Goal: Contribute content: Contribute content

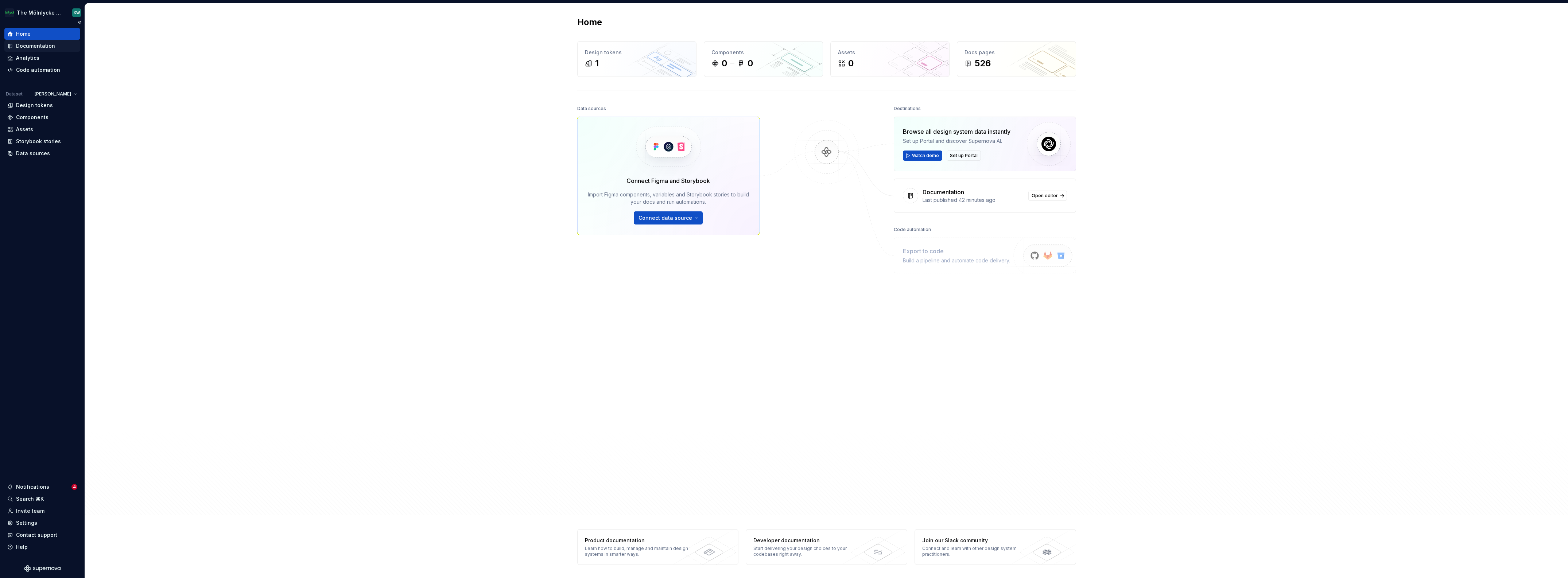
click at [11, 45] on icon at bounding box center [11, 46] width 2 height 4
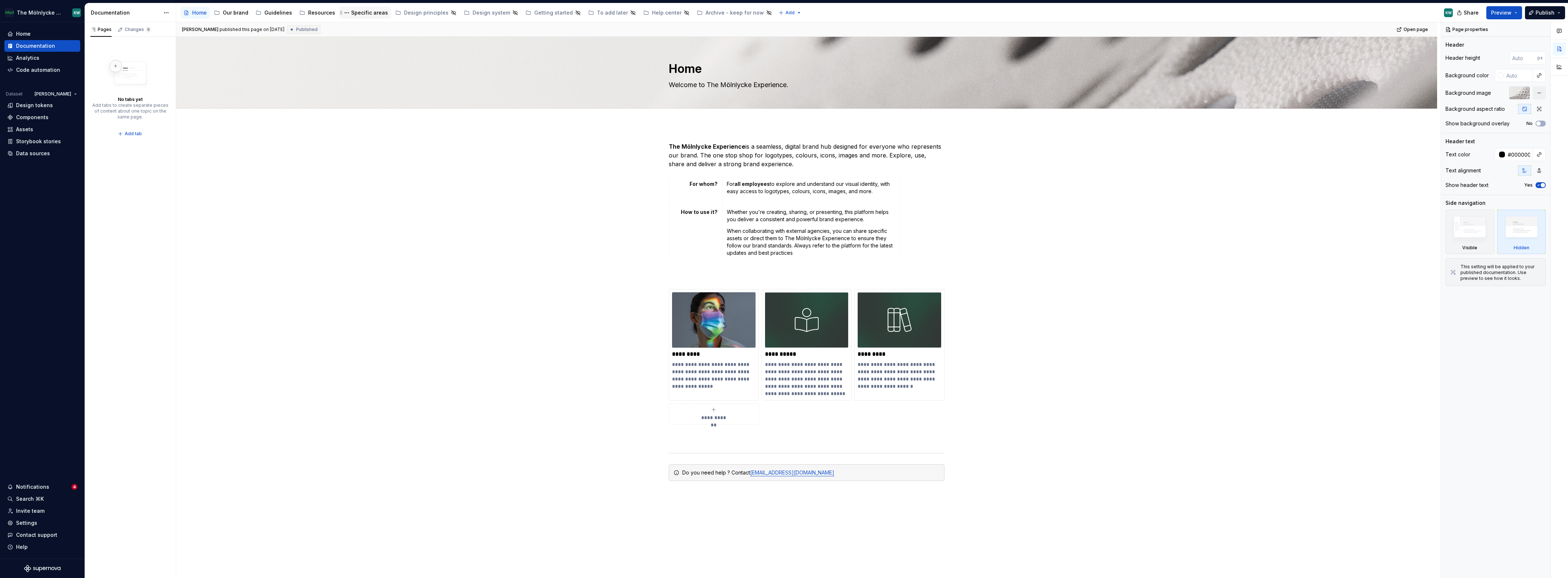
click at [354, 12] on div "Specific areas" at bounding box center [369, 13] width 37 height 7
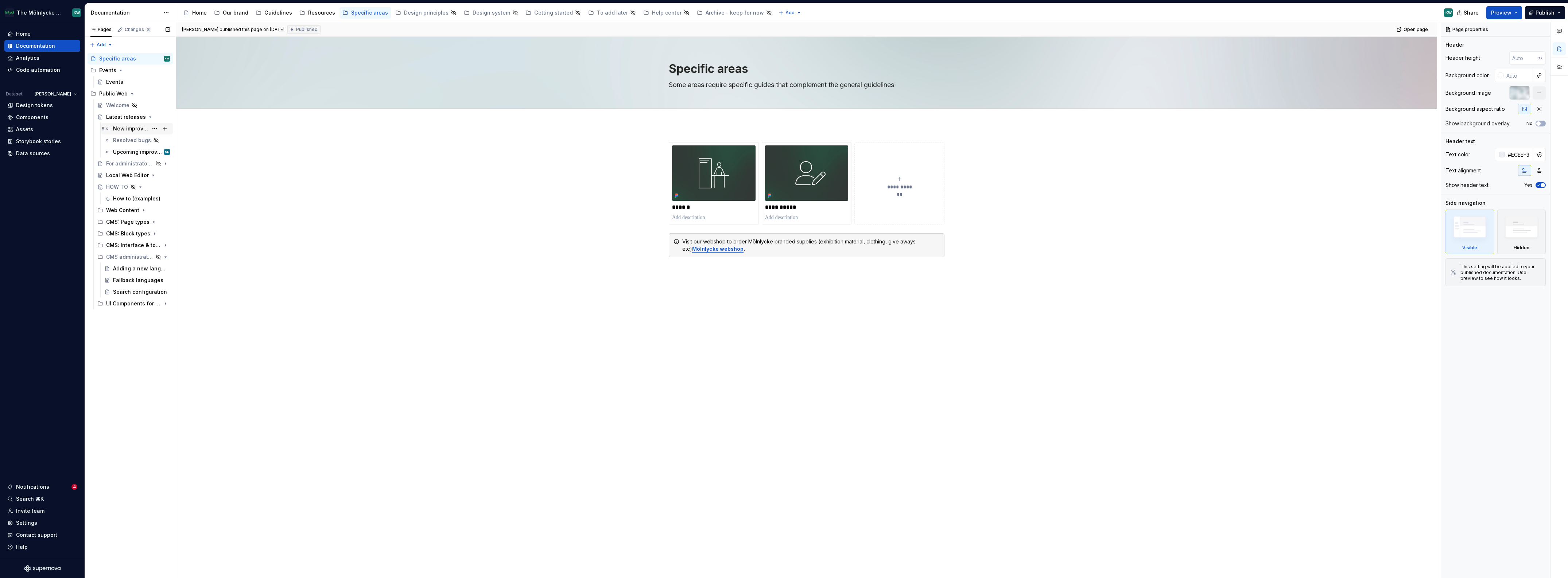
click at [128, 130] on div "New improvements" at bounding box center [131, 128] width 35 height 7
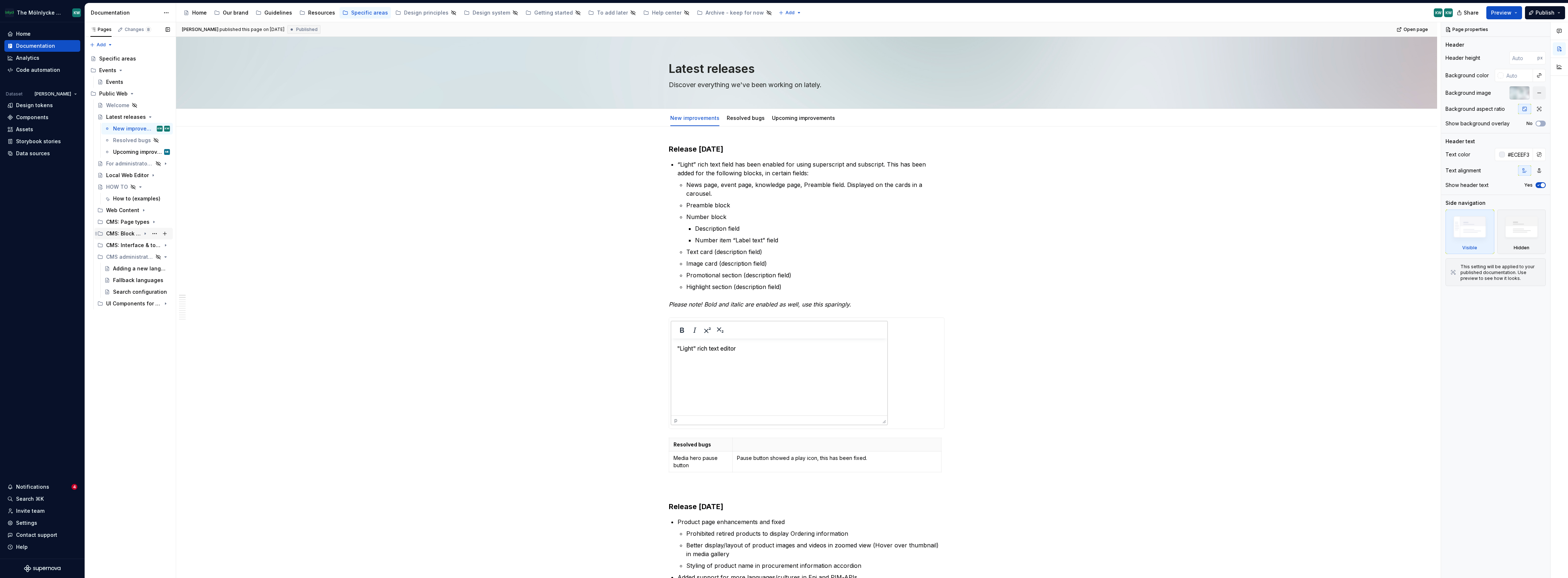
click at [145, 232] on icon "Page tree" at bounding box center [145, 234] width 6 height 6
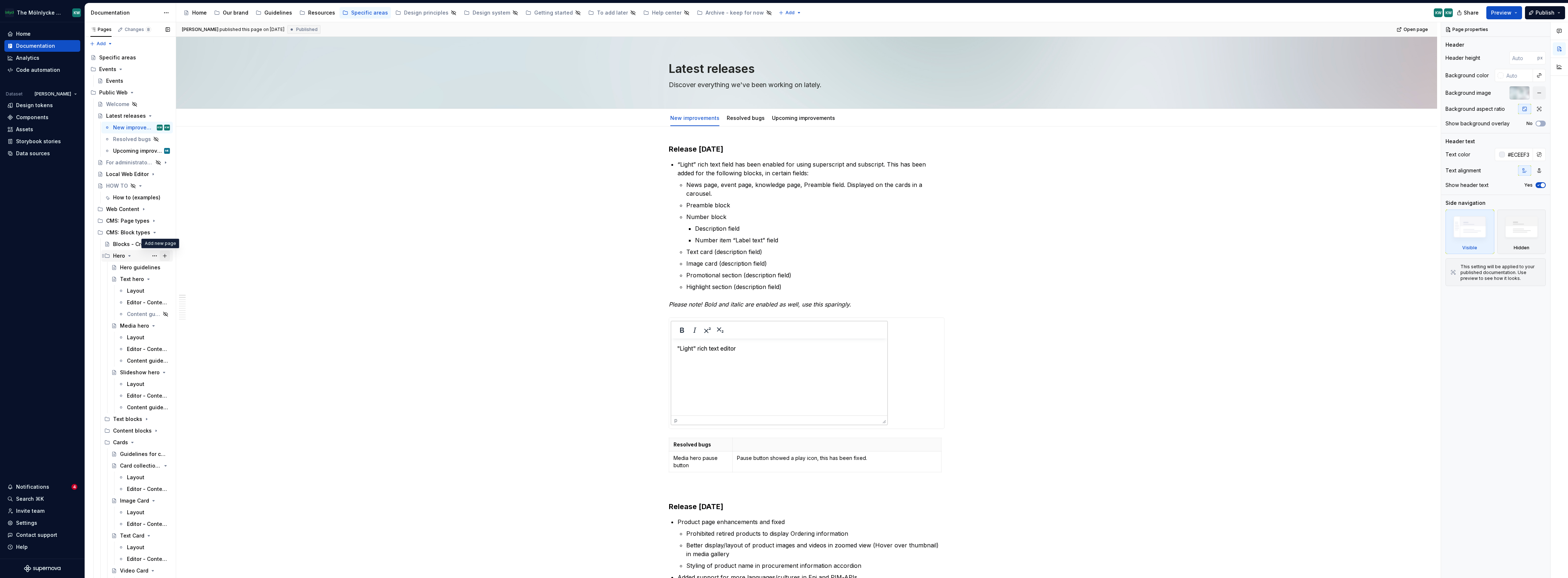
scroll to position [2, 0]
click at [142, 232] on icon "Page tree" at bounding box center [145, 232] width 6 height 6
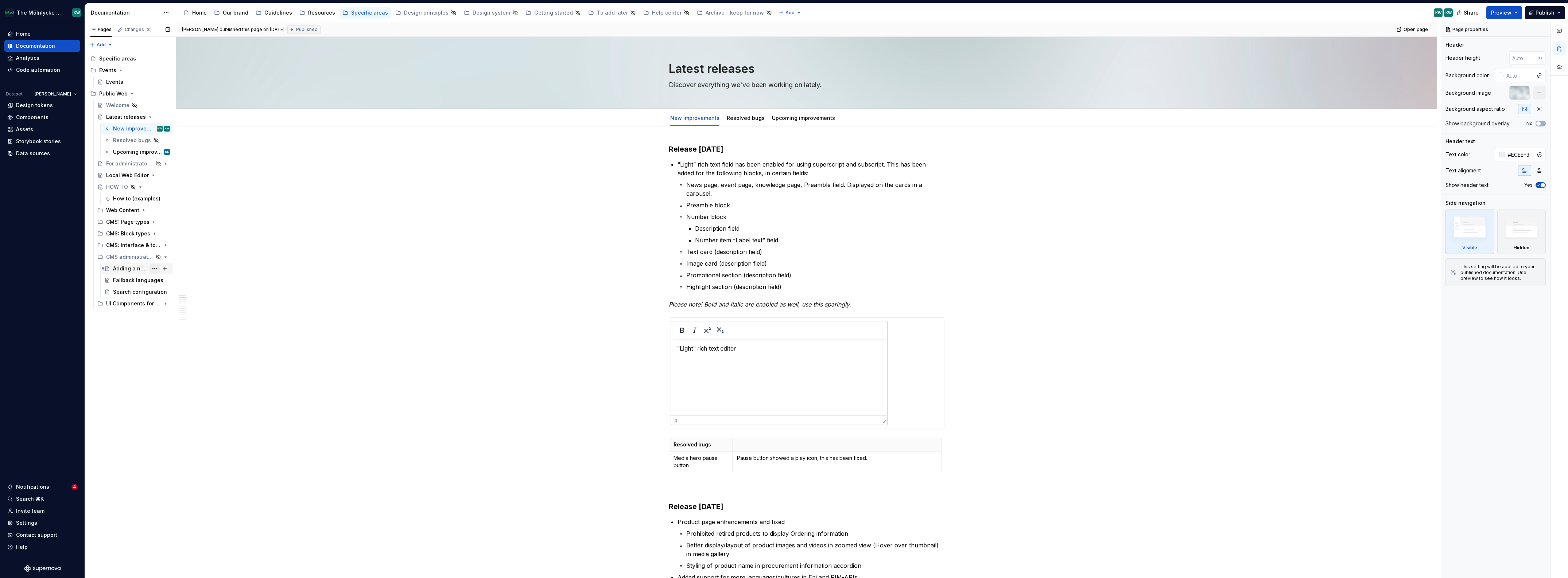
scroll to position [0, 0]
click at [146, 220] on icon "Page tree" at bounding box center [145, 222] width 6 height 6
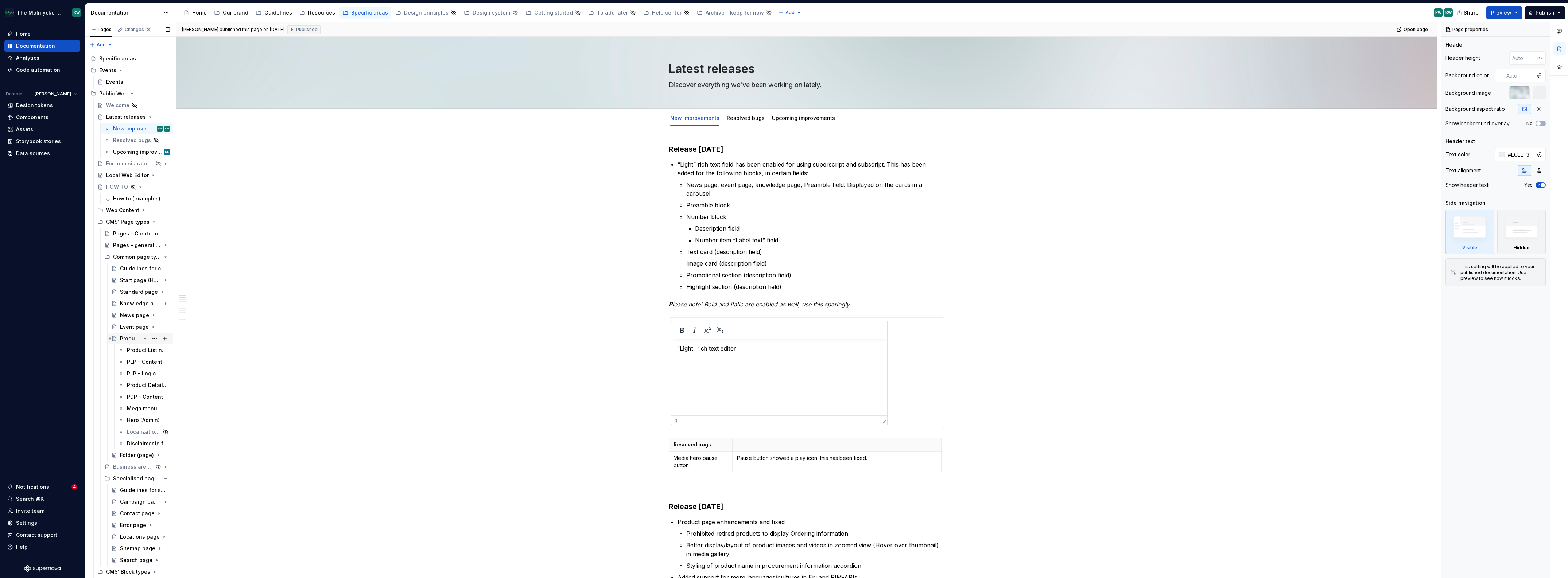
click at [142, 338] on icon "Page tree" at bounding box center [145, 339] width 6 height 6
click at [128, 302] on div "Knowledge page" at bounding box center [130, 304] width 21 height 7
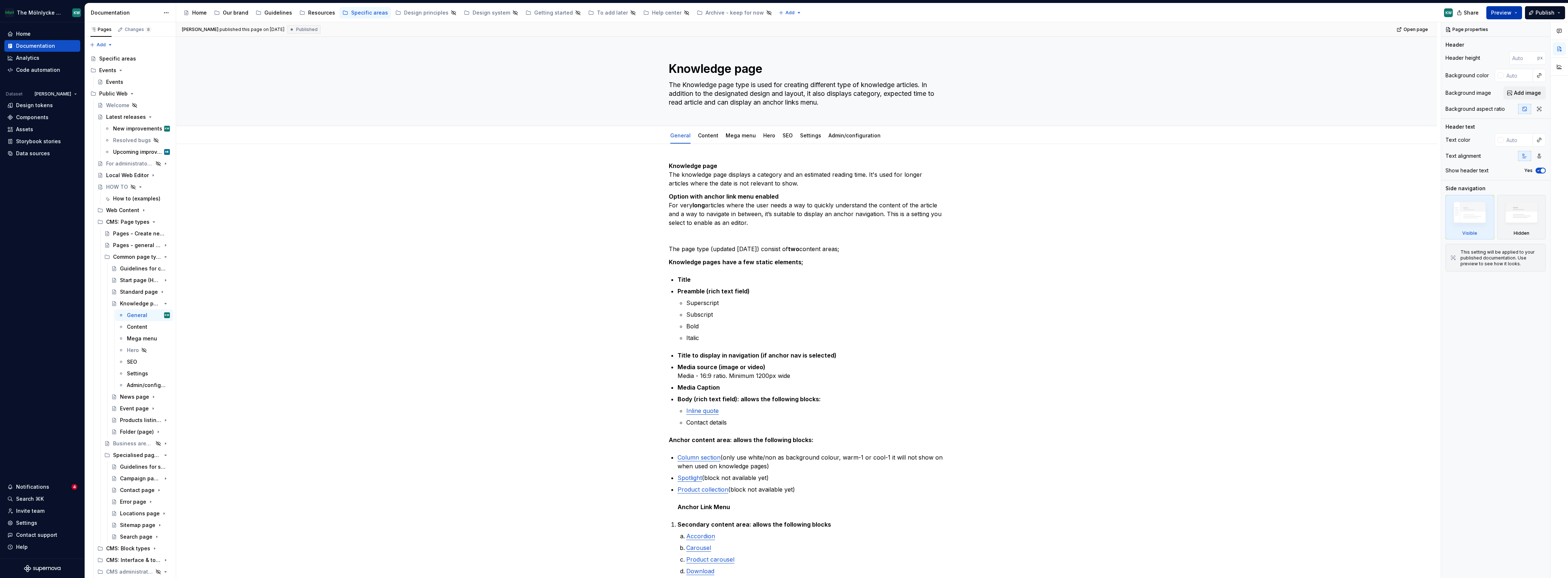
click at [1517, 14] on button "Preview" at bounding box center [1504, 13] width 36 height 13
click at [130, 397] on div "News page" at bounding box center [130, 397] width 21 height 7
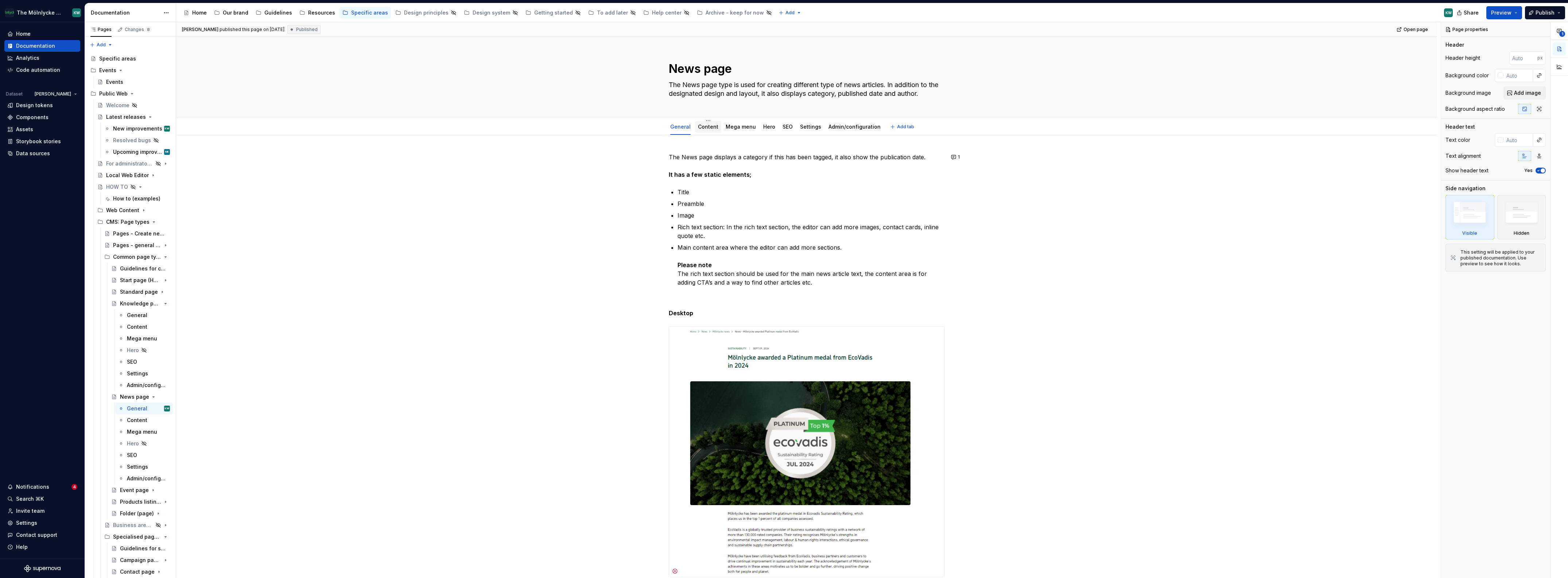
click at [709, 127] on link "Content" at bounding box center [709, 127] width 21 height 6
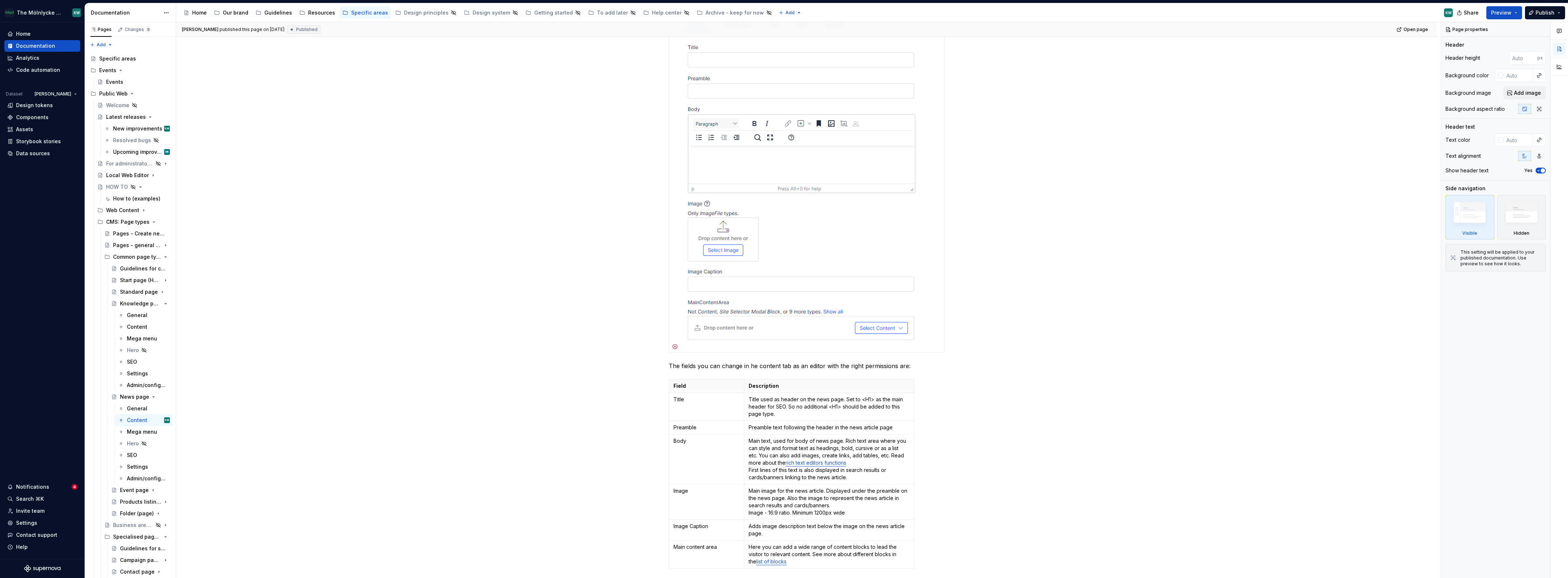
scroll to position [373, 0]
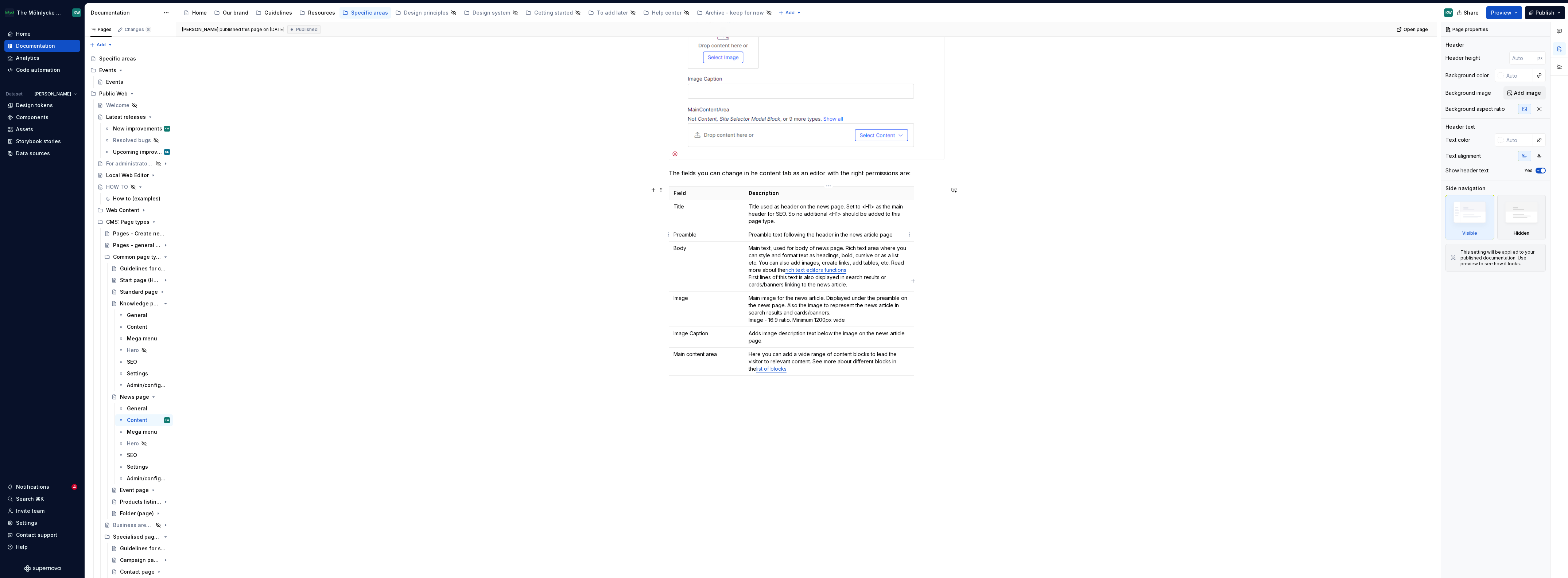
click at [892, 233] on p "Preamble text following the header in the news article page" at bounding box center [829, 235] width 161 height 7
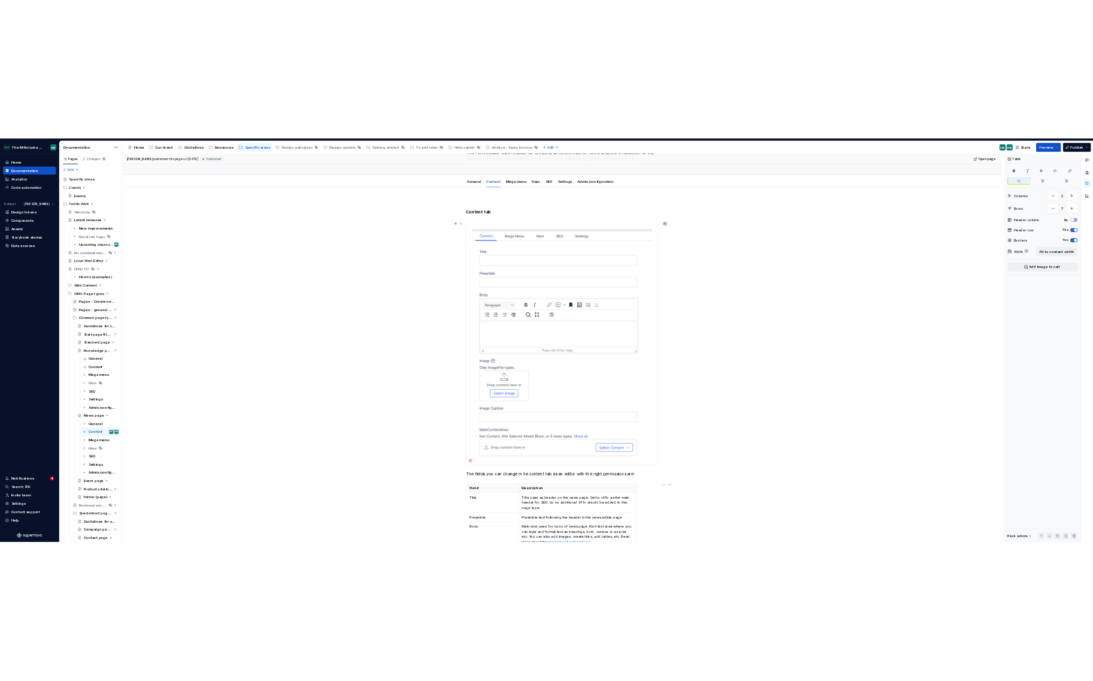
scroll to position [67, 0]
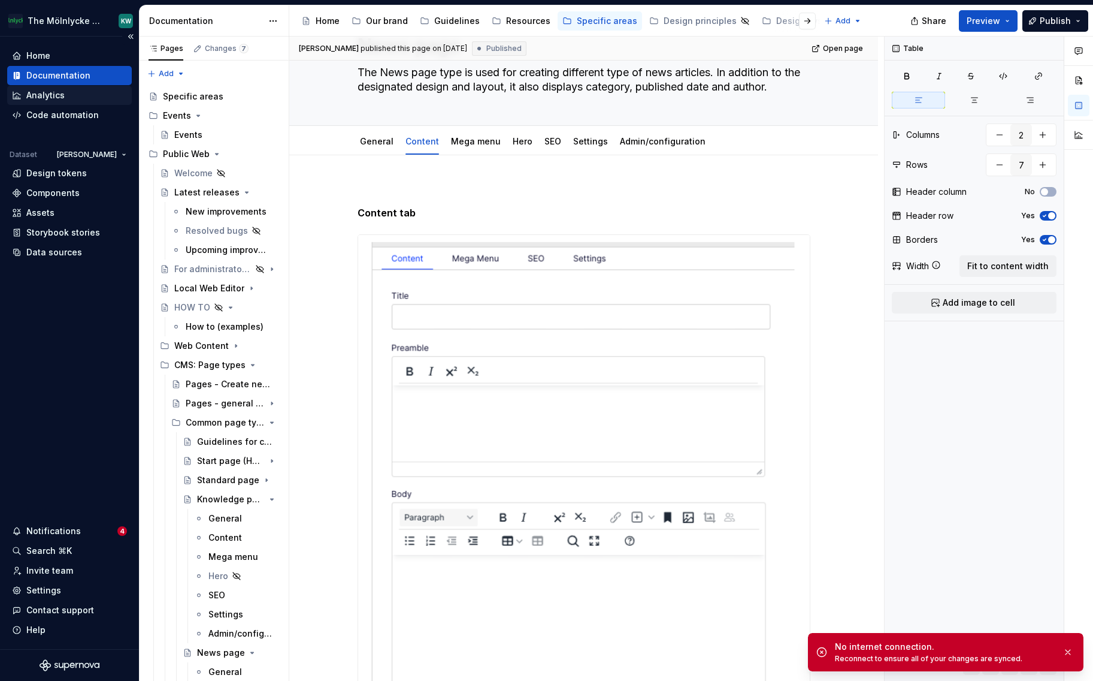
type textarea "*"
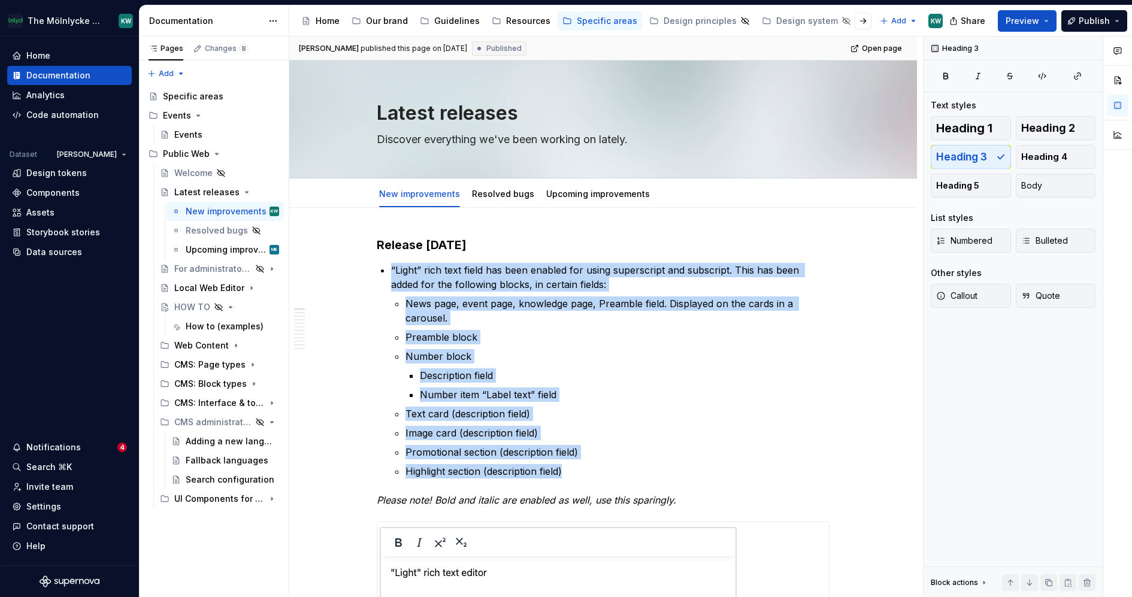
type textarea "*"
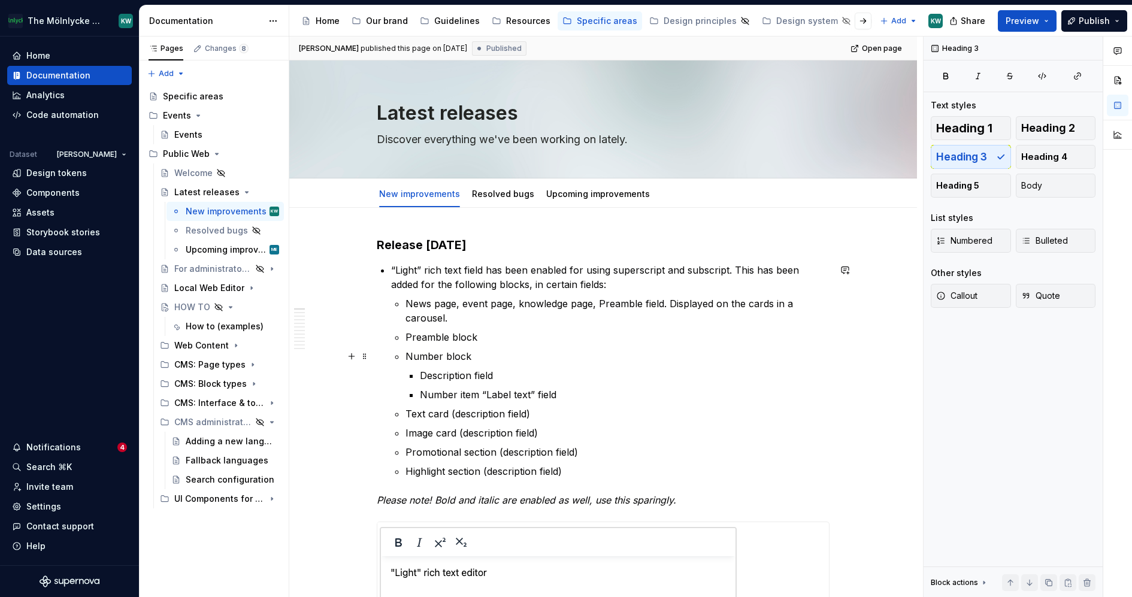
click at [455, 358] on p "Number block" at bounding box center [618, 356] width 424 height 14
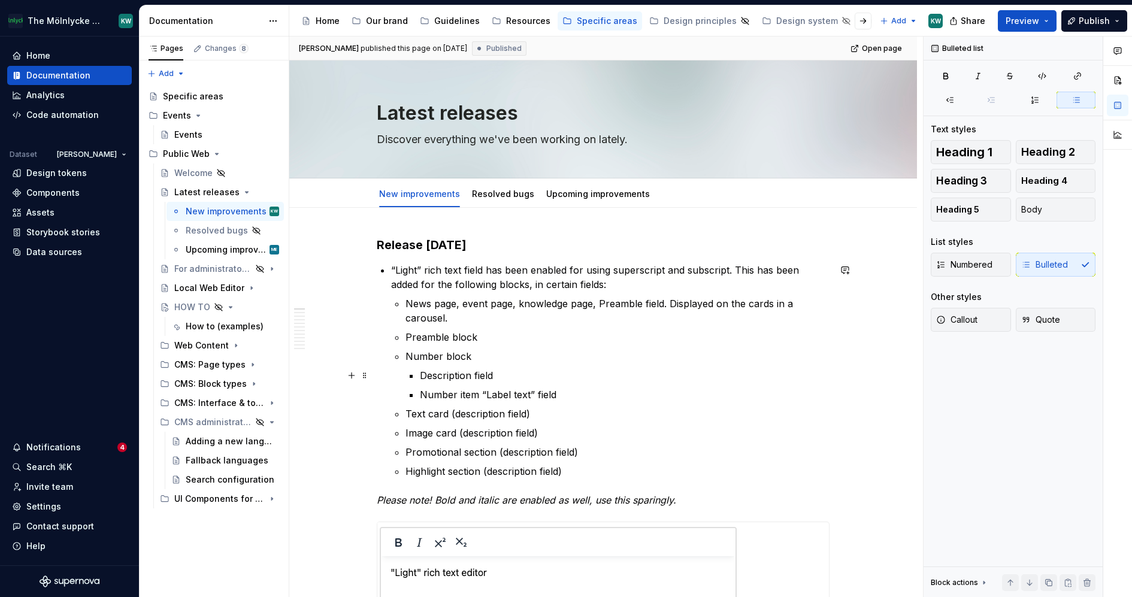
click at [500, 376] on p "Description field" at bounding box center [625, 375] width 410 height 14
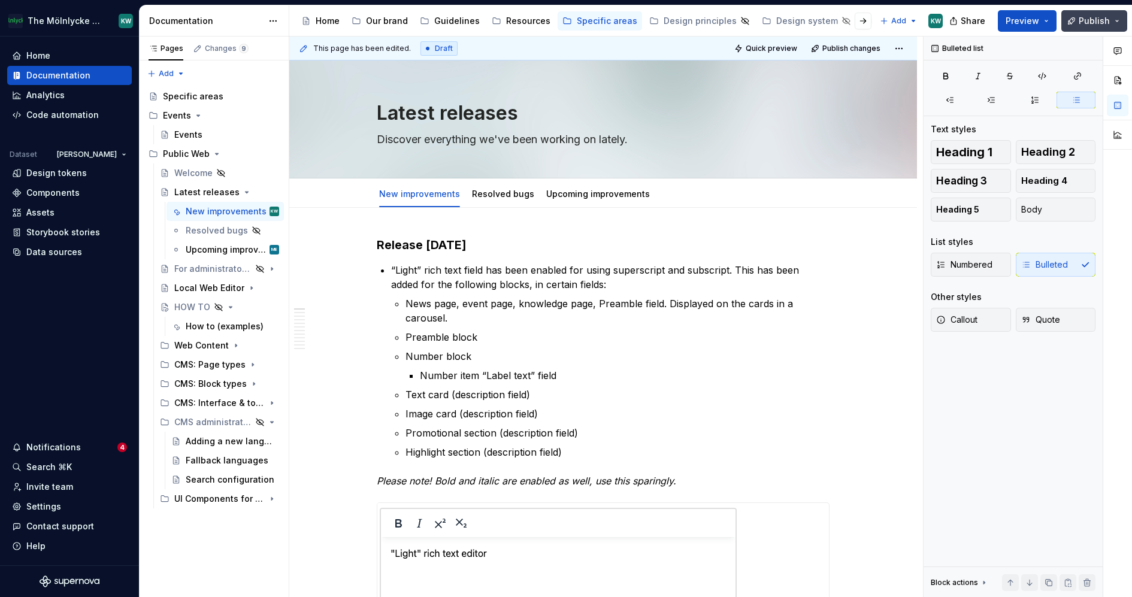
click at [1096, 22] on span "Publish" at bounding box center [1094, 21] width 31 height 12
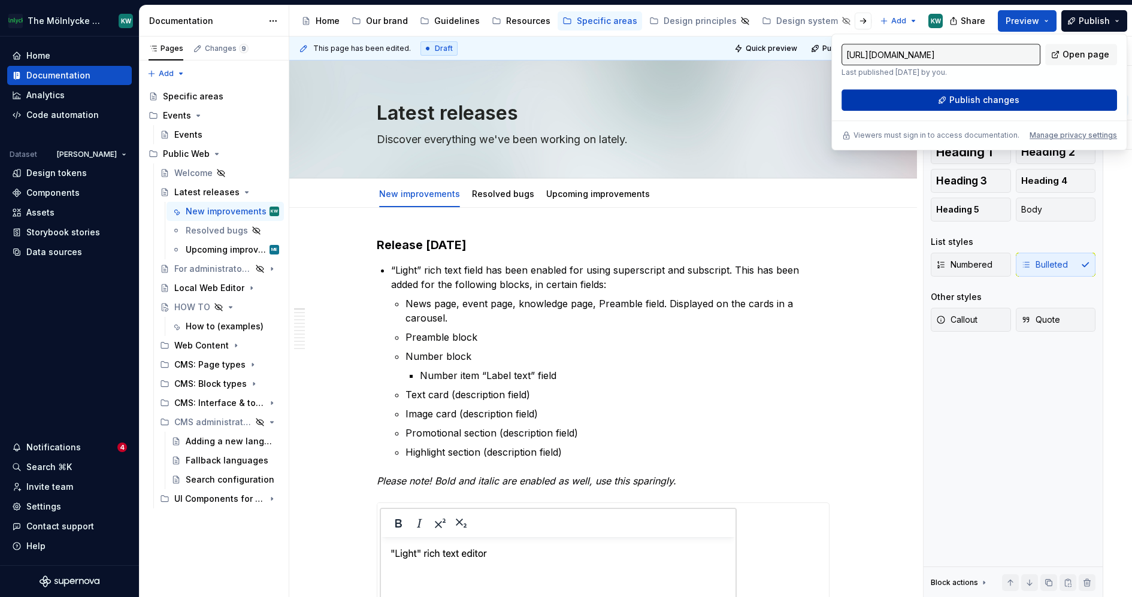
click at [999, 99] on span "Publish changes" at bounding box center [985, 100] width 70 height 12
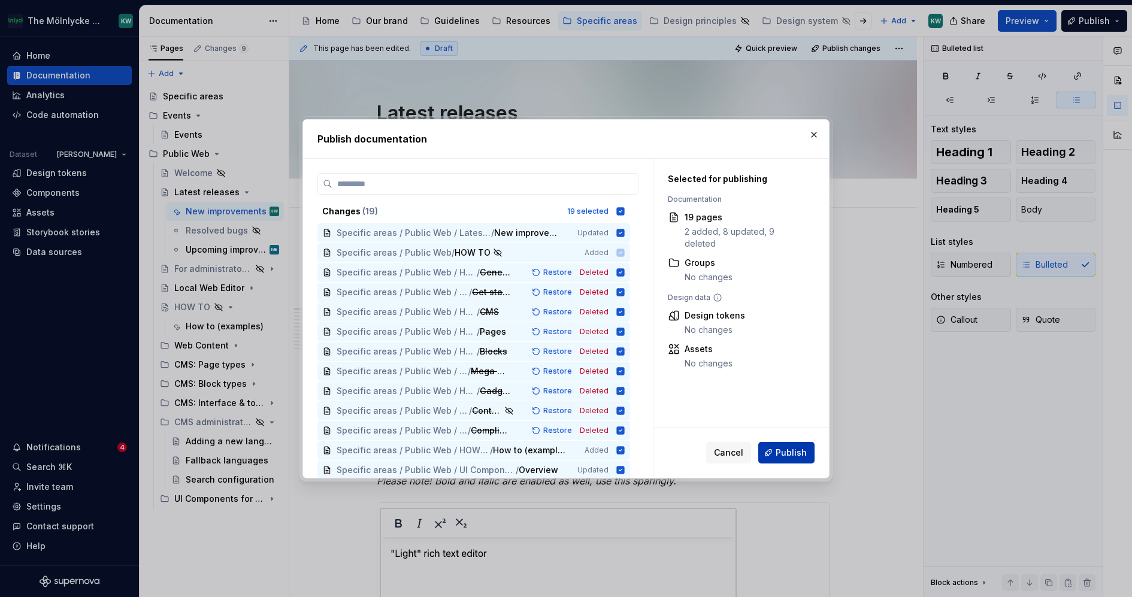
click at [788, 452] on span "Publish" at bounding box center [791, 453] width 31 height 12
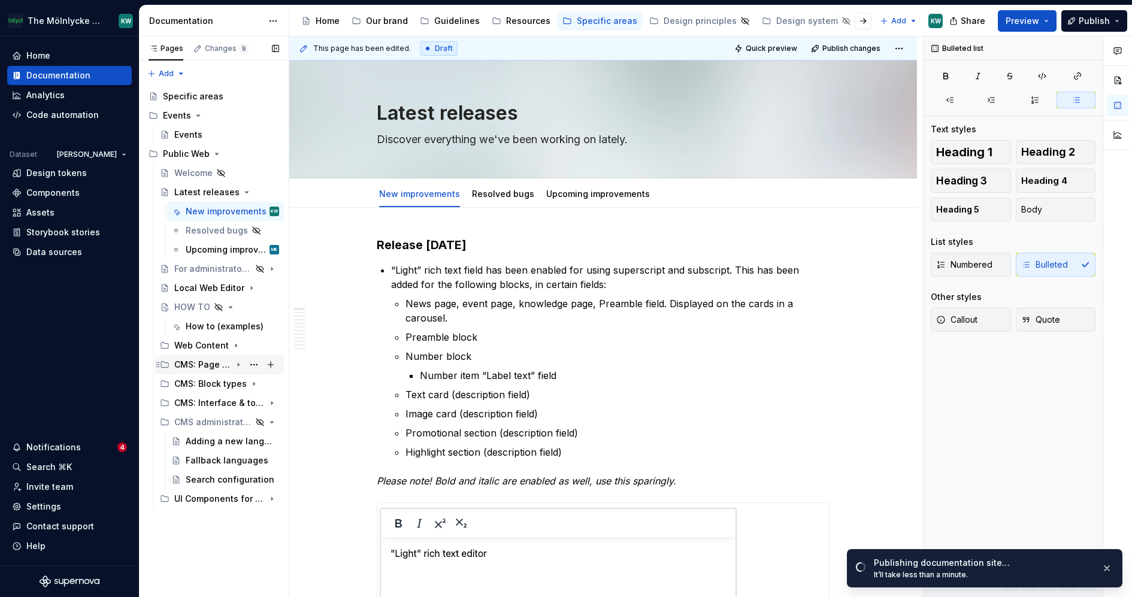
click at [243, 365] on icon "Page tree" at bounding box center [239, 365] width 10 height 10
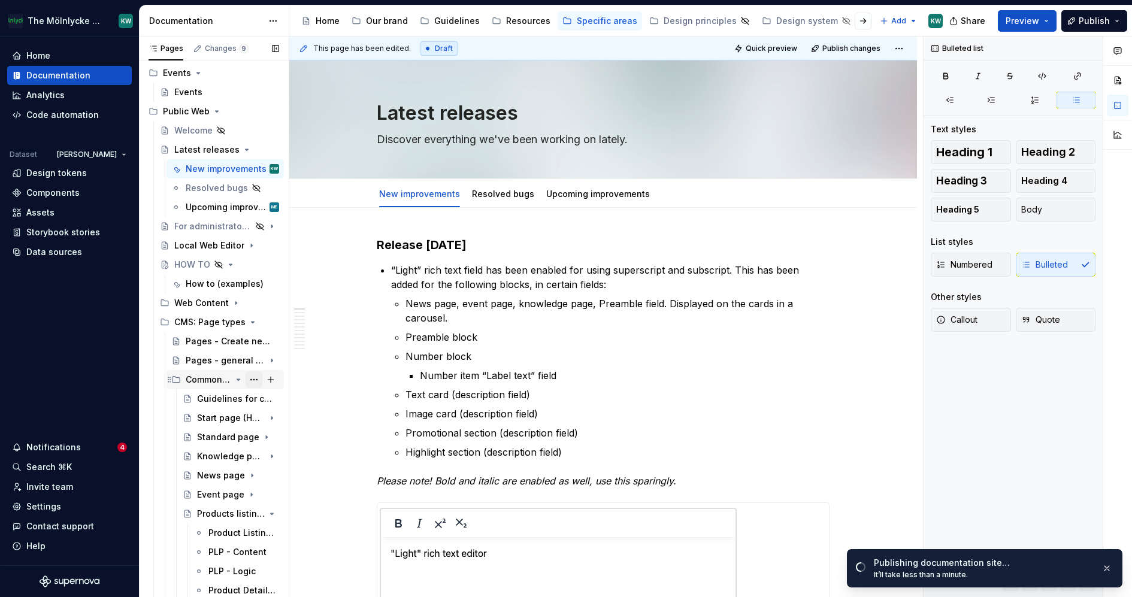
scroll to position [84, 0]
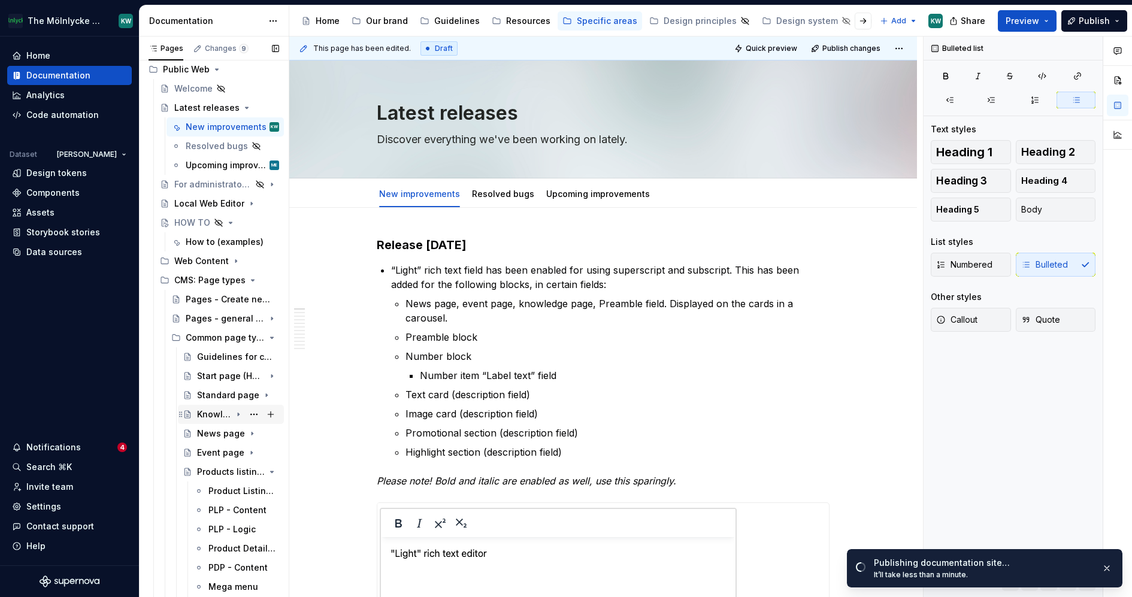
click at [200, 415] on div "Knowledge page" at bounding box center [214, 415] width 34 height 12
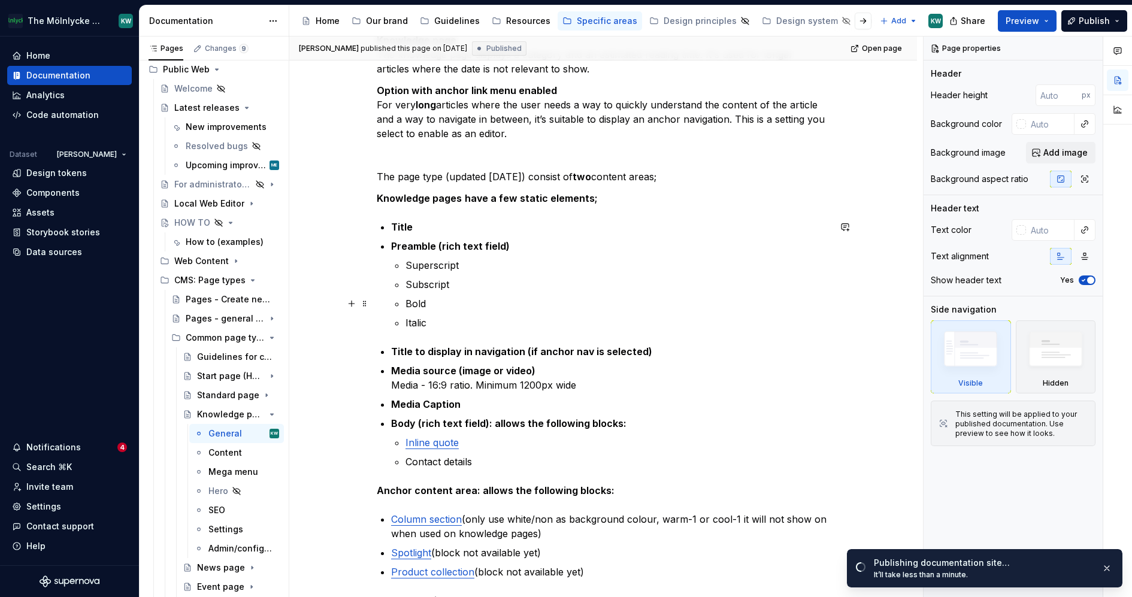
scroll to position [240, 0]
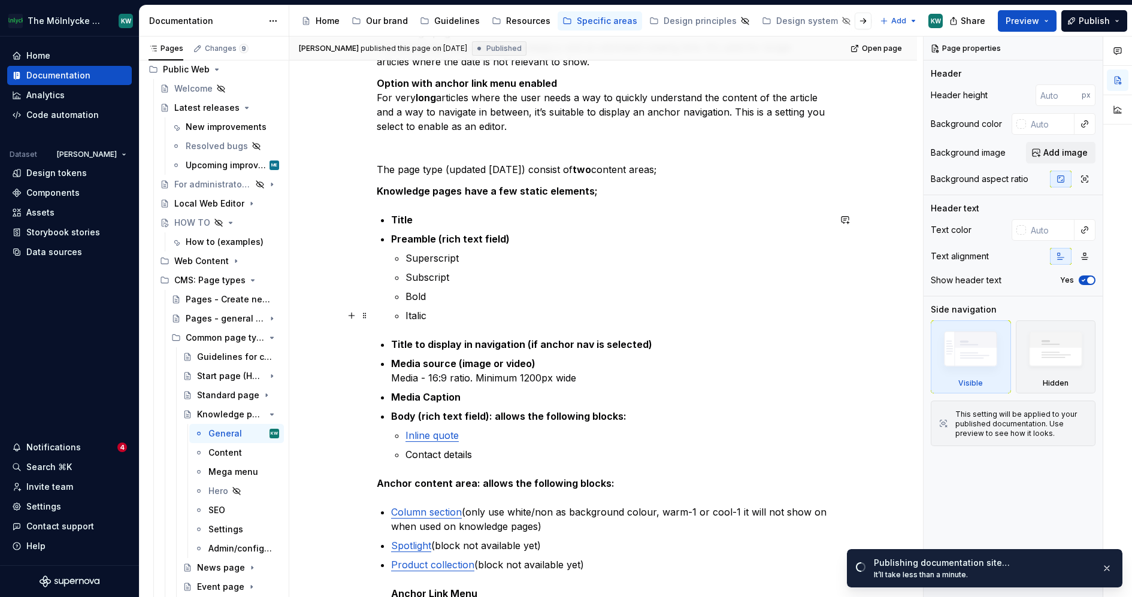
type textarea "*"
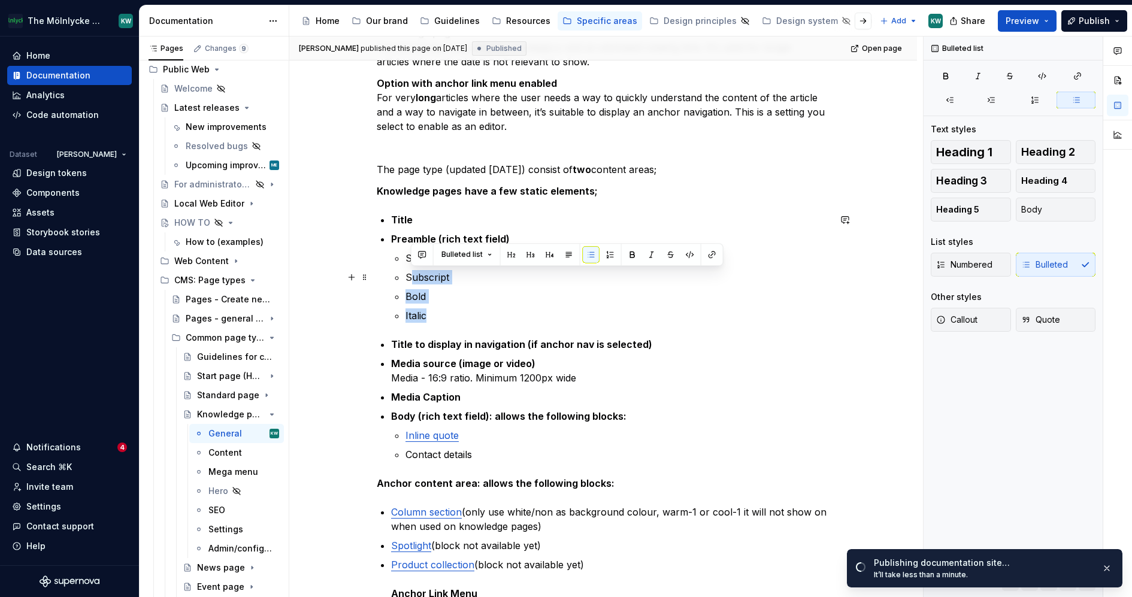
drag, startPoint x: 442, startPoint y: 312, endPoint x: 410, endPoint y: 274, distance: 49.3
click at [410, 274] on ul "Superscript Subscript Bold Italic" at bounding box center [618, 287] width 424 height 72
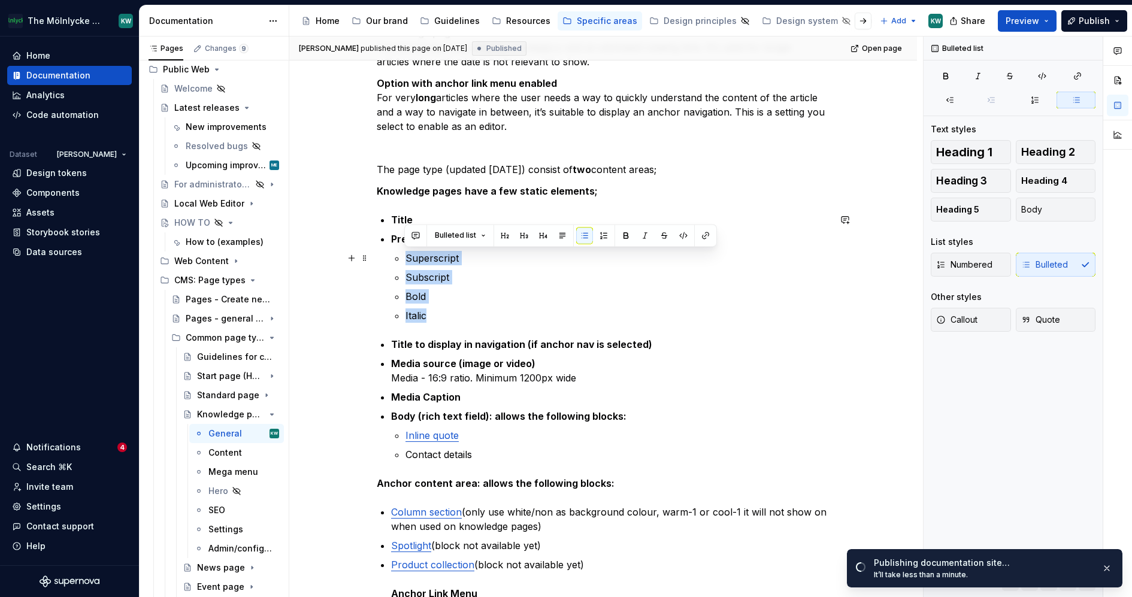
drag, startPoint x: 453, startPoint y: 319, endPoint x: 395, endPoint y: 260, distance: 82.6
click at [395, 260] on li "Preamble (rich text field) Superscript Subscript Bold Italic" at bounding box center [610, 277] width 439 height 91
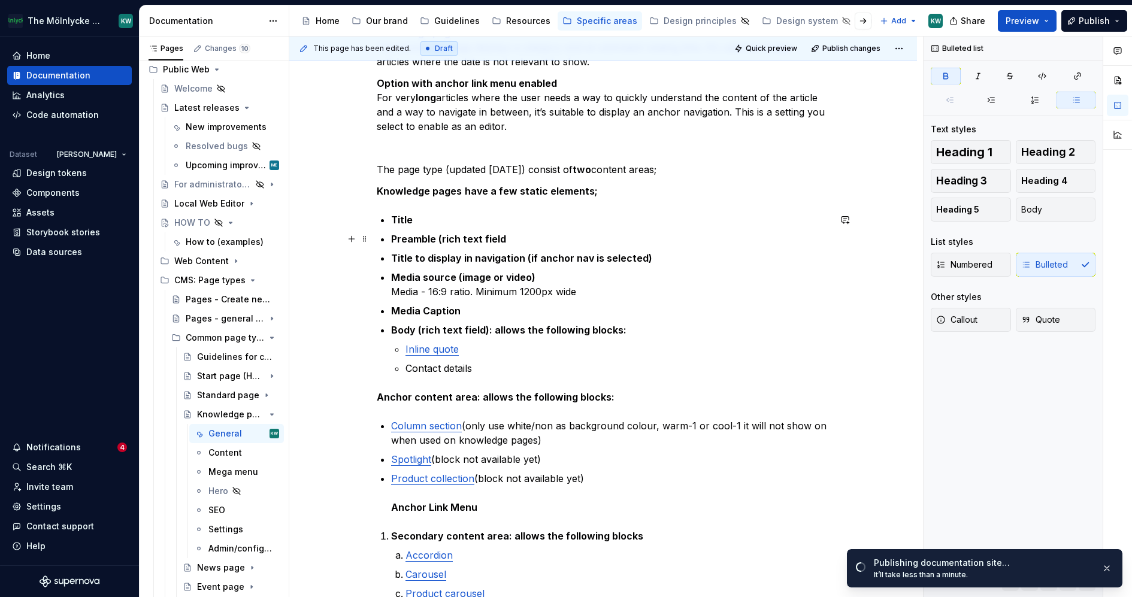
click at [513, 236] on p "Preamble (rich text field" at bounding box center [610, 239] width 439 height 14
drag, startPoint x: 502, startPoint y: 237, endPoint x: 445, endPoint y: 240, distance: 57.0
click at [445, 240] on p "Preamble (rich text field" at bounding box center [610, 239] width 439 height 14
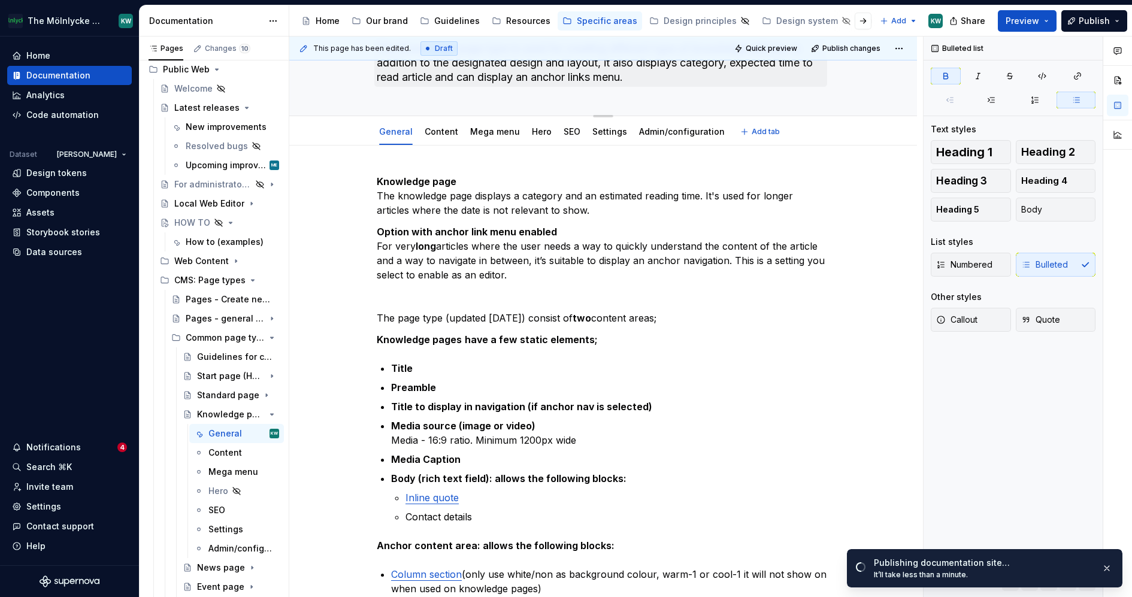
scroll to position [0, 0]
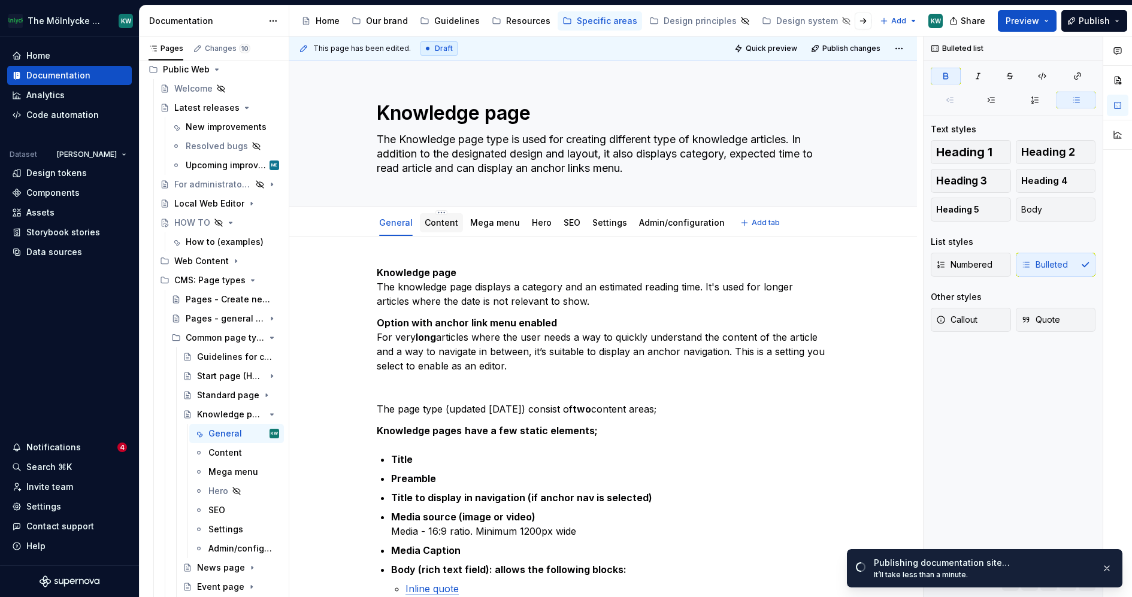
click at [444, 217] on link "Content" at bounding box center [442, 222] width 34 height 10
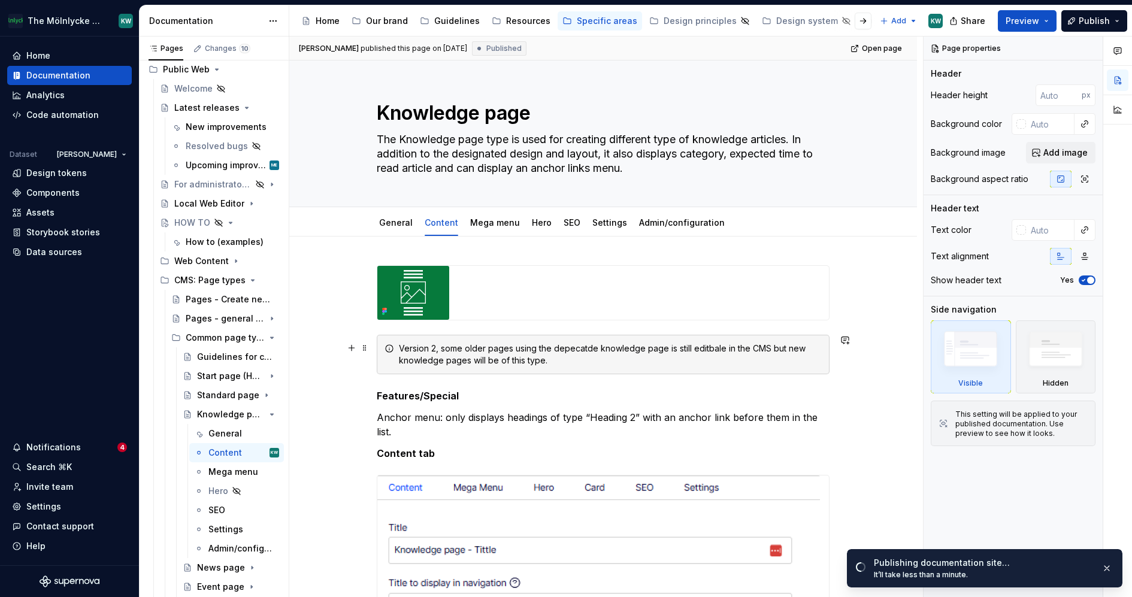
scroll to position [3, 0]
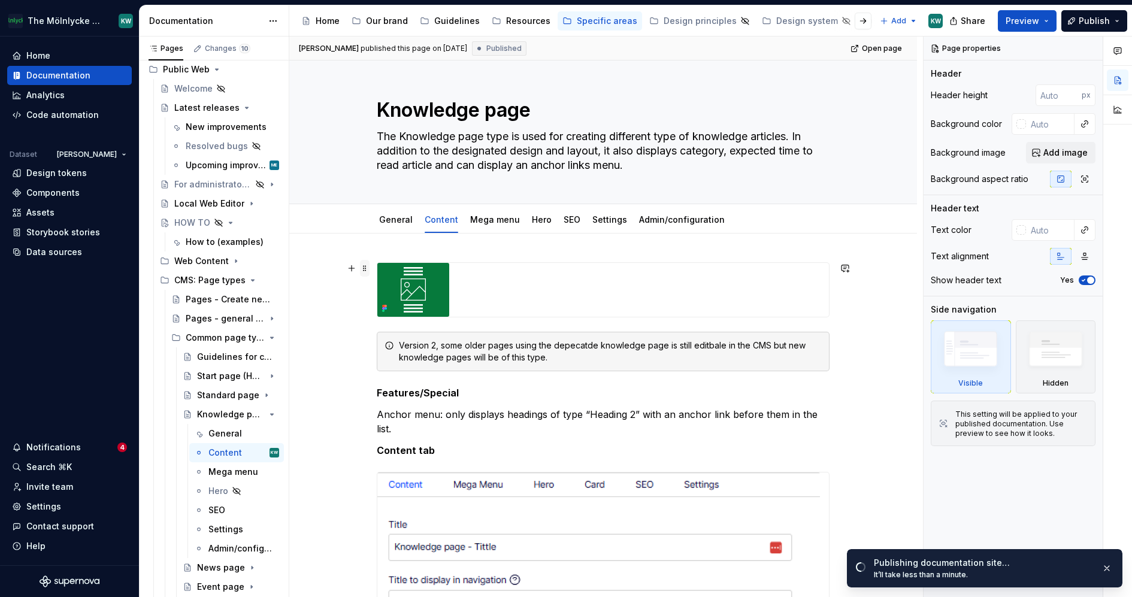
click at [361, 266] on span at bounding box center [365, 268] width 10 height 17
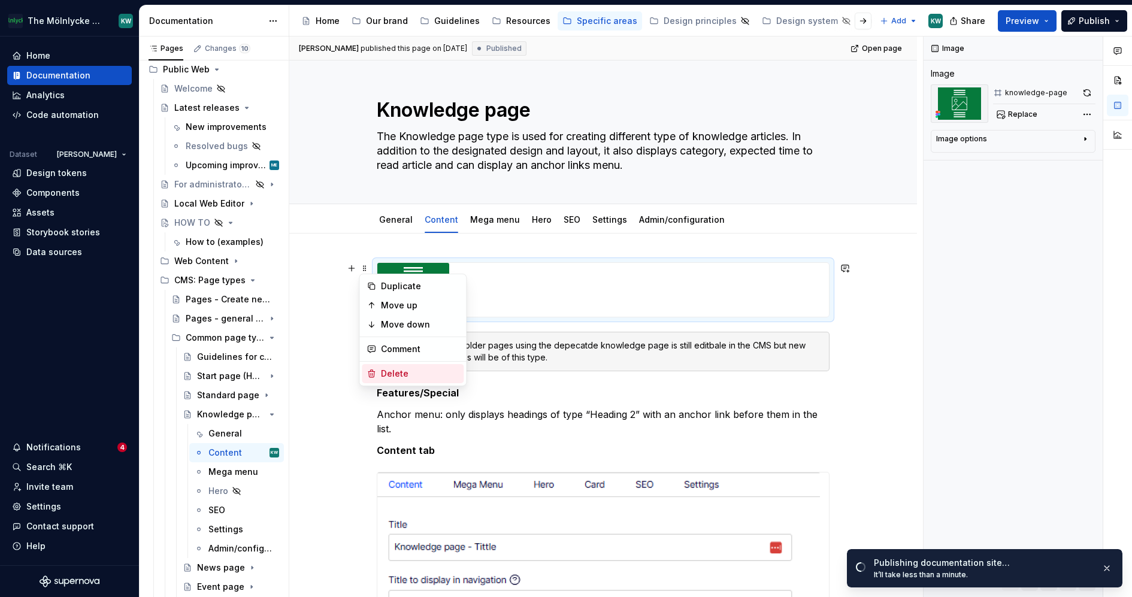
drag, startPoint x: 398, startPoint y: 367, endPoint x: 456, endPoint y: 361, distance: 58.5
click at [398, 368] on div "Delete" at bounding box center [420, 374] width 78 height 12
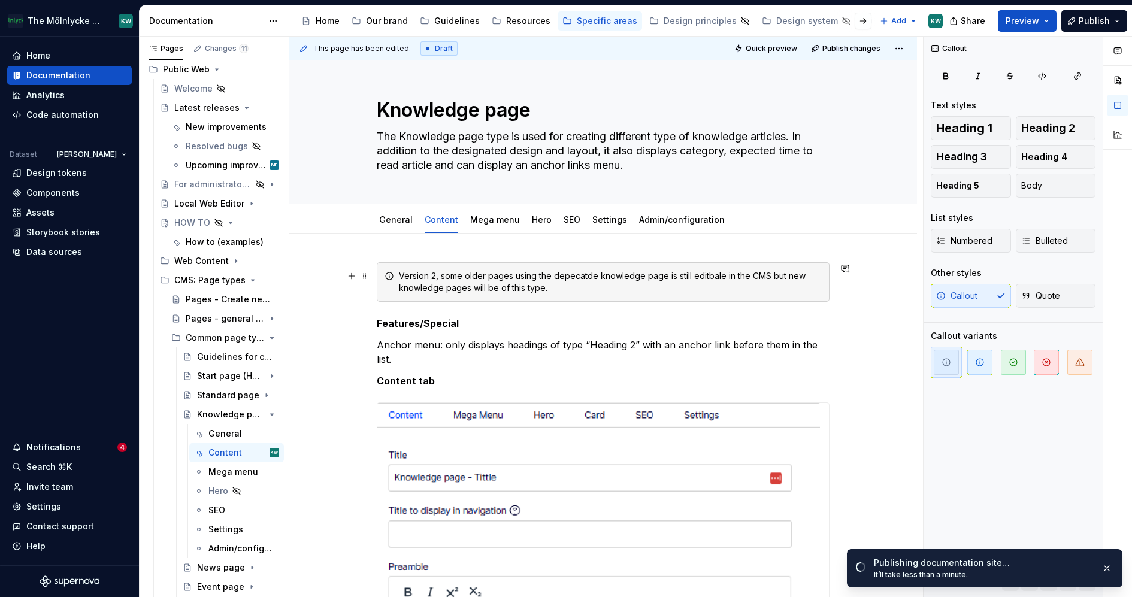
click at [566, 275] on div "Version 2, some older pages using the depecatde knowledge page is still editbal…" at bounding box center [610, 282] width 423 height 24
type textarea "*"
click at [711, 279] on div "Version 2, some older pages using the deprecated knowledge page is still editba…" at bounding box center [610, 282] width 423 height 24
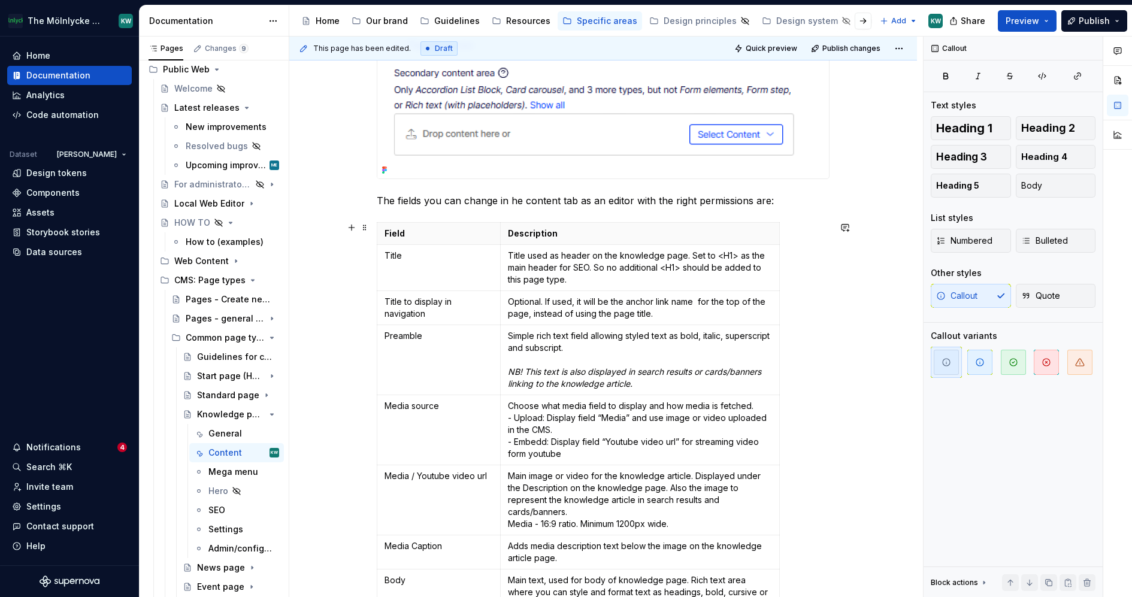
scroll to position [1821, 0]
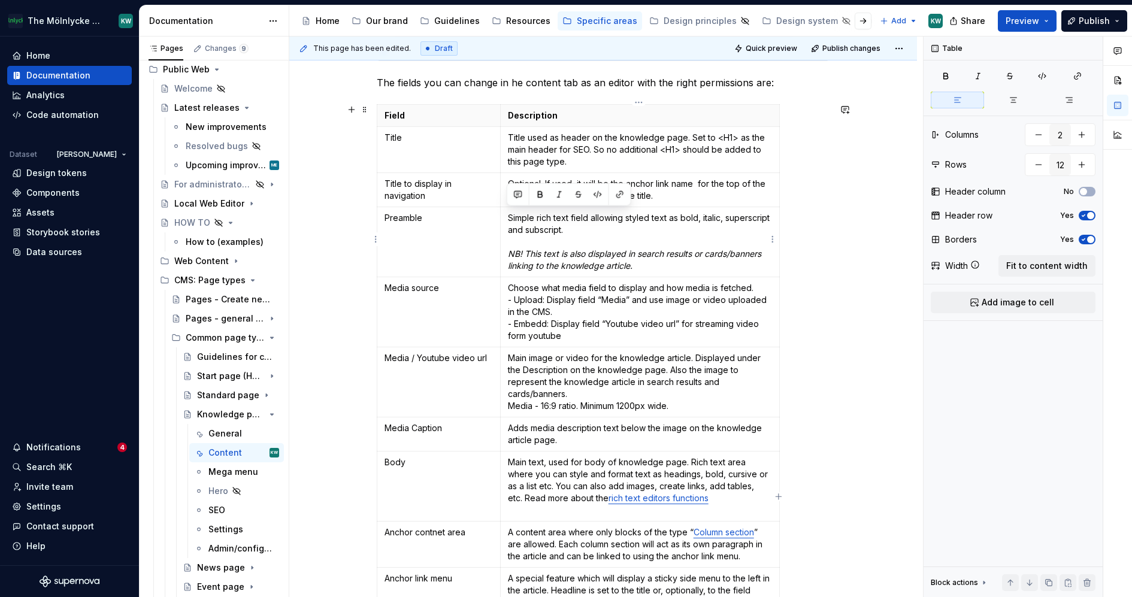
drag, startPoint x: 628, startPoint y: 230, endPoint x: 504, endPoint y: 212, distance: 125.3
click at [504, 212] on td "Simple rich text field allowing styled text as bold, italic, superscript and su…" at bounding box center [639, 242] width 279 height 70
copy p "Simple rich text field allowing styled text as bold, italic, superscript and su…"
click at [234, 413] on icon "Page tree" at bounding box center [239, 415] width 10 height 10
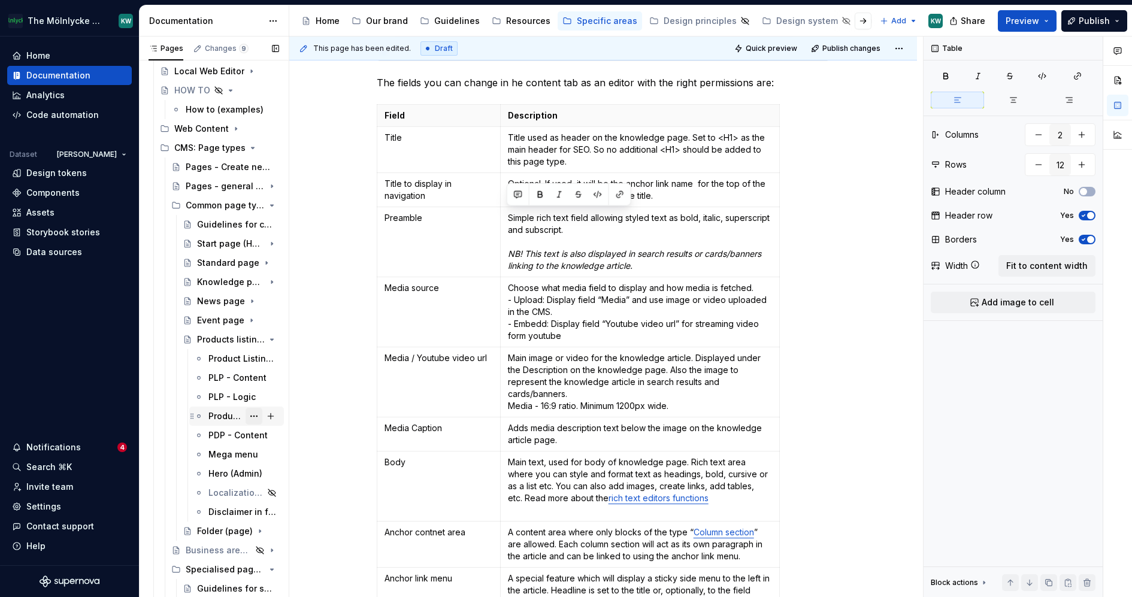
scroll to position [219, 0]
click at [213, 322] on div "Event page" at bounding box center [214, 318] width 34 height 12
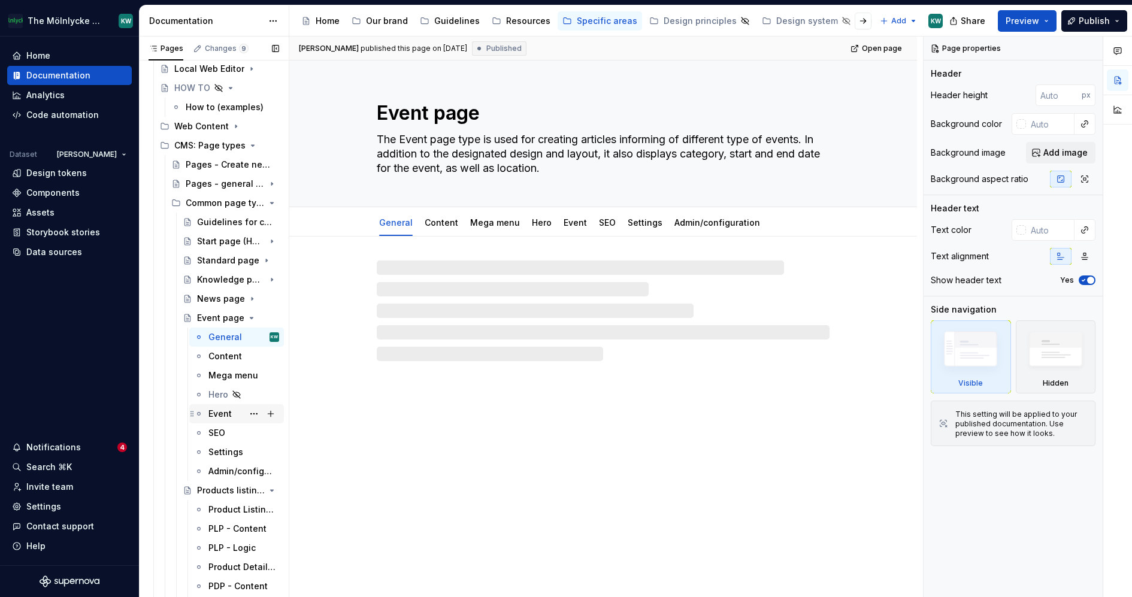
click at [223, 416] on div "Event" at bounding box center [219, 414] width 23 height 12
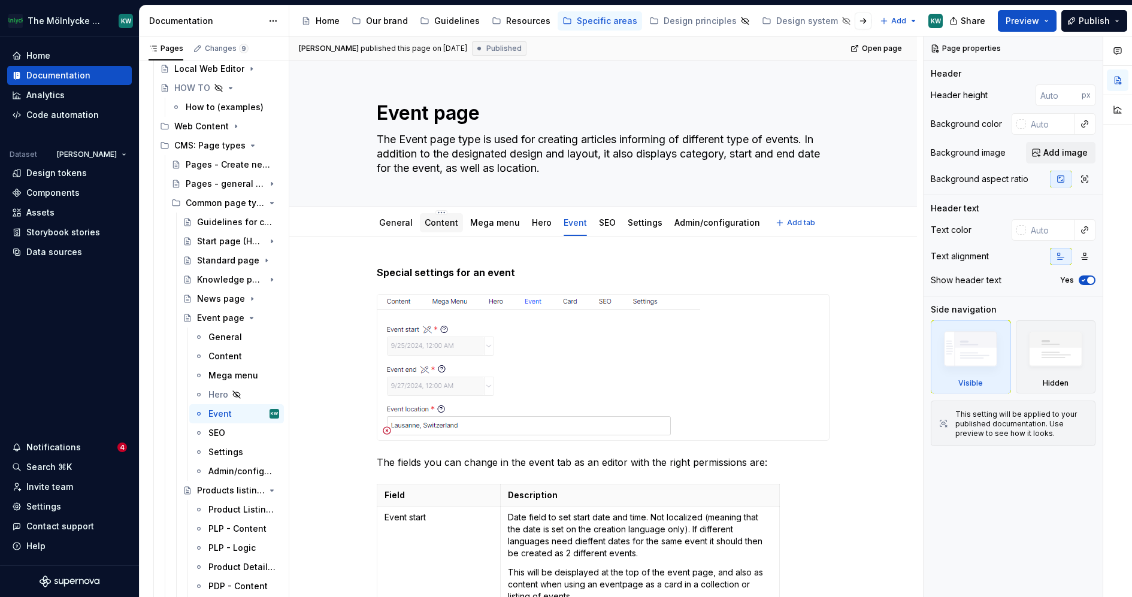
click at [453, 228] on div "Content" at bounding box center [441, 222] width 43 height 19
click at [448, 228] on div "Content" at bounding box center [442, 223] width 34 height 12
click at [448, 222] on link "Content" at bounding box center [442, 222] width 34 height 10
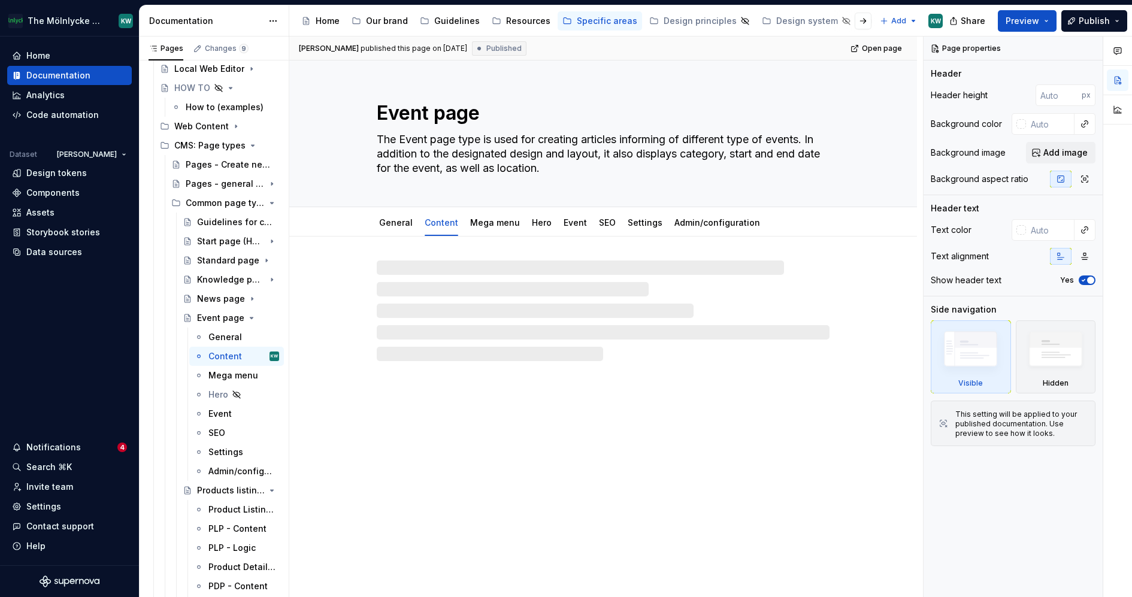
type textarea "*"
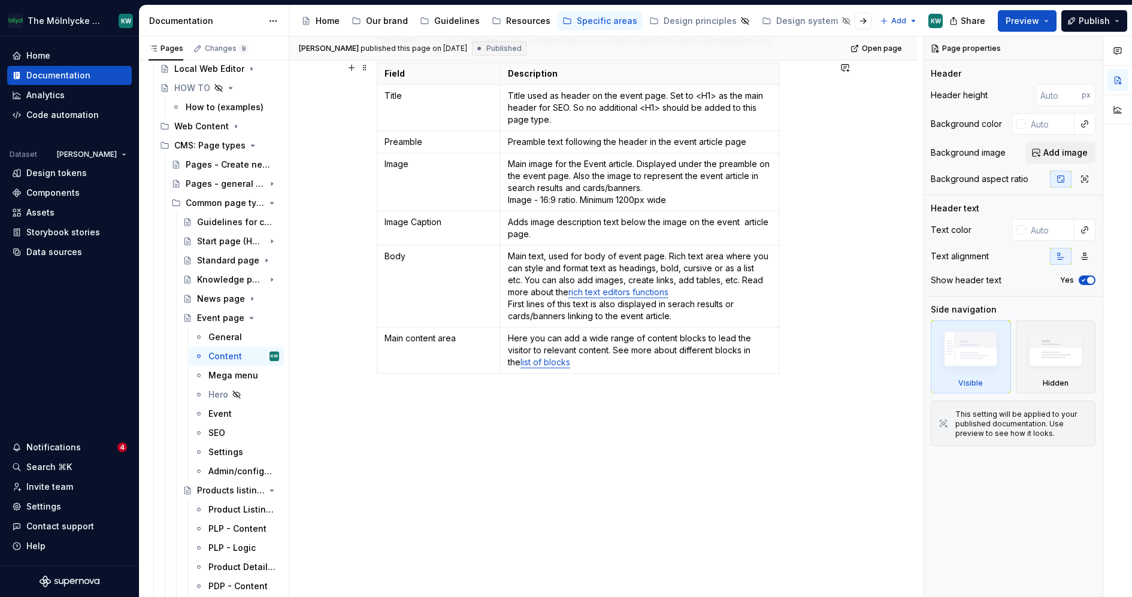
scroll to position [781, 0]
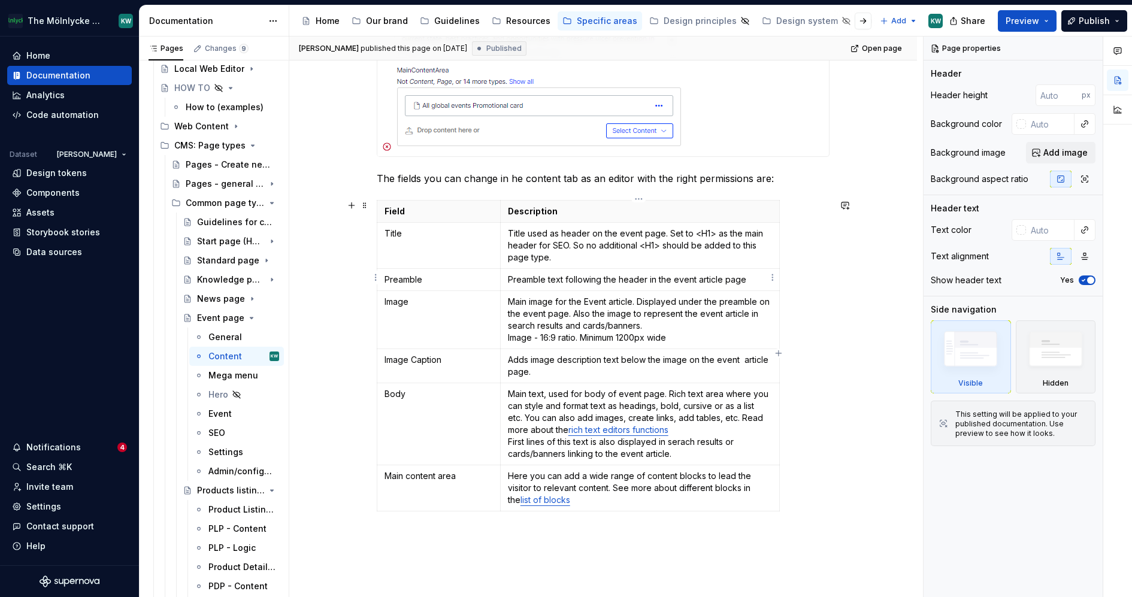
click at [754, 278] on p "Preamble text following the header in the event article page" at bounding box center [640, 280] width 264 height 12
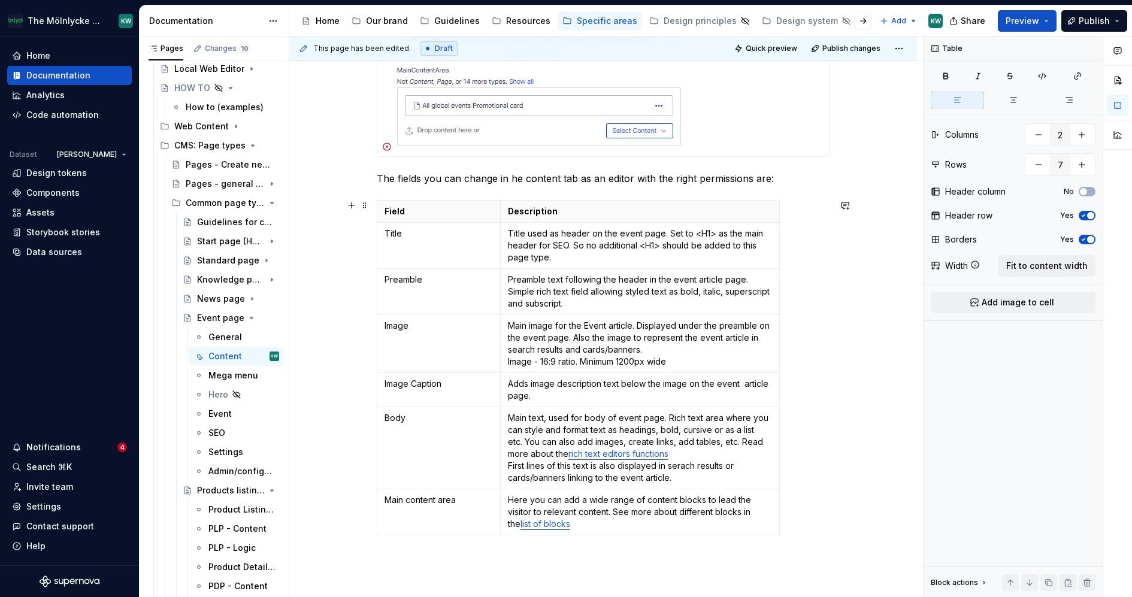
click at [872, 365] on div "Content tab The fields you can change in he content tab as an editor with the r…" at bounding box center [603, 108] width 628 height 1307
click at [237, 318] on icon "Page tree" at bounding box center [238, 318] width 3 height 1
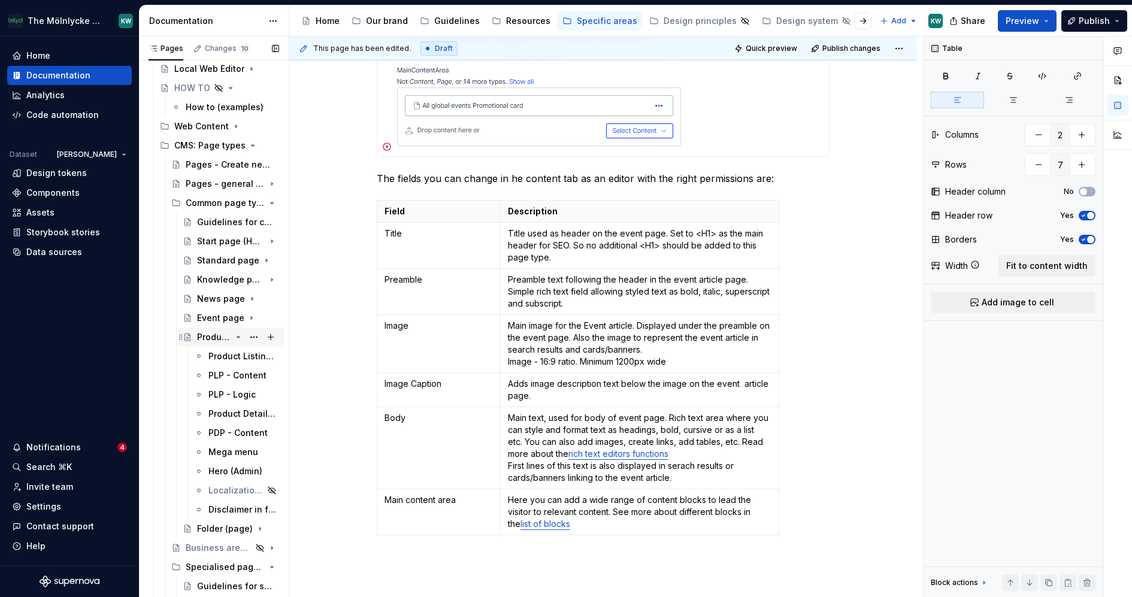
click at [234, 335] on icon "Page tree" at bounding box center [239, 337] width 10 height 10
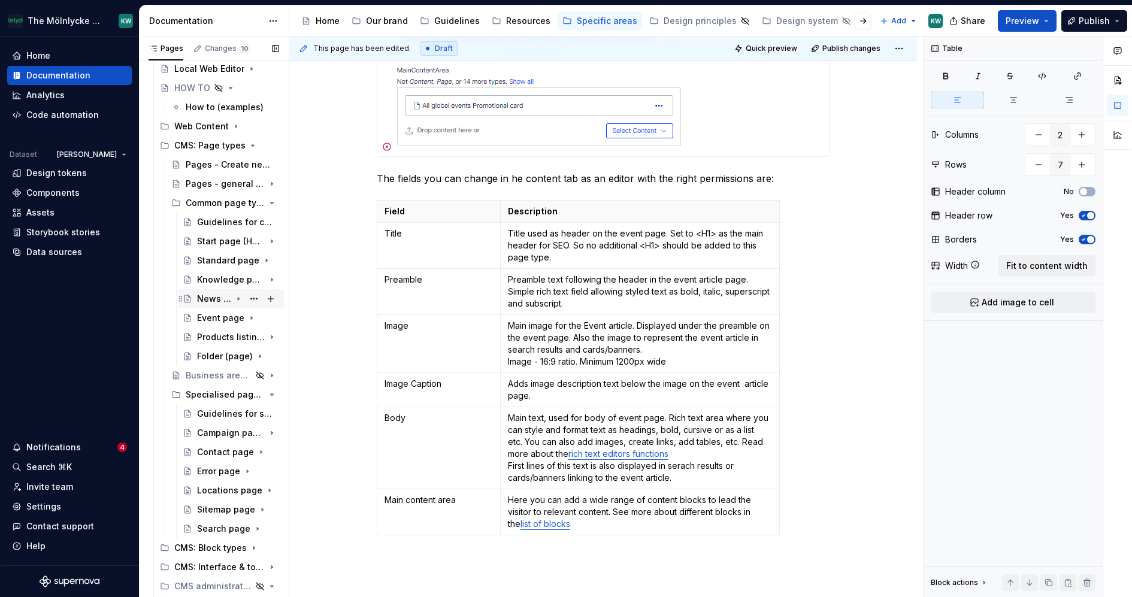
click at [212, 300] on div "News page" at bounding box center [214, 299] width 34 height 12
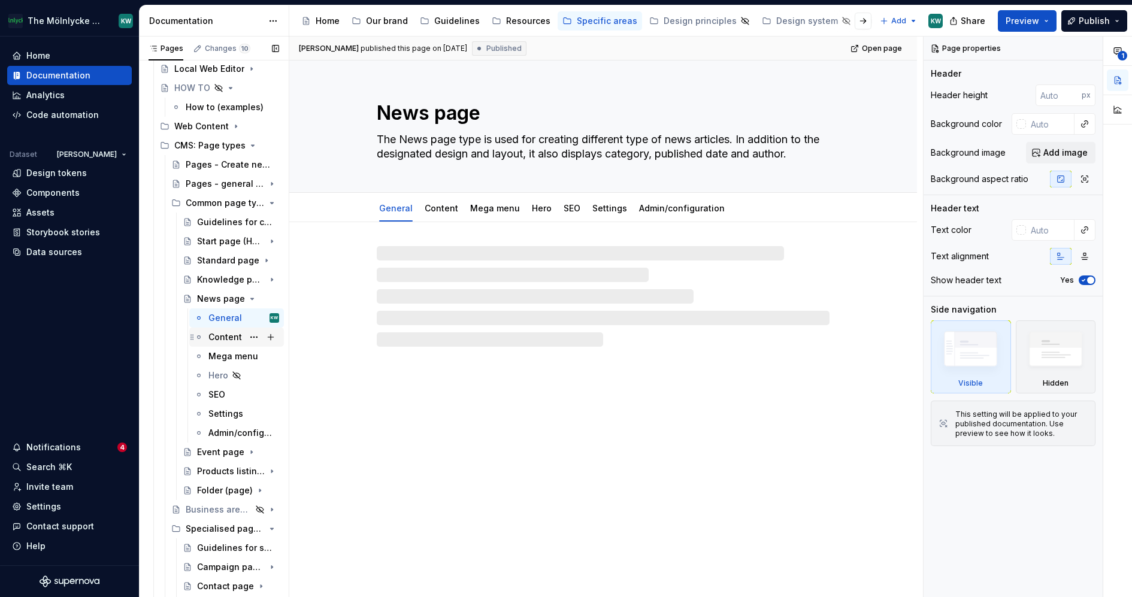
click at [222, 340] on div "Content" at bounding box center [225, 337] width 34 height 12
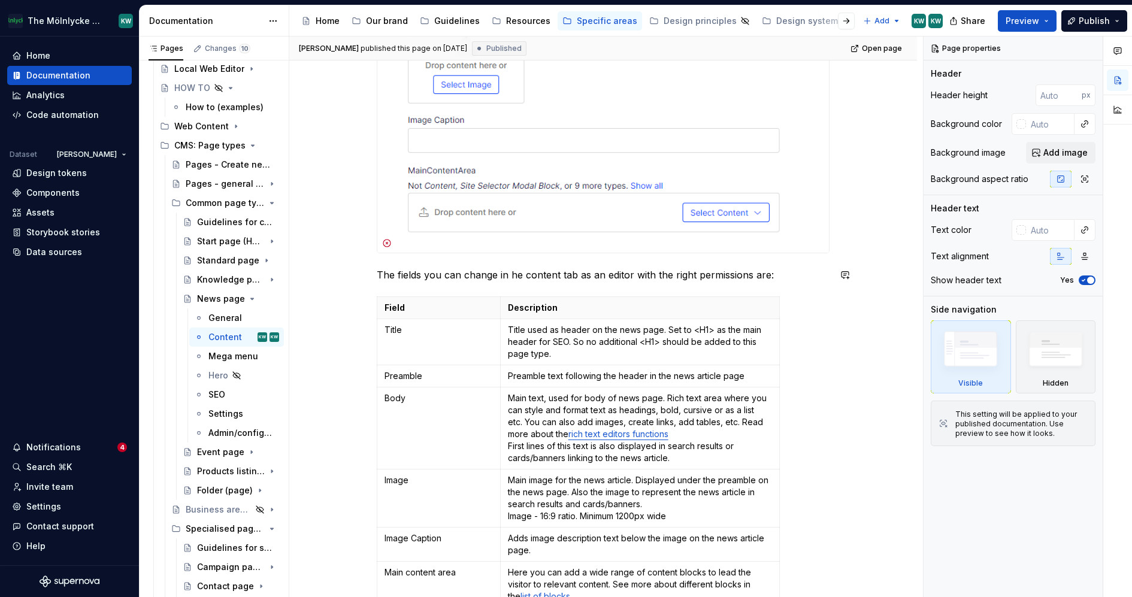
scroll to position [640, 0]
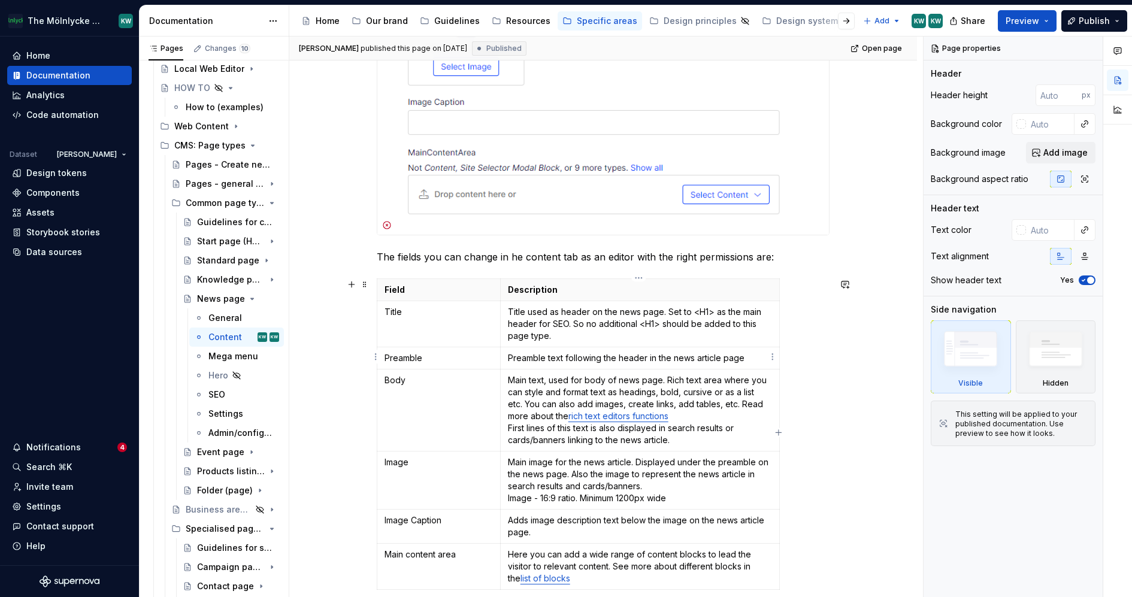
type textarea "*"
click at [743, 357] on p "Preamble text following the header in the news article page" at bounding box center [640, 358] width 264 height 12
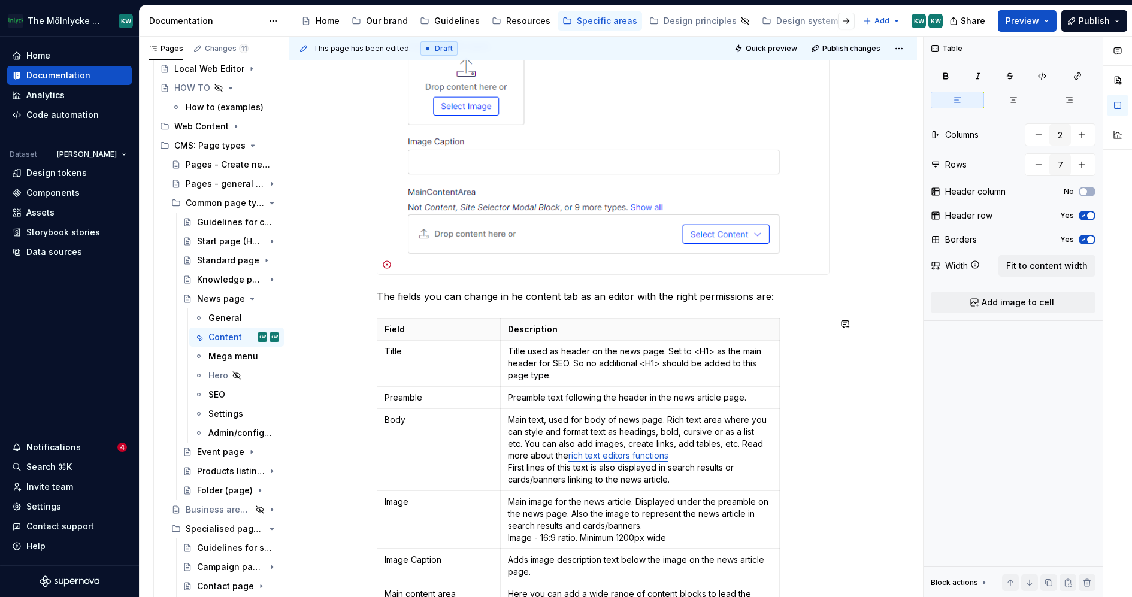
scroll to position [561, 0]
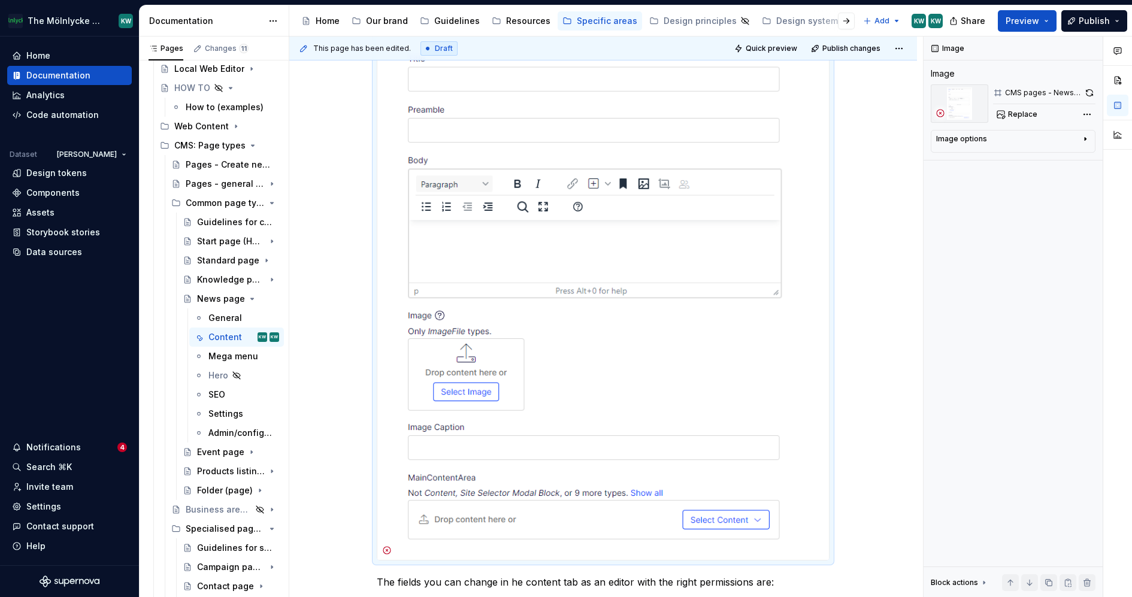
click at [712, 249] on img at bounding box center [603, 273] width 452 height 573
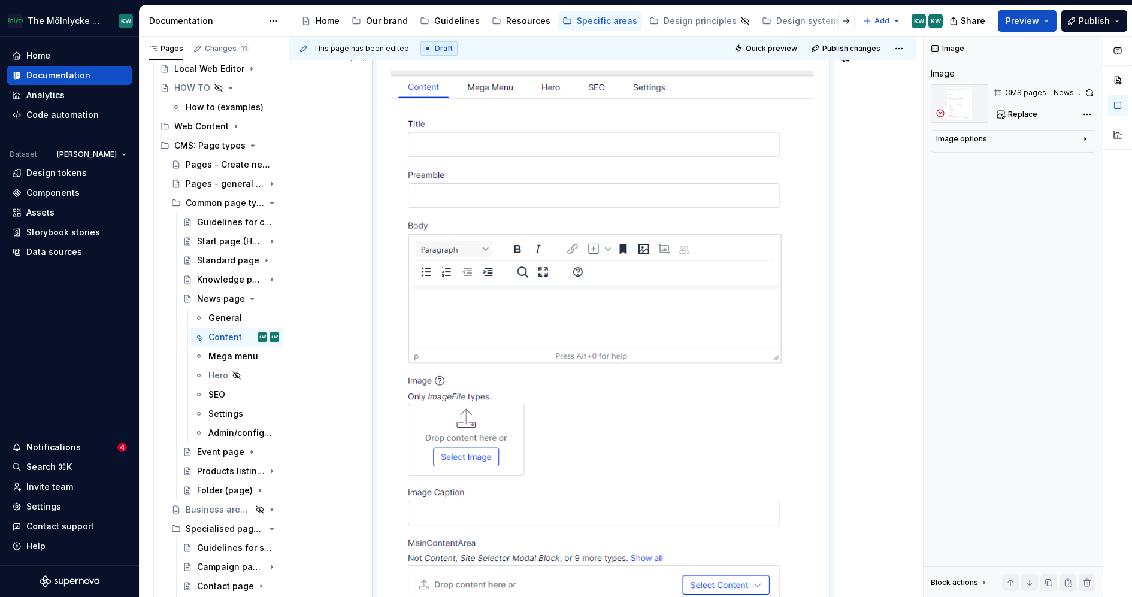
scroll to position [61, 0]
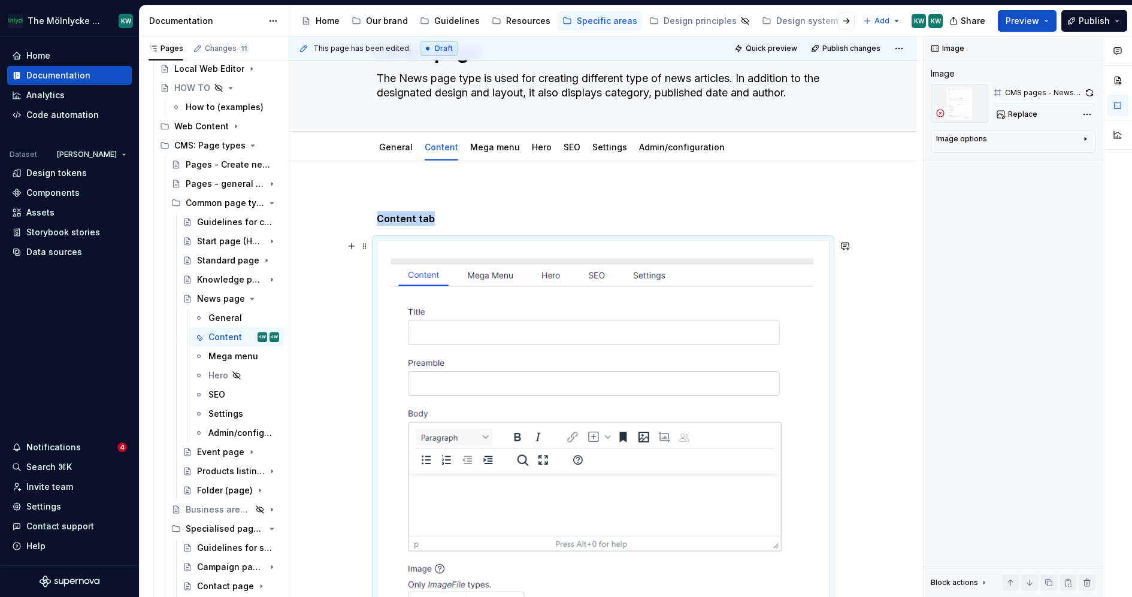
click at [624, 334] on img at bounding box center [603, 527] width 452 height 573
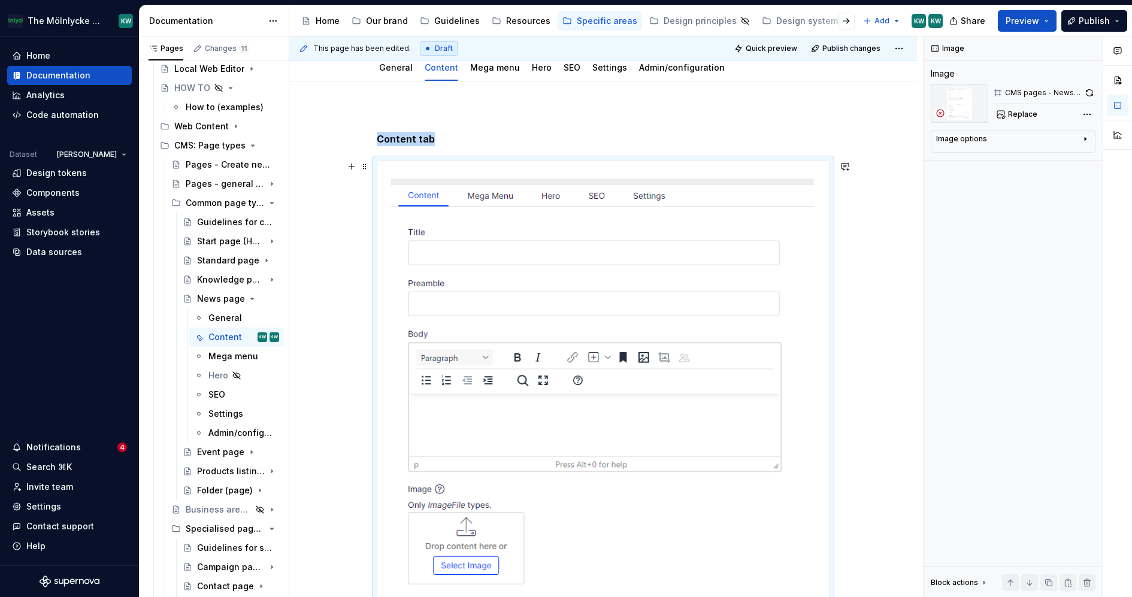
scroll to position [144, 0]
click at [1008, 112] on span "Replace" at bounding box center [1022, 115] width 29 height 10
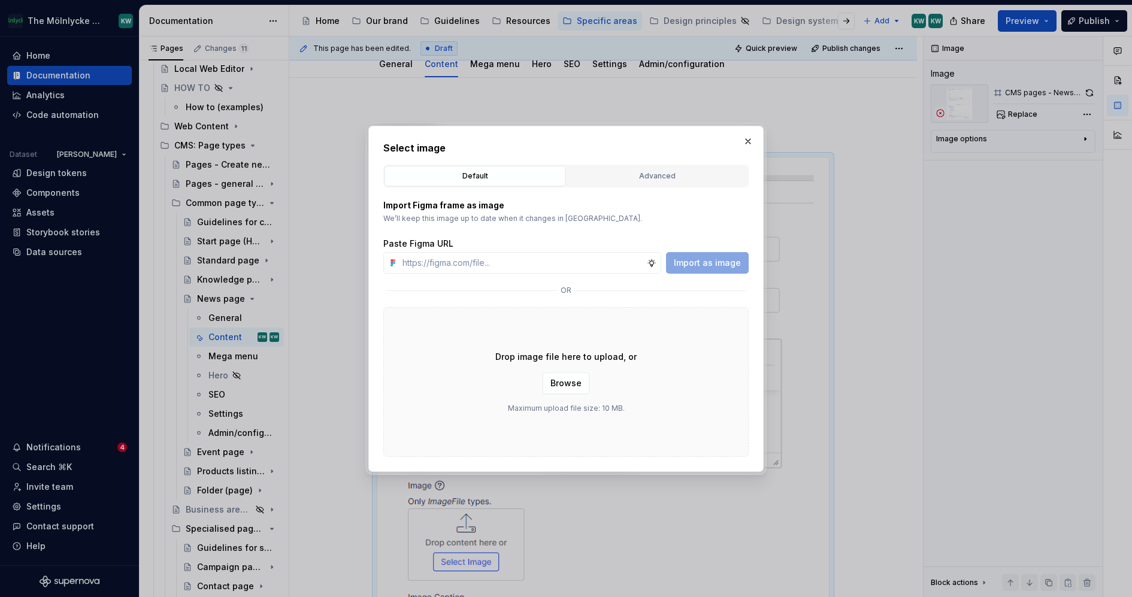
click at [702, 170] on div "Advanced" at bounding box center [657, 176] width 173 height 12
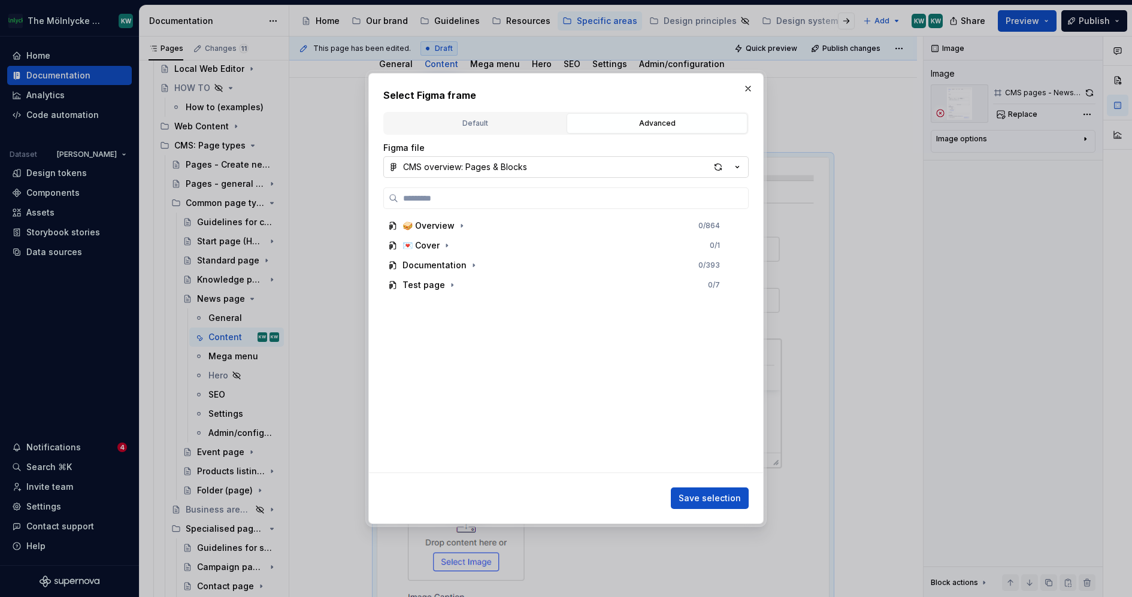
click at [747, 168] on button "CMS overview: Pages & Blocks" at bounding box center [565, 167] width 365 height 22
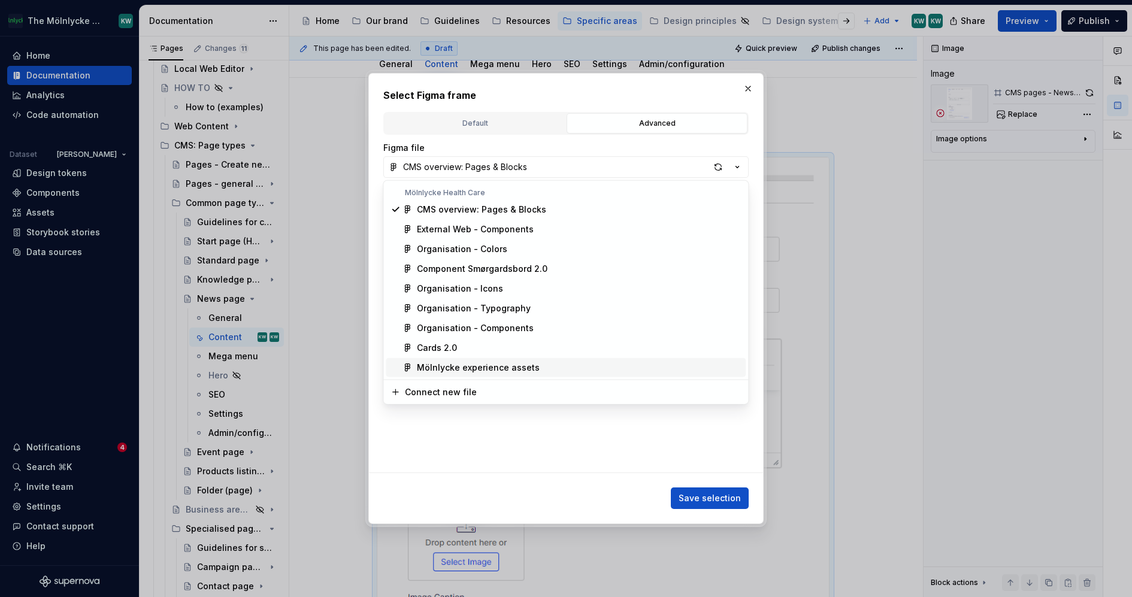
click at [533, 359] on span "Mölnlycke experience assets" at bounding box center [566, 367] width 360 height 19
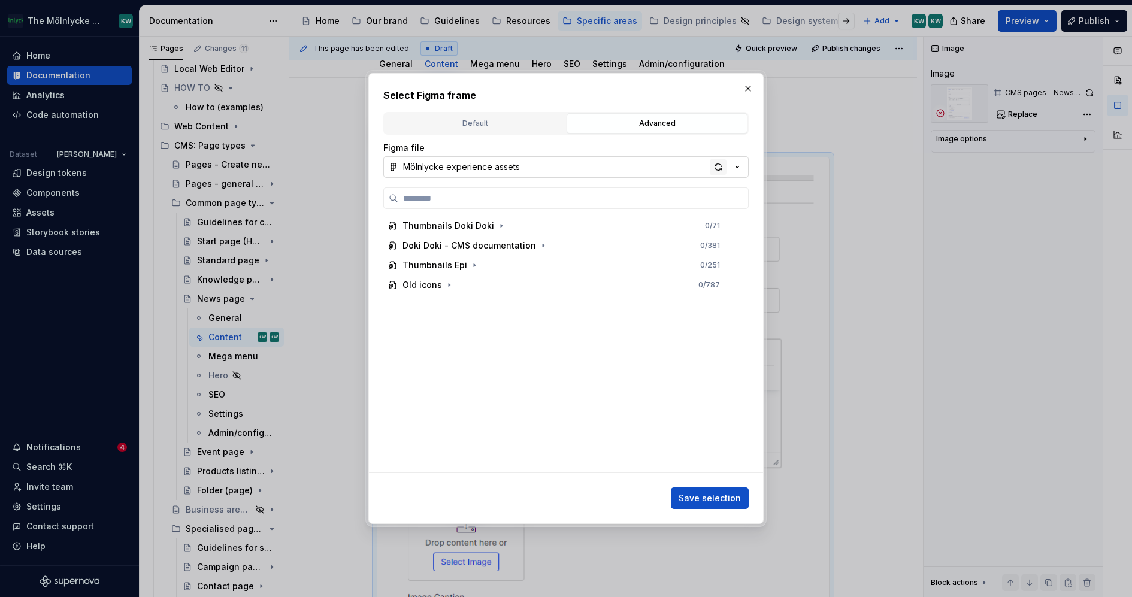
click at [713, 164] on div "button" at bounding box center [718, 167] width 17 height 17
type textarea "*"
click at [472, 194] on input "search" at bounding box center [573, 198] width 350 height 12
paste input "**********"
type input "**********"
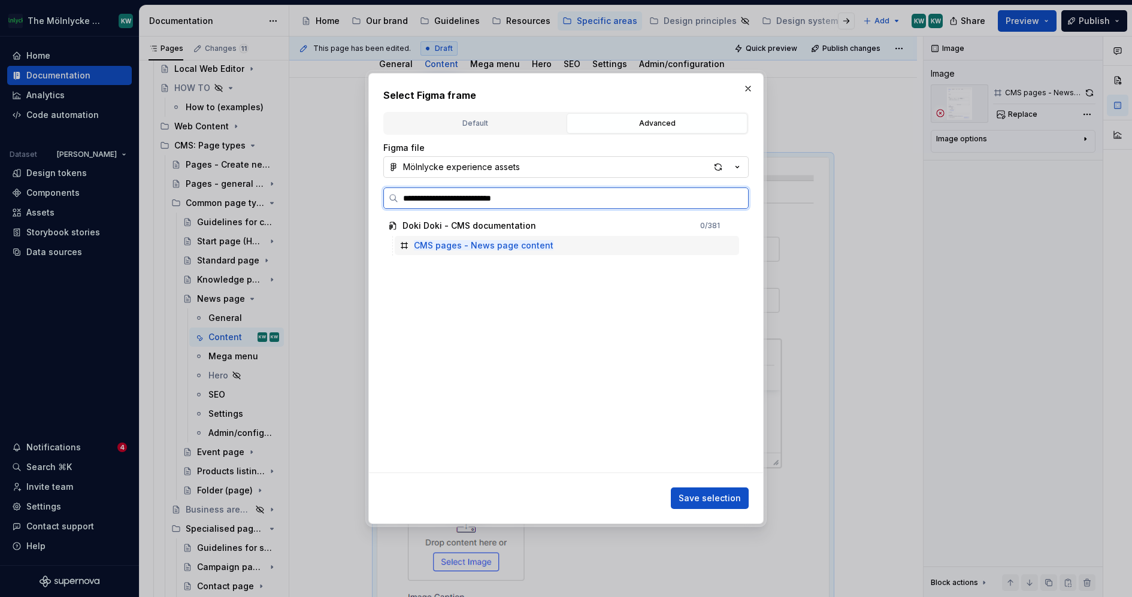
click at [578, 247] on div "CMS pages - News page content" at bounding box center [567, 245] width 344 height 19
drag, startPoint x: 711, startPoint y: 495, endPoint x: 750, endPoint y: 497, distance: 39.0
click at [711, 495] on span "Save selection" at bounding box center [710, 498] width 62 height 12
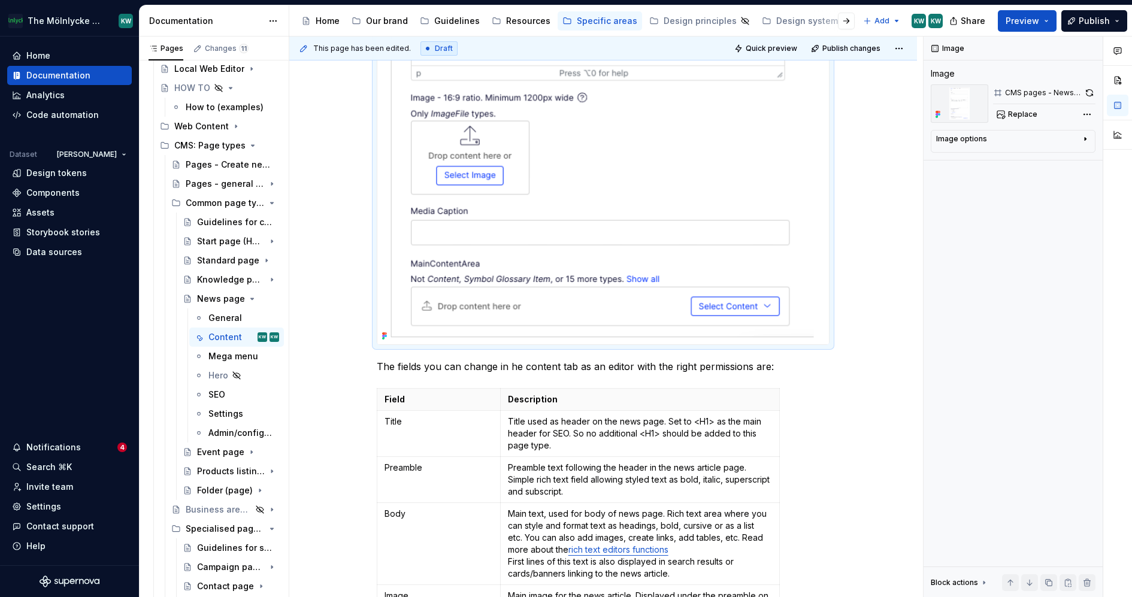
scroll to position [690, 0]
click at [234, 300] on icon "Page tree" at bounding box center [239, 299] width 10 height 10
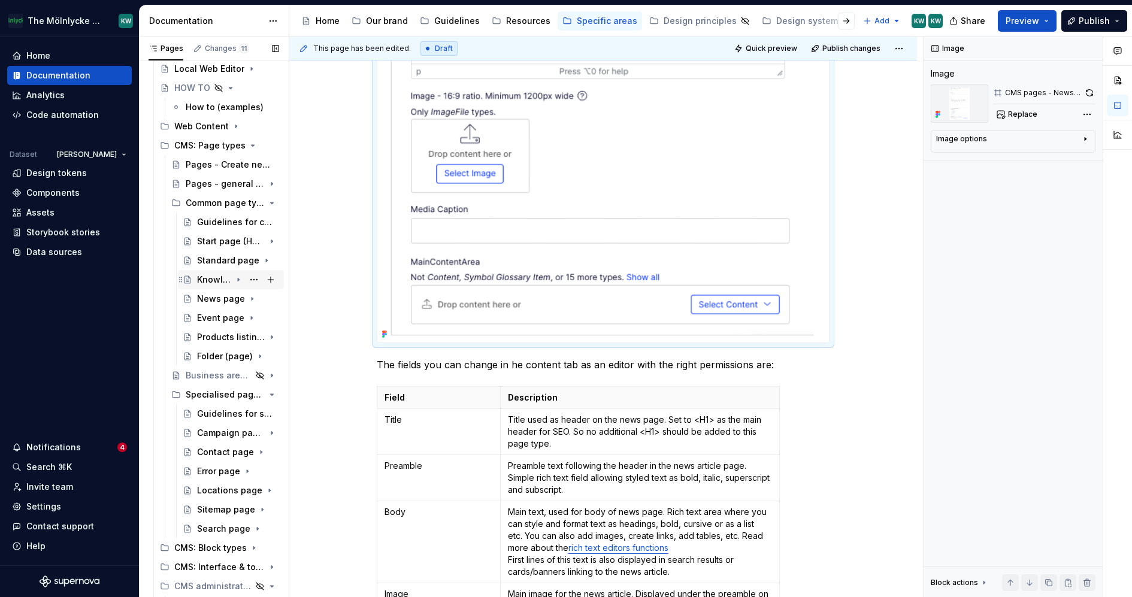
click at [223, 283] on div "Knowledge page" at bounding box center [238, 279] width 82 height 17
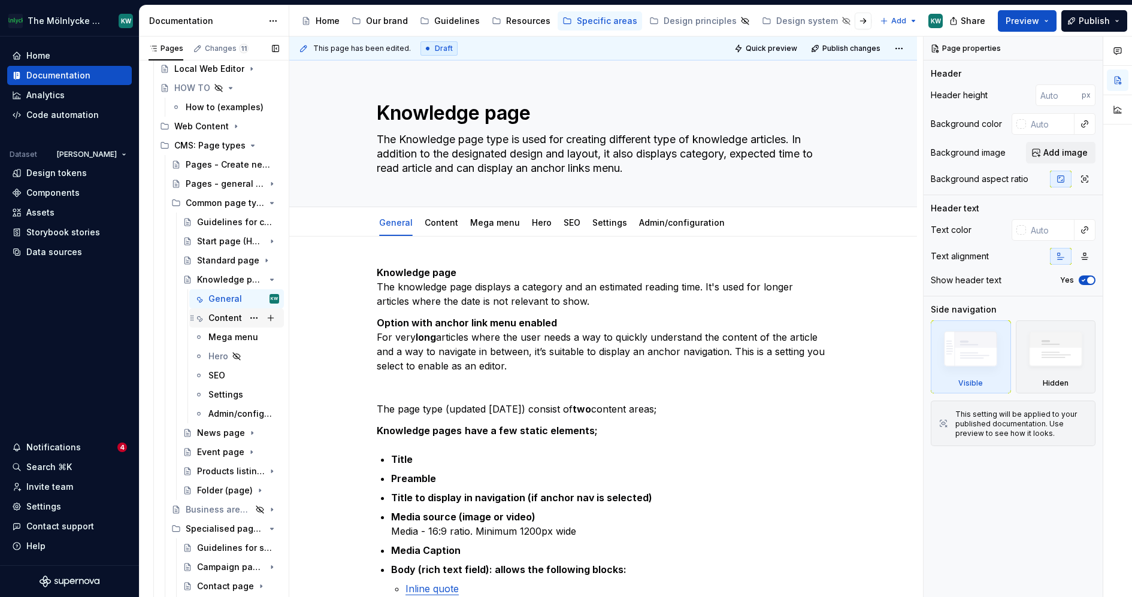
click at [227, 315] on div "Content" at bounding box center [225, 318] width 34 height 12
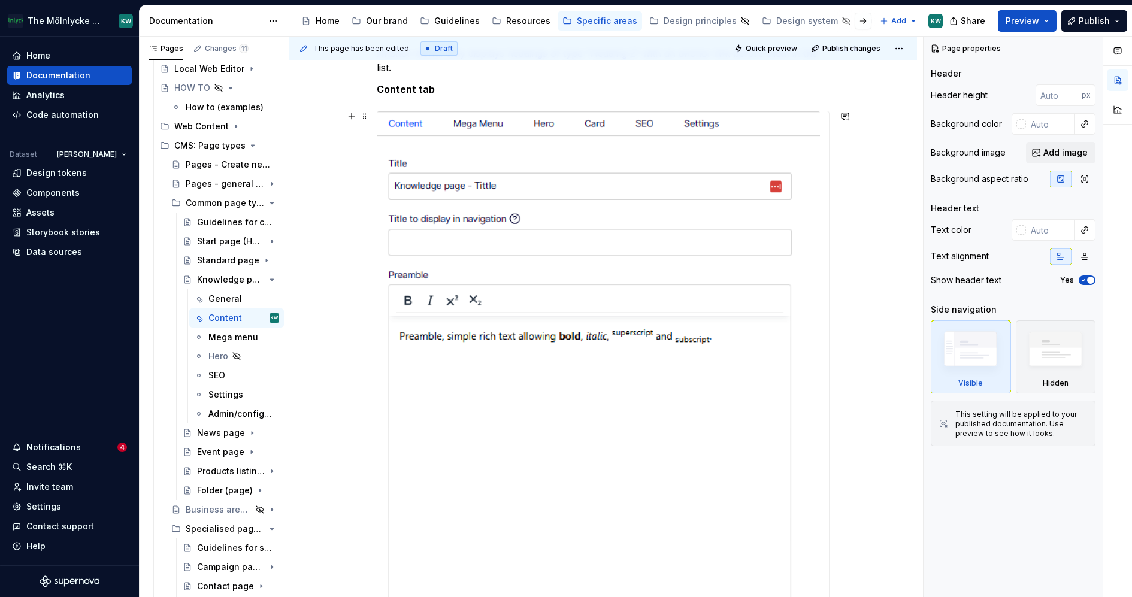
scroll to position [146, 0]
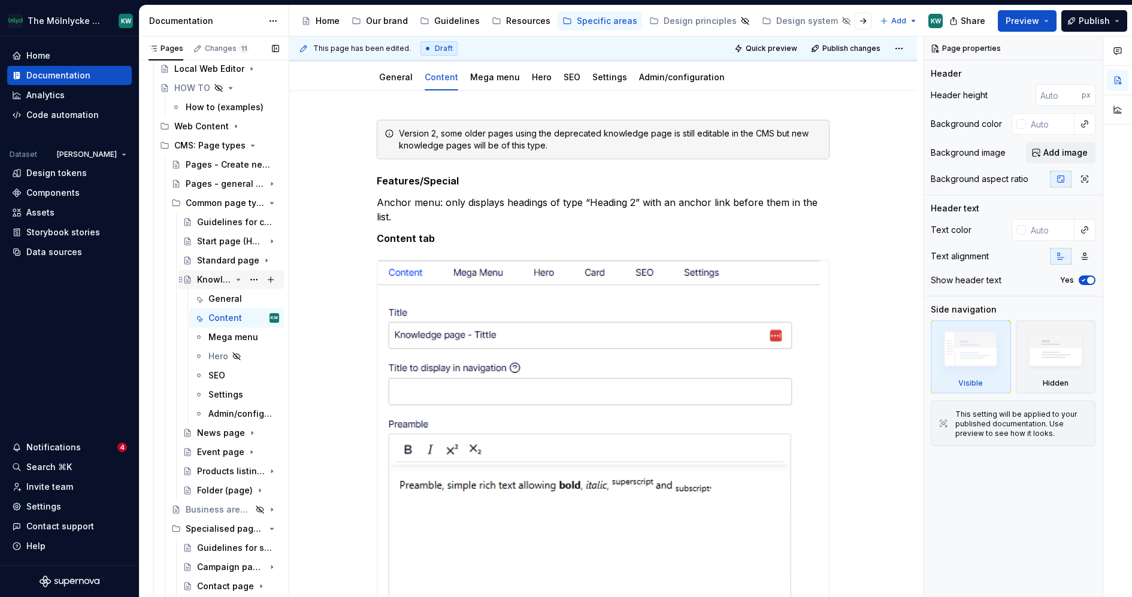
click at [234, 276] on icon "Page tree" at bounding box center [239, 280] width 10 height 10
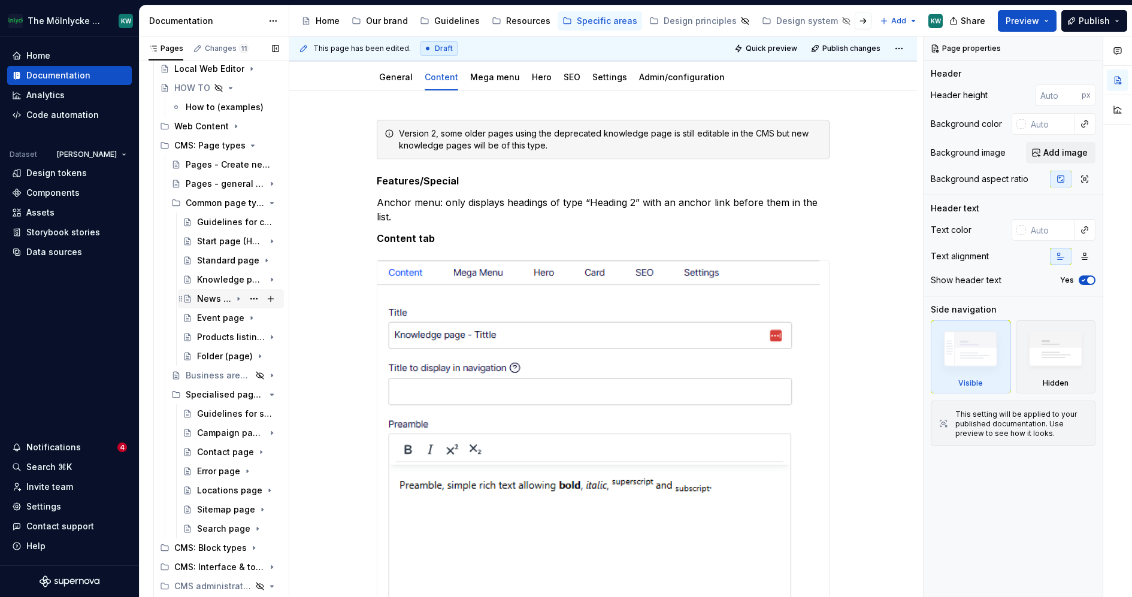
click at [217, 302] on div "News page" at bounding box center [214, 299] width 34 height 12
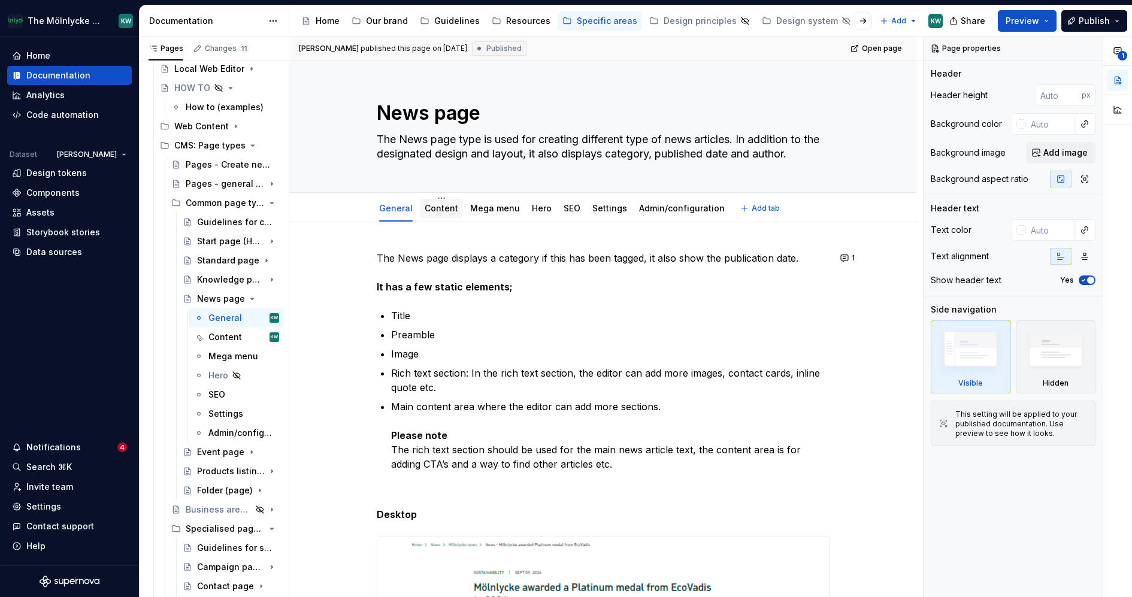
click at [443, 218] on div "Content" at bounding box center [441, 209] width 43 height 22
click at [430, 207] on link "Content" at bounding box center [442, 208] width 34 height 10
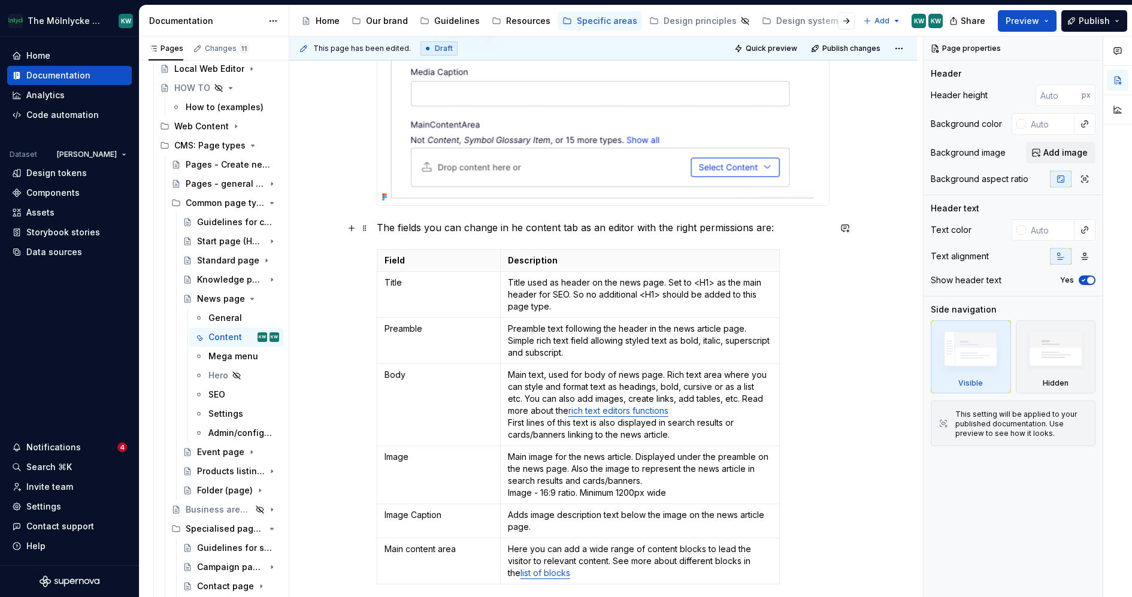
scroll to position [840, 0]
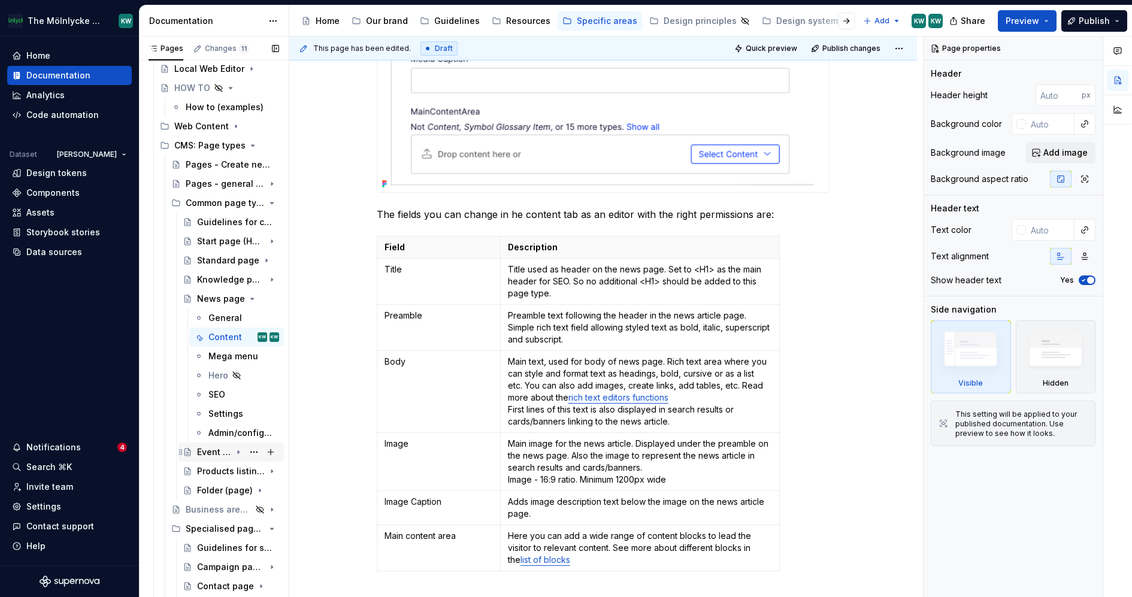
click at [211, 456] on div "Event page" at bounding box center [214, 452] width 34 height 12
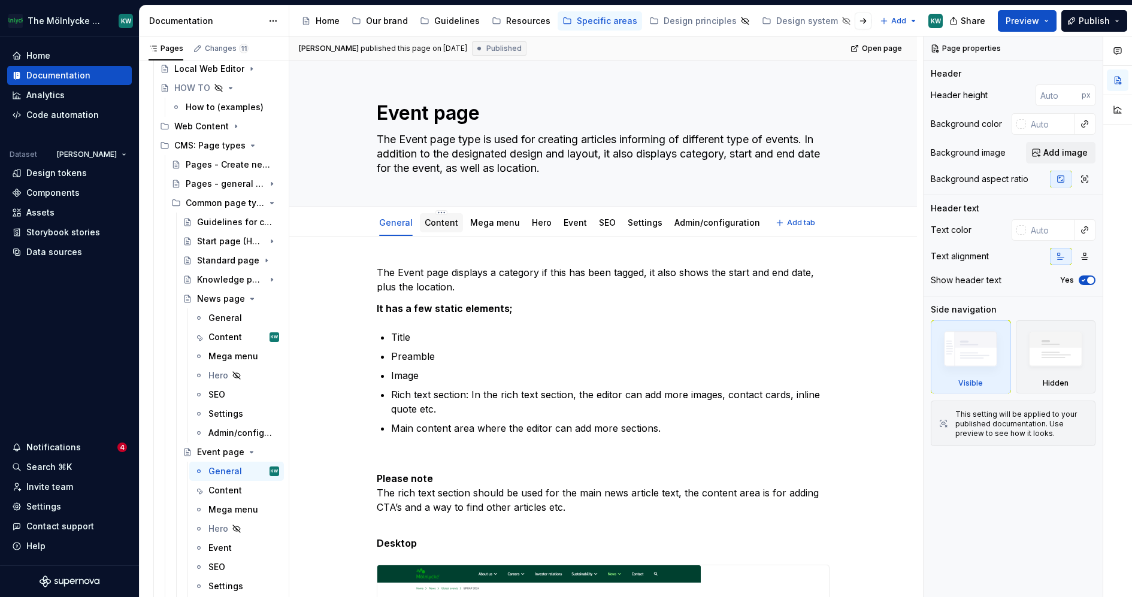
click at [439, 227] on div "Content" at bounding box center [442, 223] width 34 height 12
click at [441, 227] on link "Content" at bounding box center [442, 222] width 34 height 10
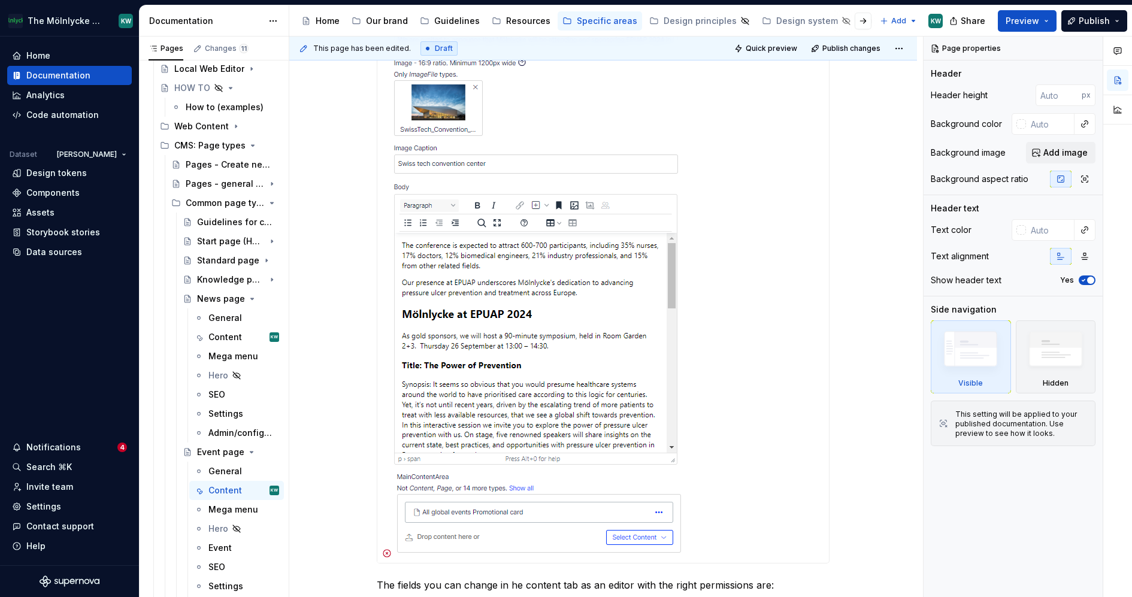
scroll to position [207, 0]
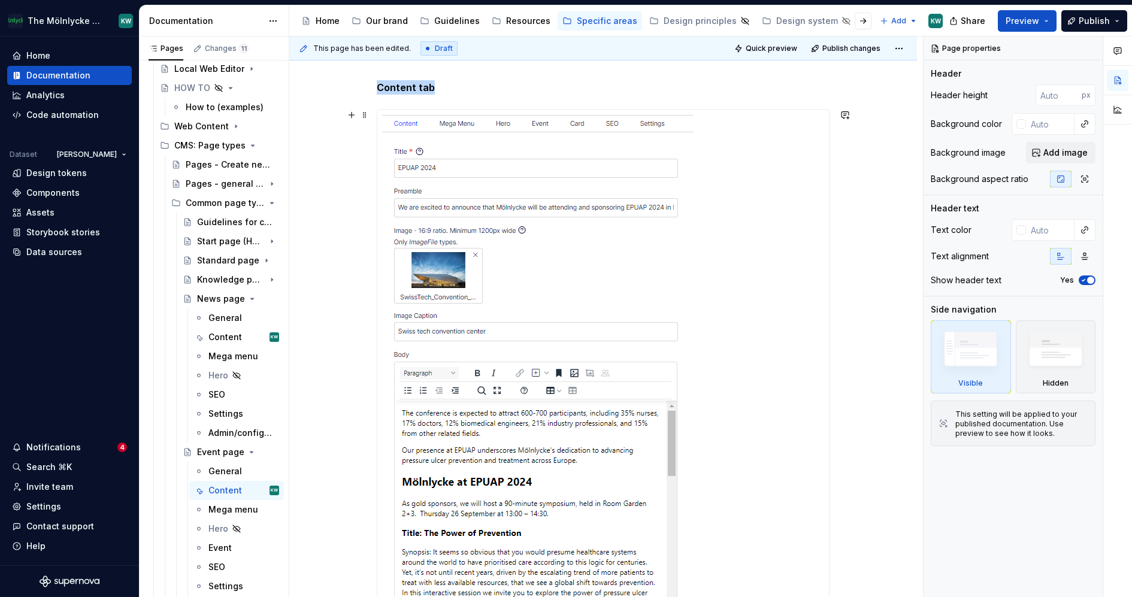
click at [587, 191] on img at bounding box center [538, 420] width 323 height 621
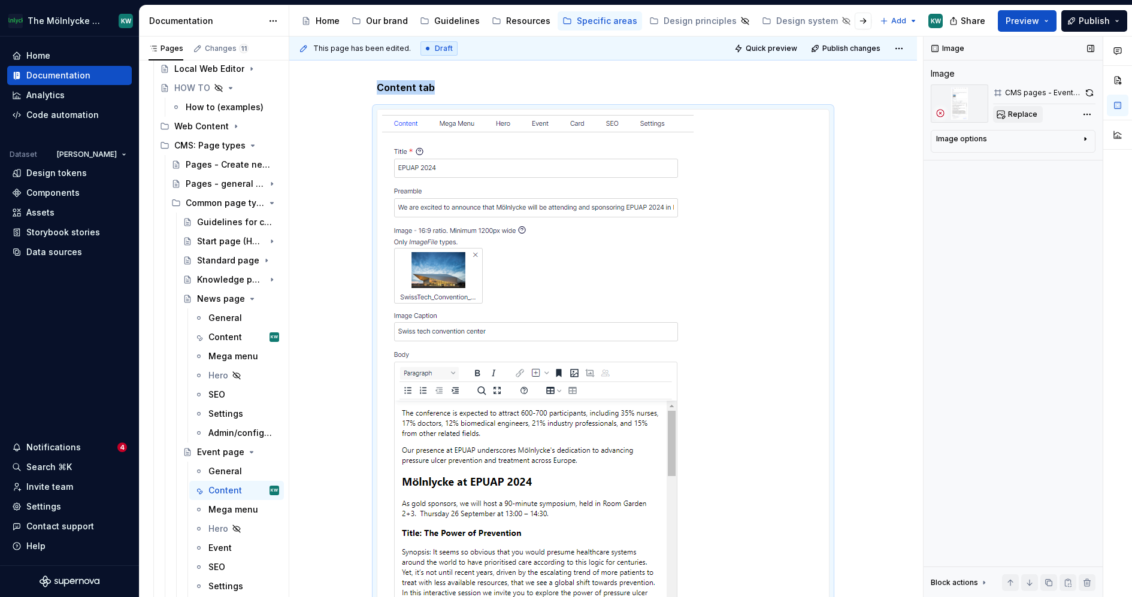
click at [1020, 119] on button "Replace" at bounding box center [1018, 114] width 50 height 17
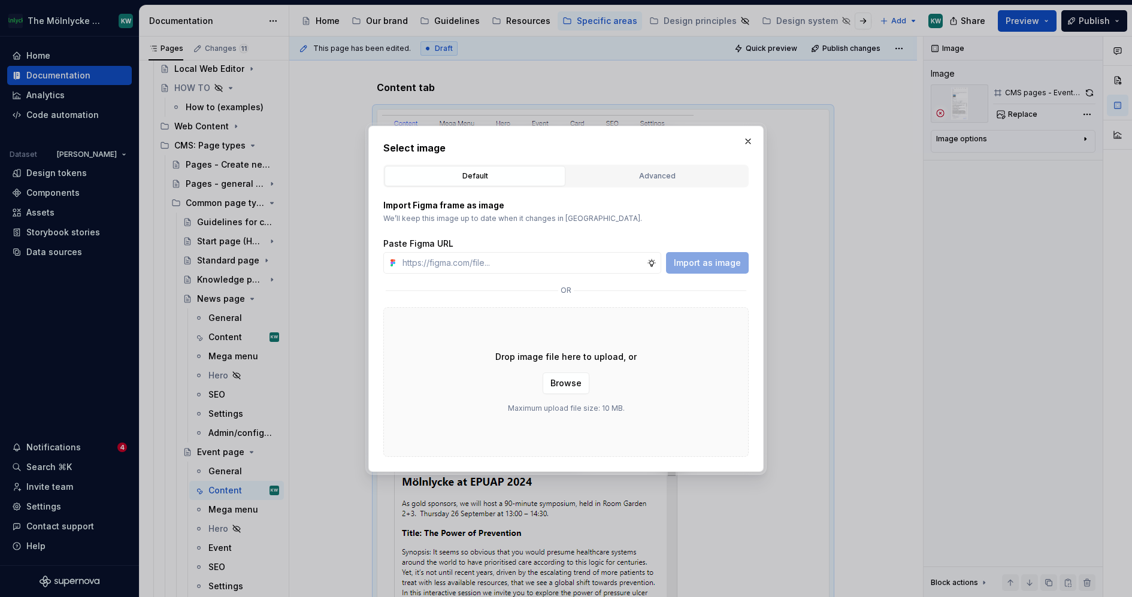
type textarea "*"
click at [644, 175] on div "Advanced" at bounding box center [657, 176] width 173 height 12
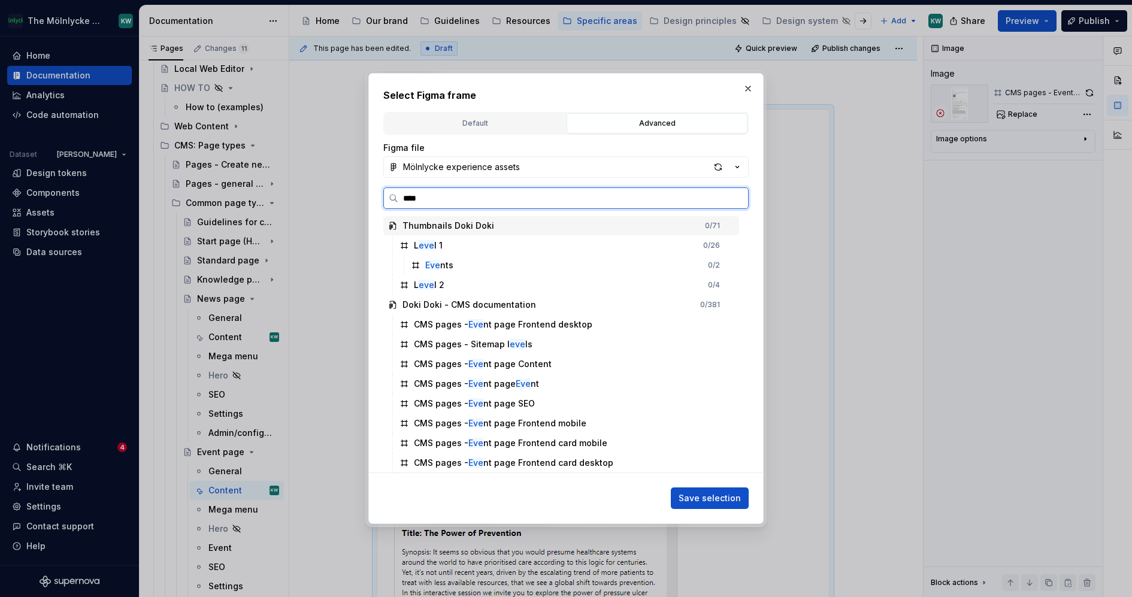
type input "*****"
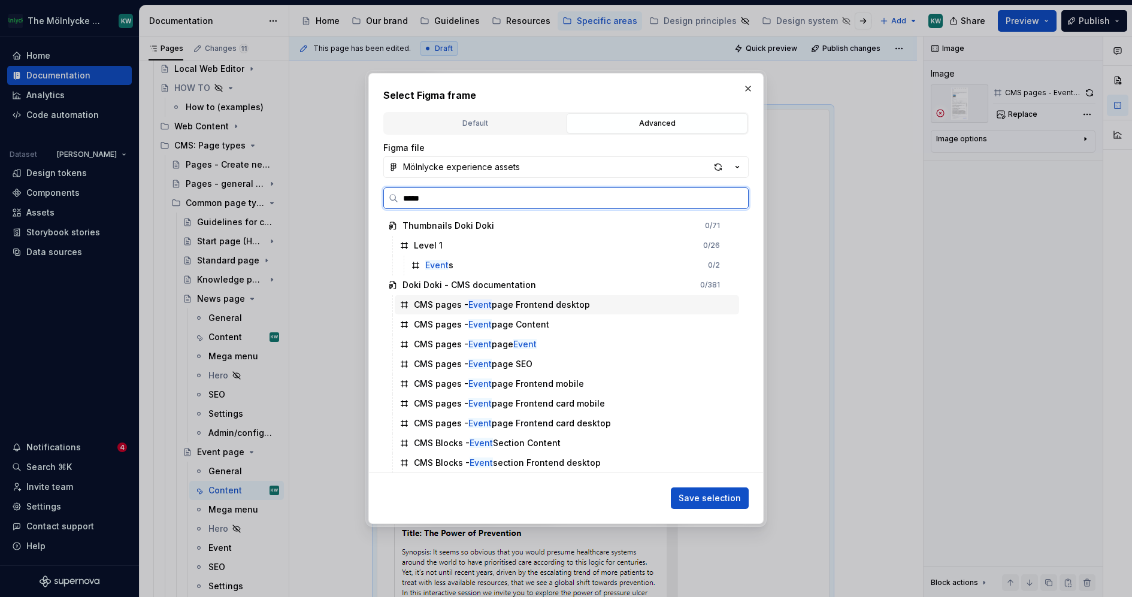
click at [569, 303] on div "CMS pages - Event page Frontend desktop" at bounding box center [502, 305] width 176 height 12
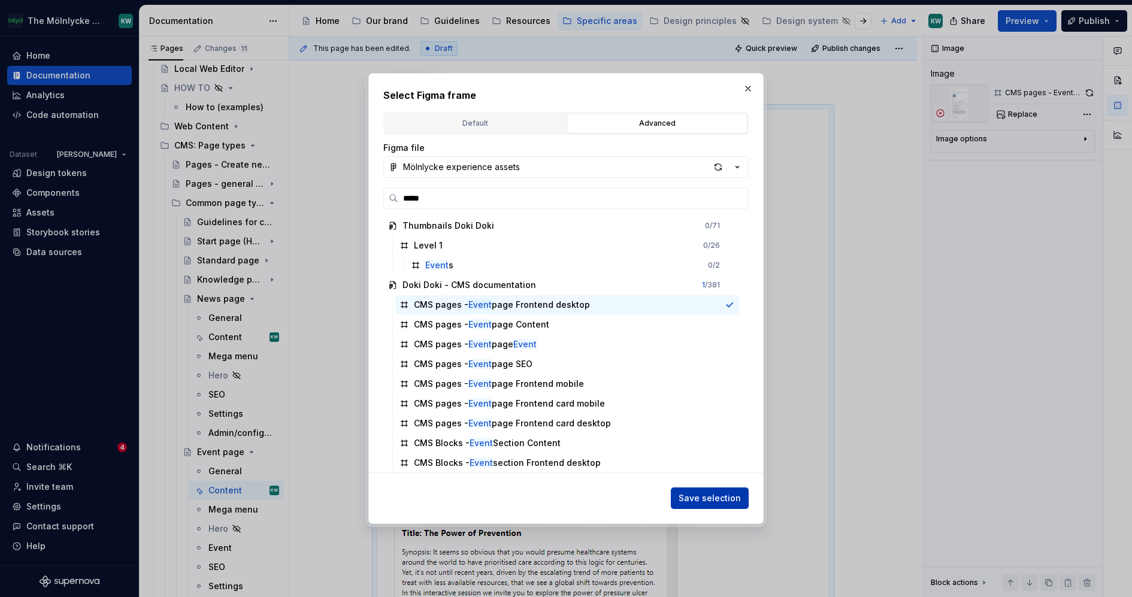
click at [733, 501] on span "Save selection" at bounding box center [710, 498] width 62 height 12
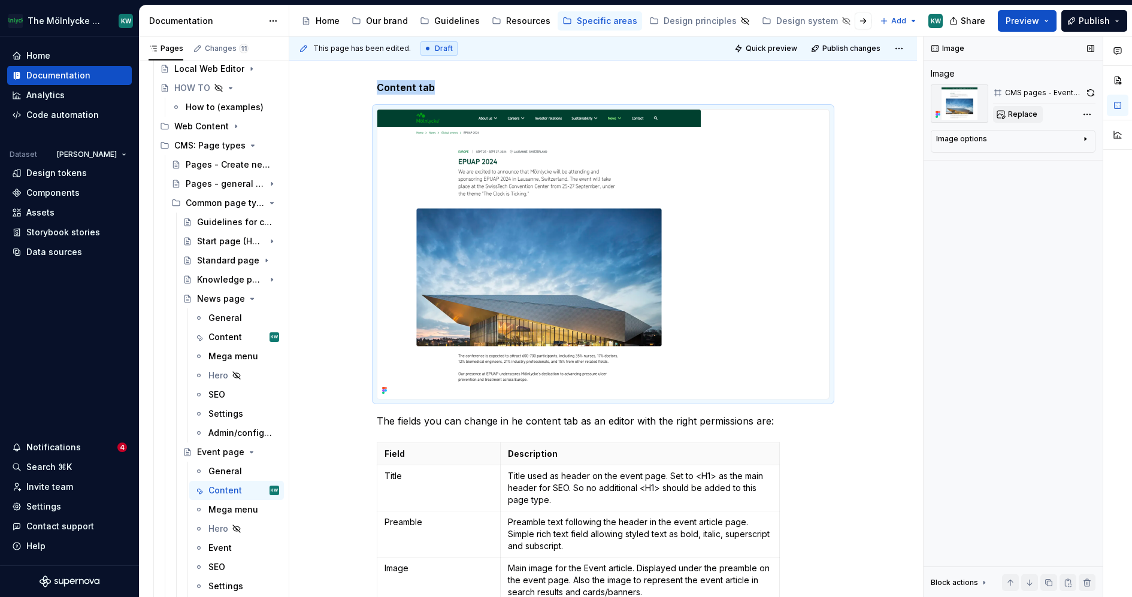
click at [1023, 116] on span "Replace" at bounding box center [1022, 115] width 29 height 10
type textarea "*"
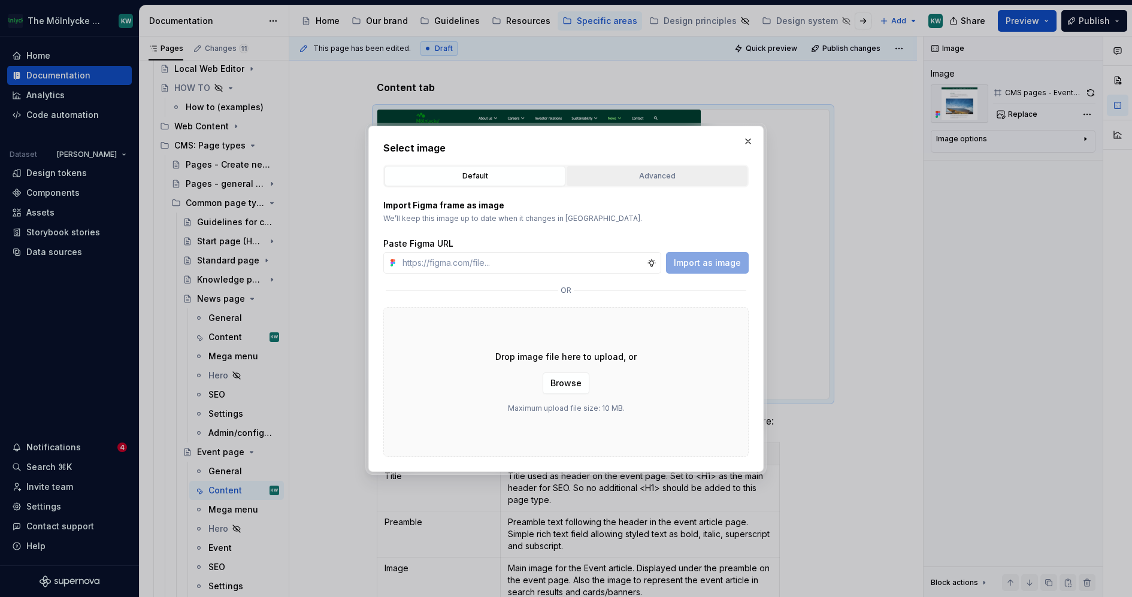
click at [673, 177] on div "Advanced" at bounding box center [657, 176] width 173 height 12
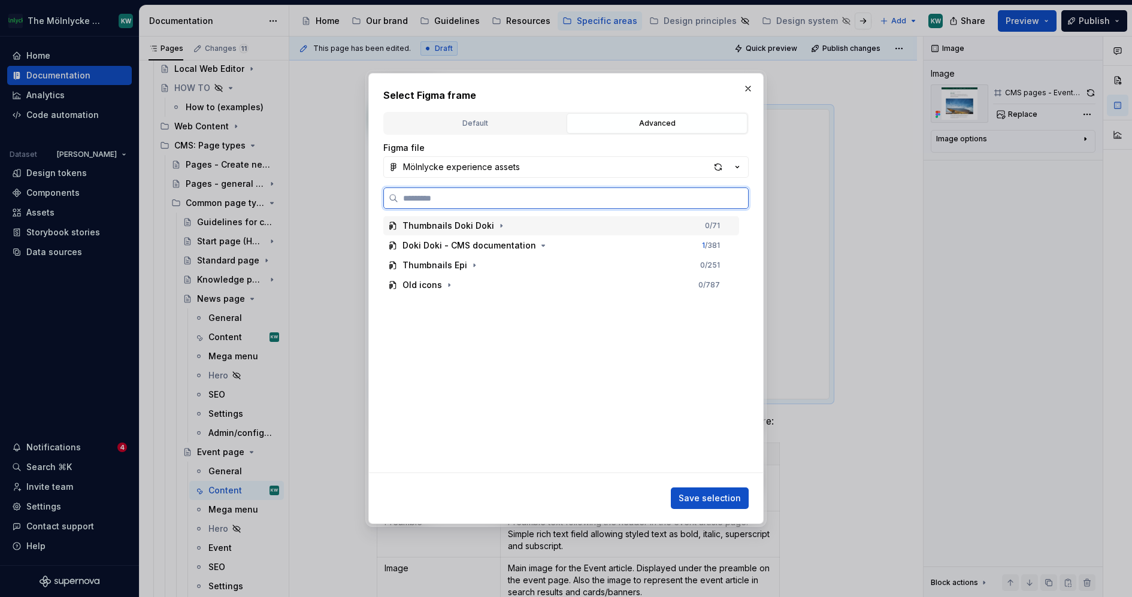
paste input "**********"
type input "**********"
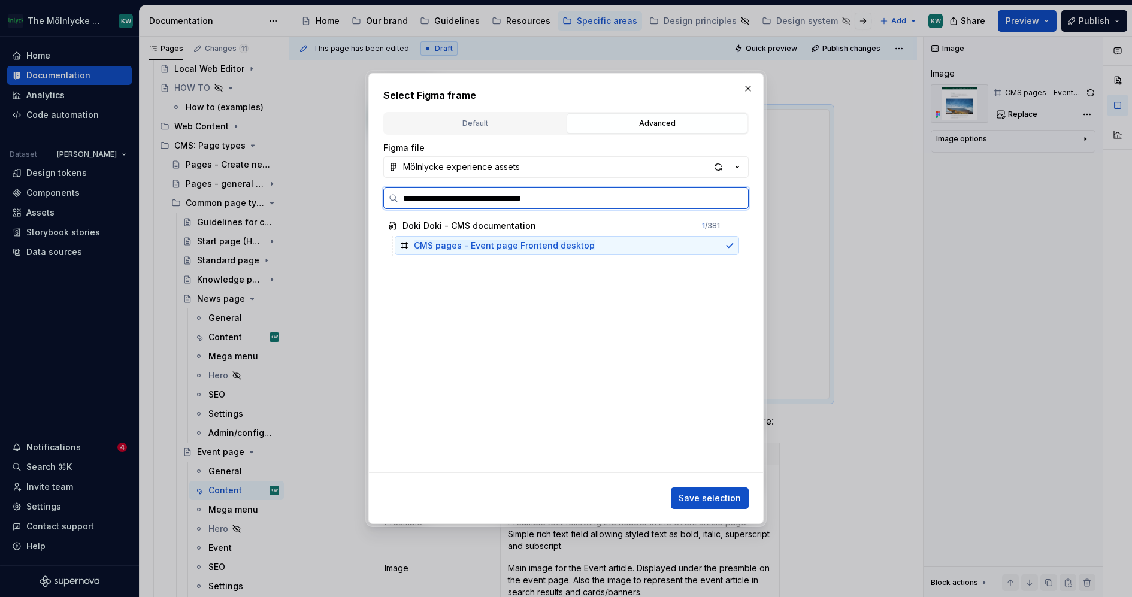
drag, startPoint x: 617, startPoint y: 248, endPoint x: 664, endPoint y: 303, distance: 72.6
click at [617, 248] on div "CMS pages - Event page Frontend desktop" at bounding box center [567, 245] width 344 height 19
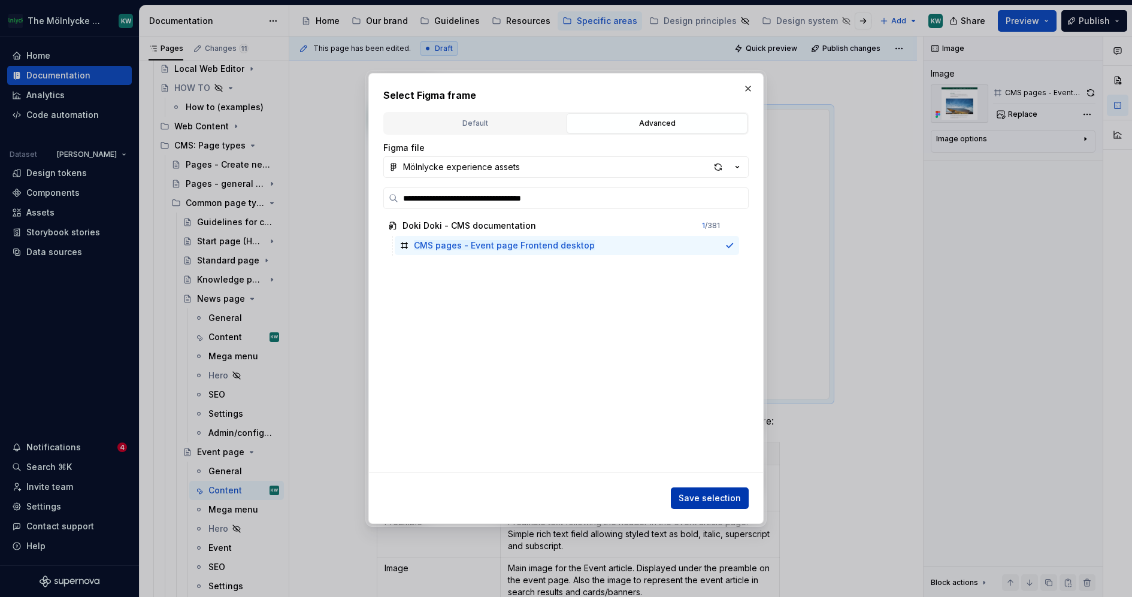
click at [730, 495] on span "Save selection" at bounding box center [710, 498] width 62 height 12
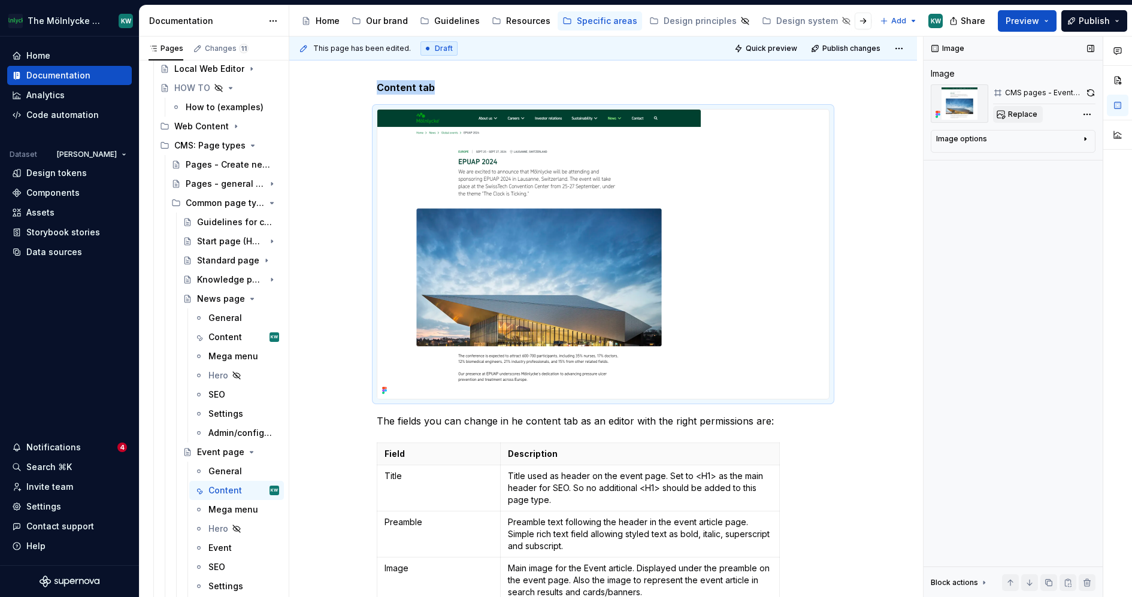
click at [1023, 113] on span "Replace" at bounding box center [1022, 115] width 29 height 10
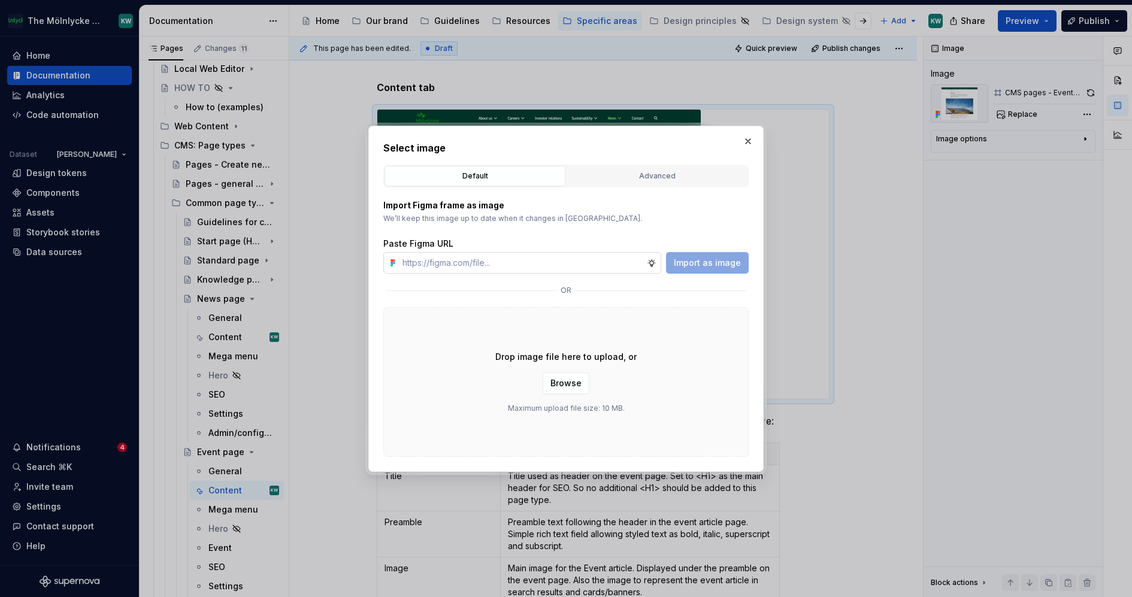
type textarea "*"
click at [606, 170] on div "Advanced" at bounding box center [657, 176] width 173 height 12
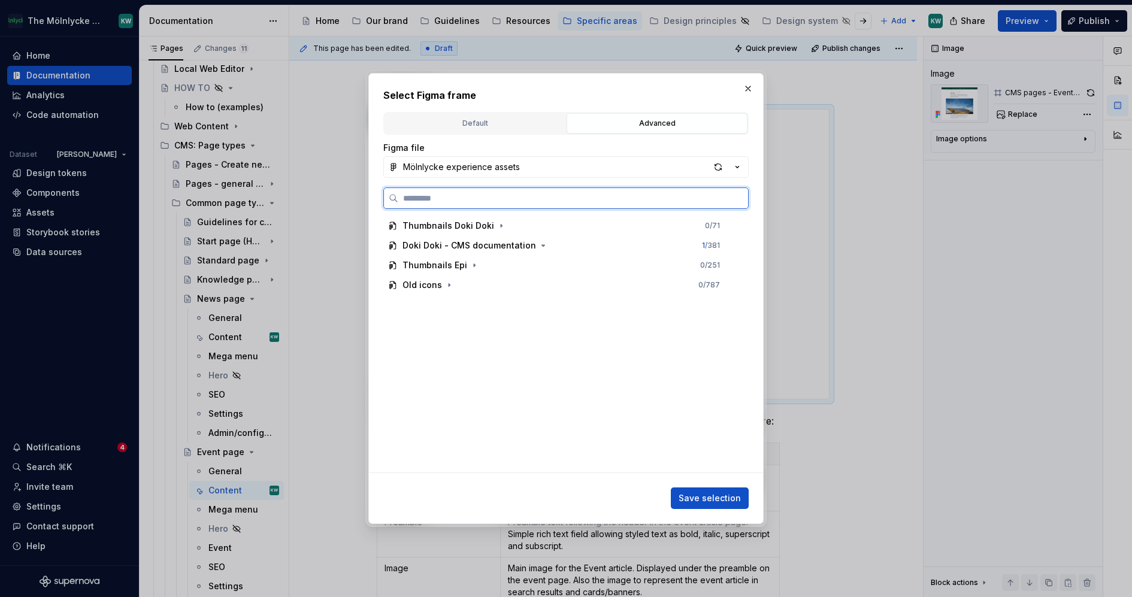
click at [576, 193] on input "search" at bounding box center [573, 198] width 350 height 12
paste input "**********"
type input "**********"
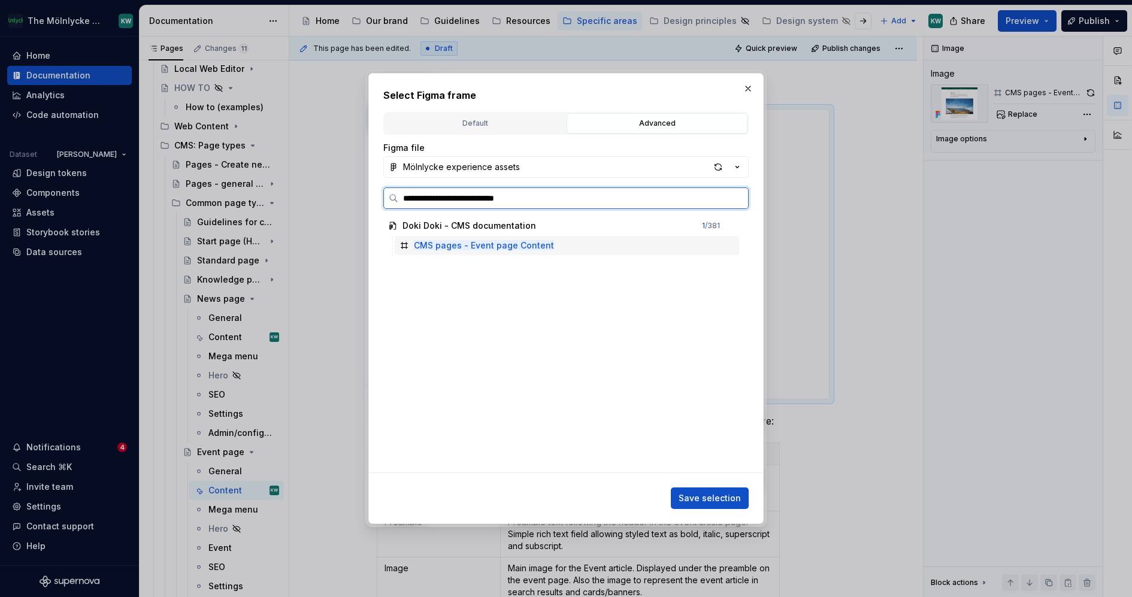
click at [594, 244] on div "CMS pages - Event page Content" at bounding box center [567, 245] width 344 height 19
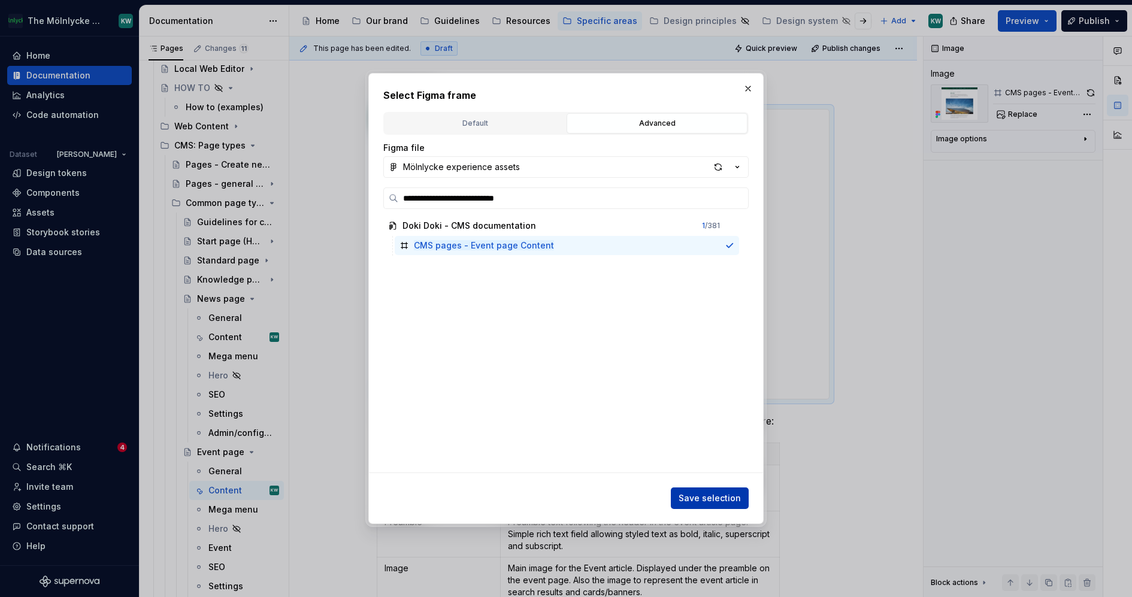
click at [741, 492] on button "Save selection" at bounding box center [710, 499] width 78 height 22
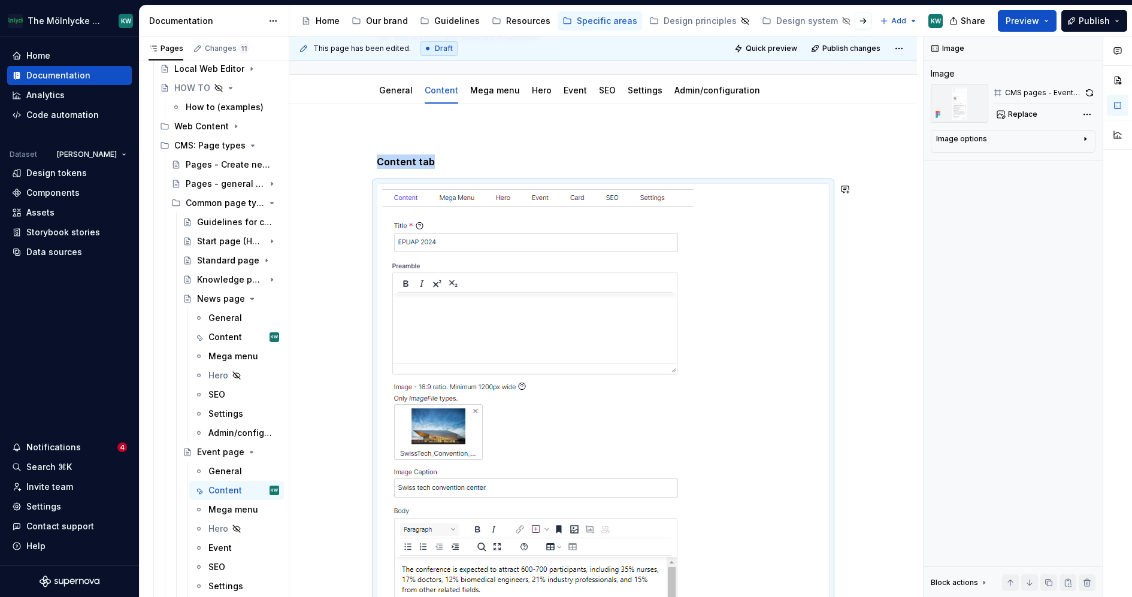
scroll to position [69, 0]
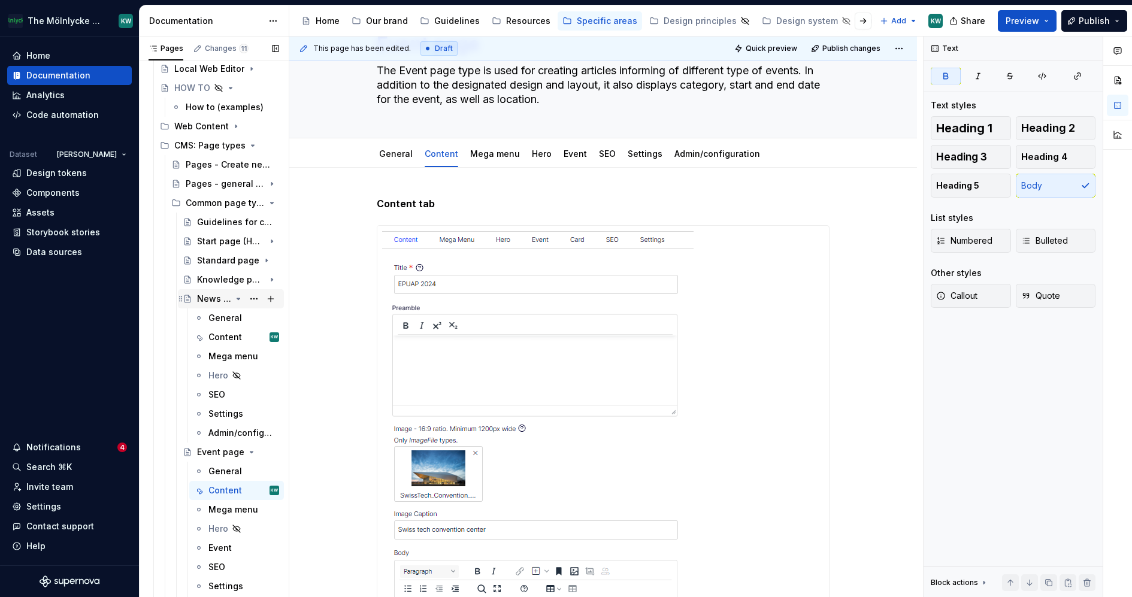
click at [234, 300] on icon "Page tree" at bounding box center [239, 299] width 10 height 10
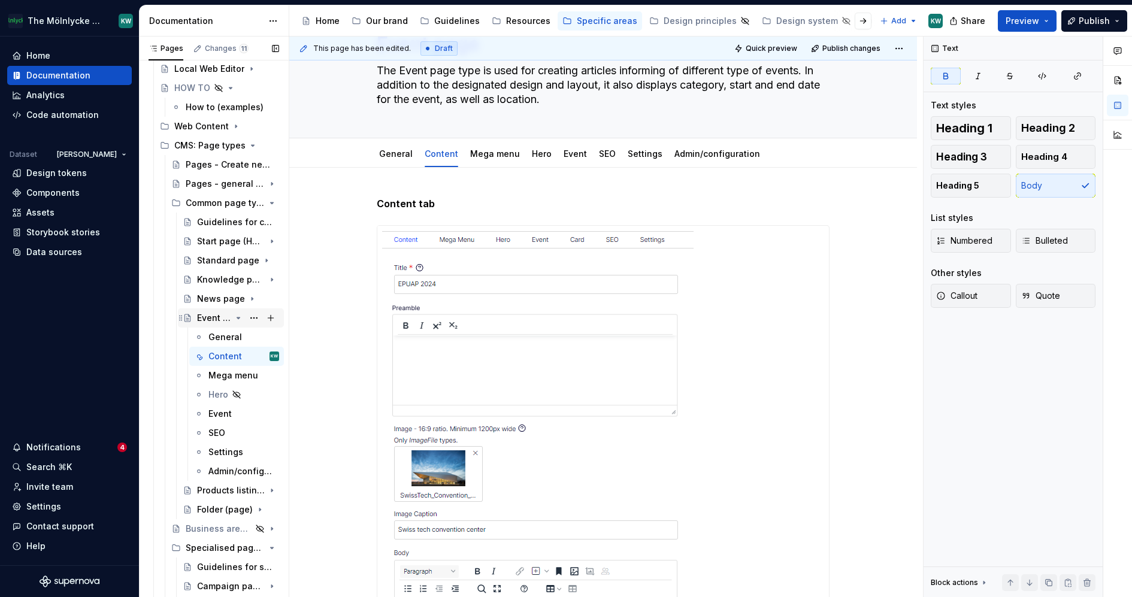
click at [234, 319] on icon "Page tree" at bounding box center [239, 318] width 10 height 10
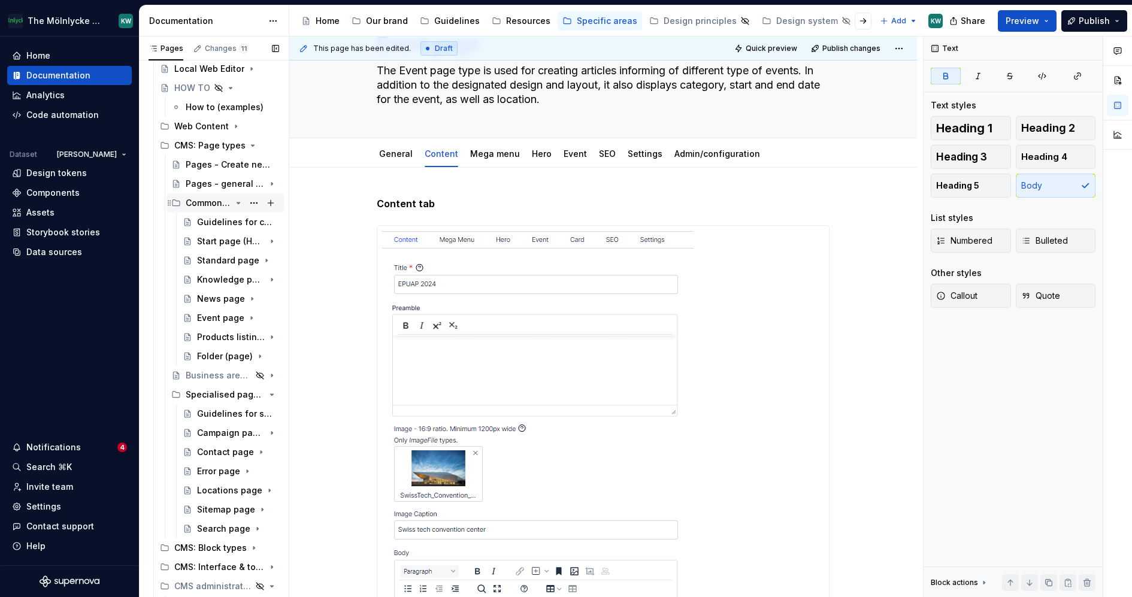
click at [234, 201] on icon "Page tree" at bounding box center [239, 203] width 10 height 10
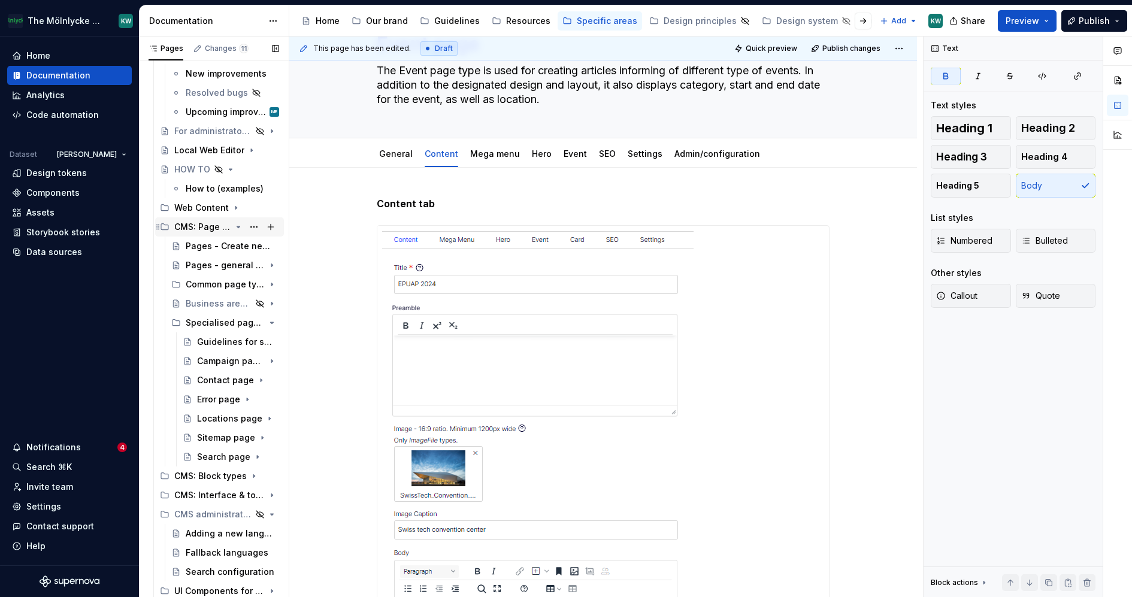
click at [234, 229] on icon "Page tree" at bounding box center [239, 227] width 10 height 10
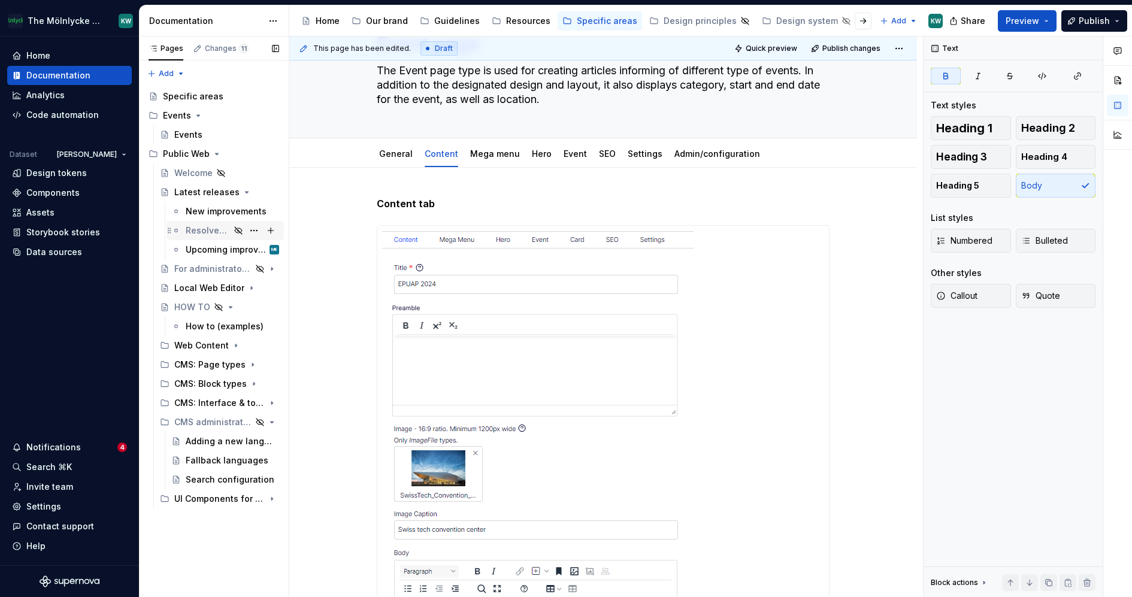
scroll to position [0, 0]
click at [238, 385] on icon "Page tree" at bounding box center [239, 384] width 10 height 10
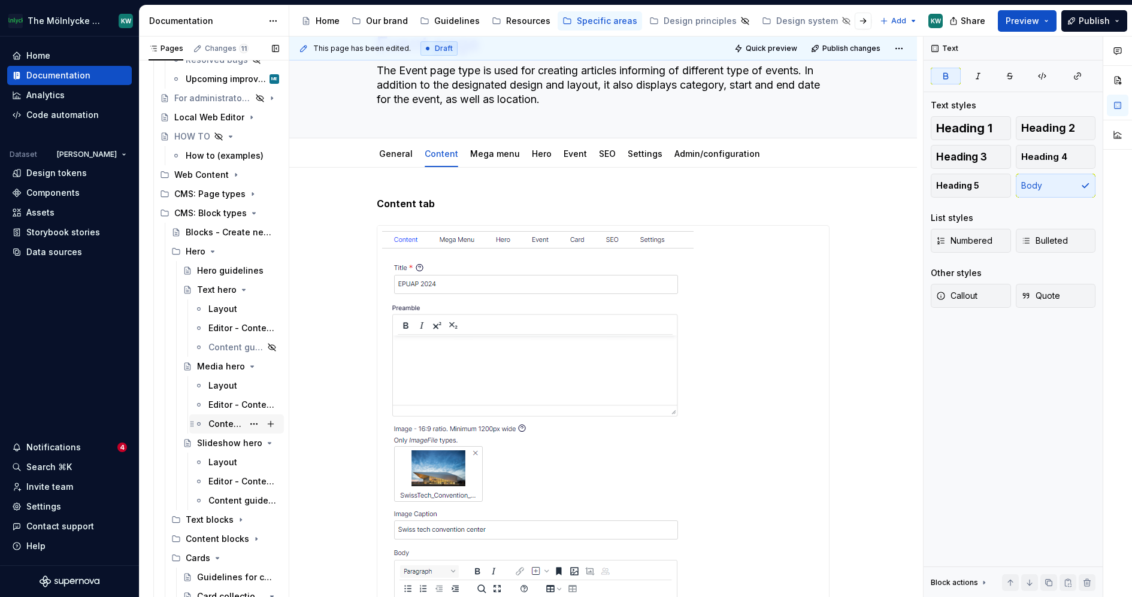
scroll to position [201, 0]
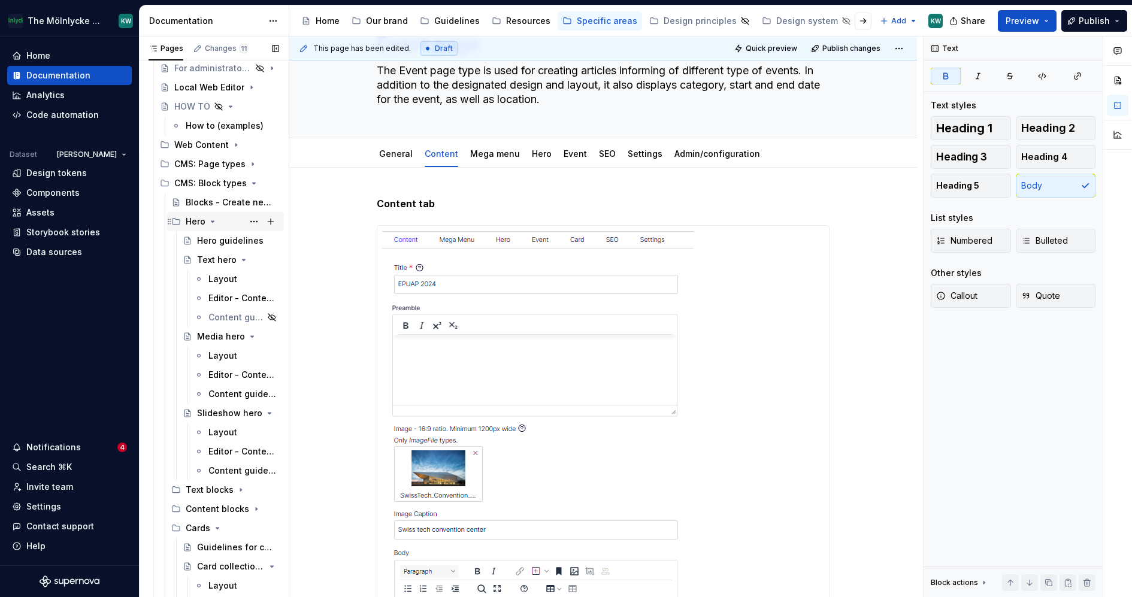
click at [211, 221] on icon "Page tree" at bounding box center [212, 221] width 3 height 1
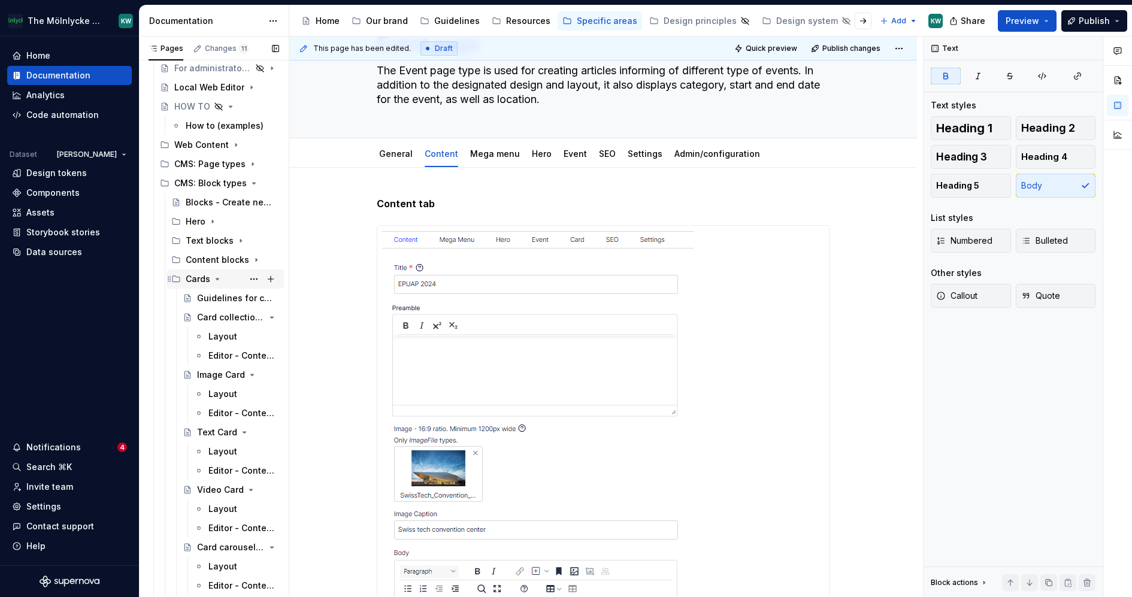
click at [216, 279] on icon "Page tree" at bounding box center [217, 279] width 3 height 1
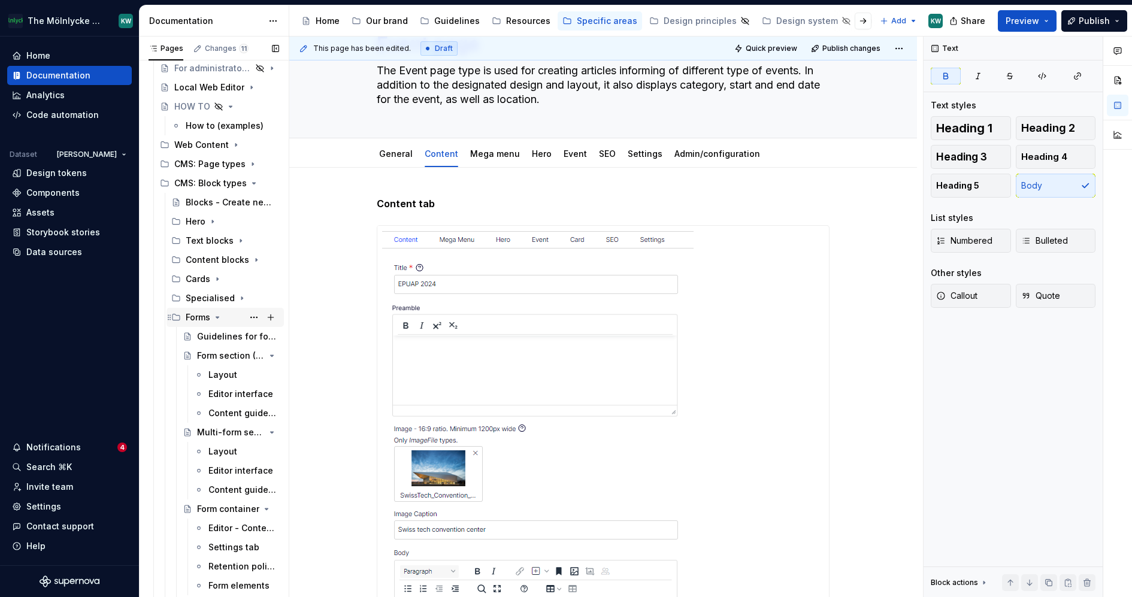
click at [214, 313] on icon "Page tree" at bounding box center [218, 318] width 10 height 10
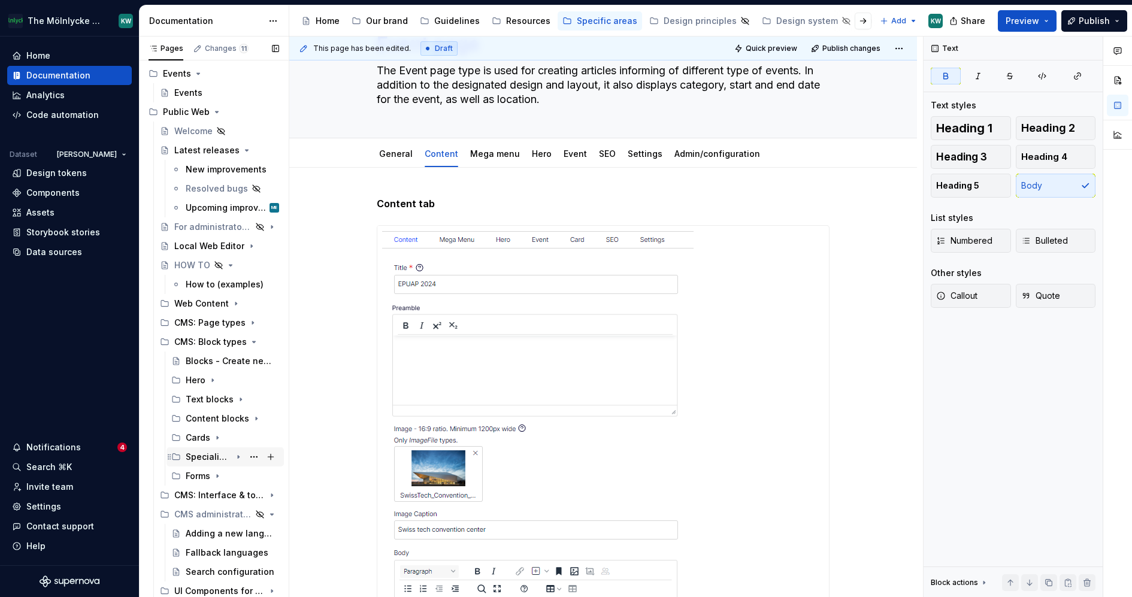
click at [238, 456] on icon "Page tree" at bounding box center [238, 457] width 1 height 3
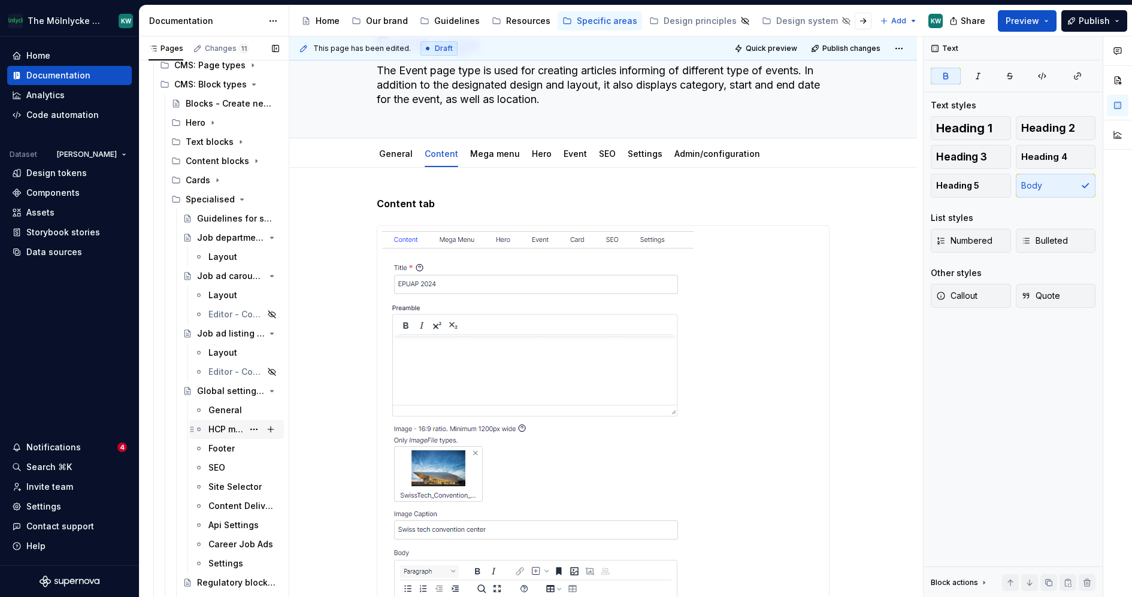
scroll to position [270, 0]
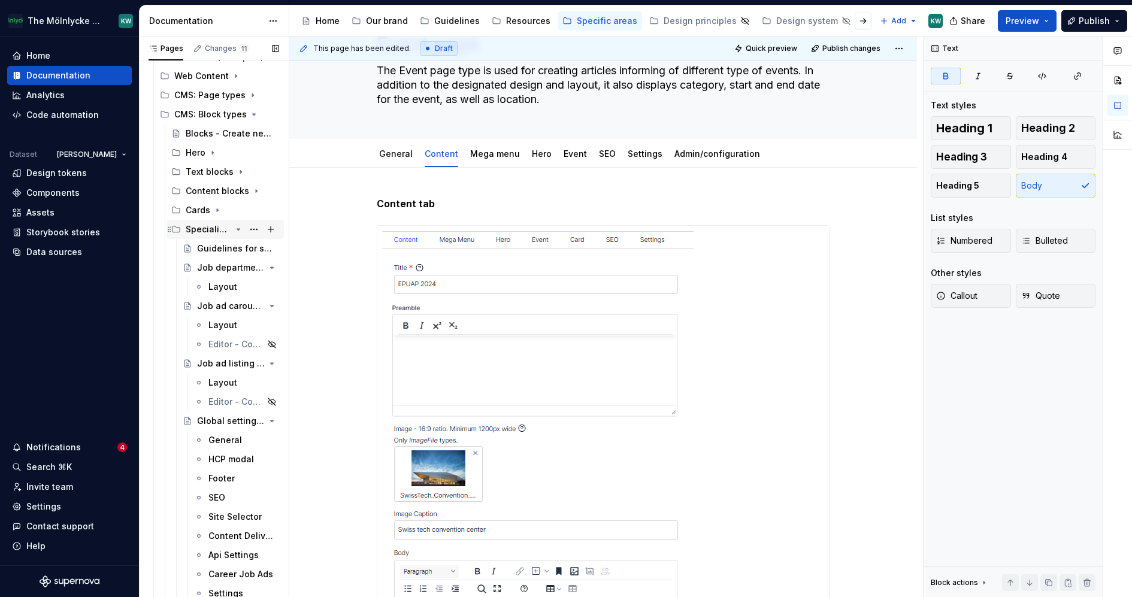
click at [234, 225] on icon "Page tree" at bounding box center [239, 230] width 10 height 10
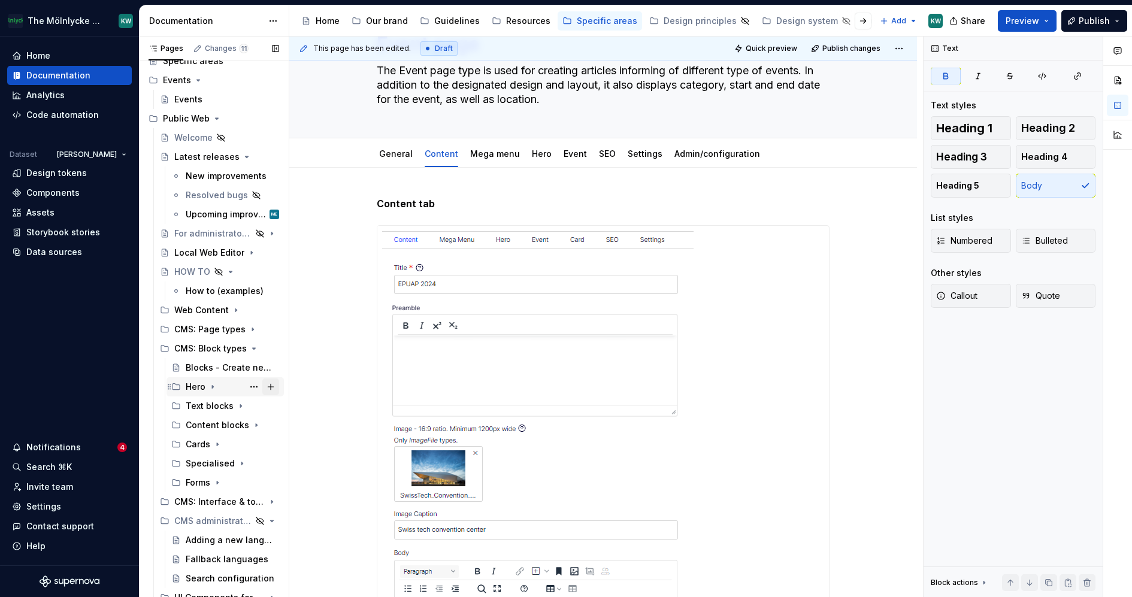
scroll to position [42, 0]
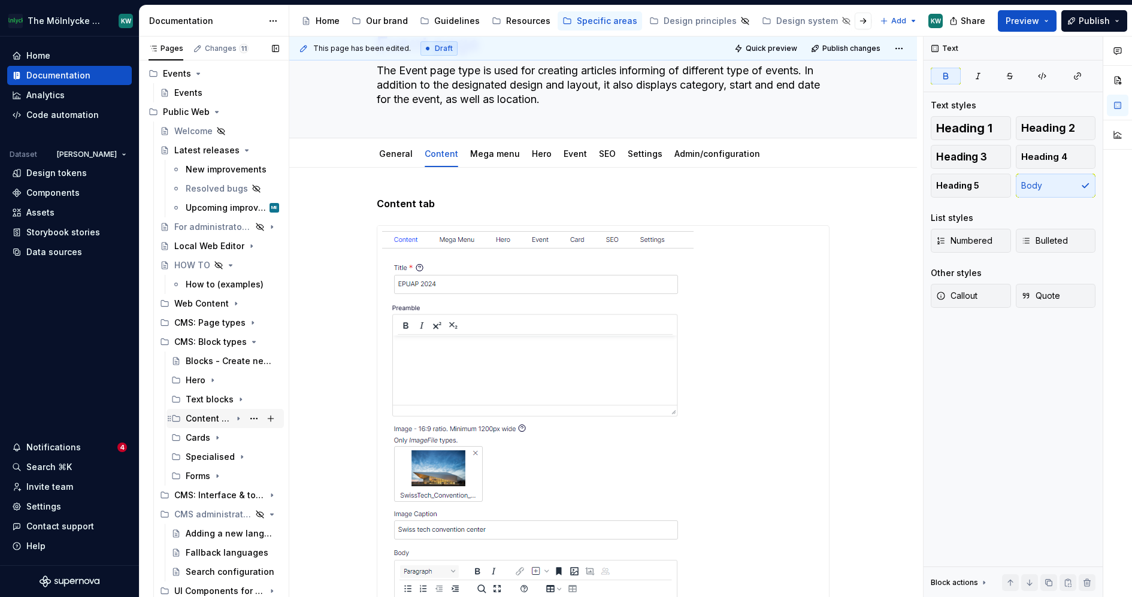
click at [234, 418] on icon "Page tree" at bounding box center [239, 419] width 10 height 10
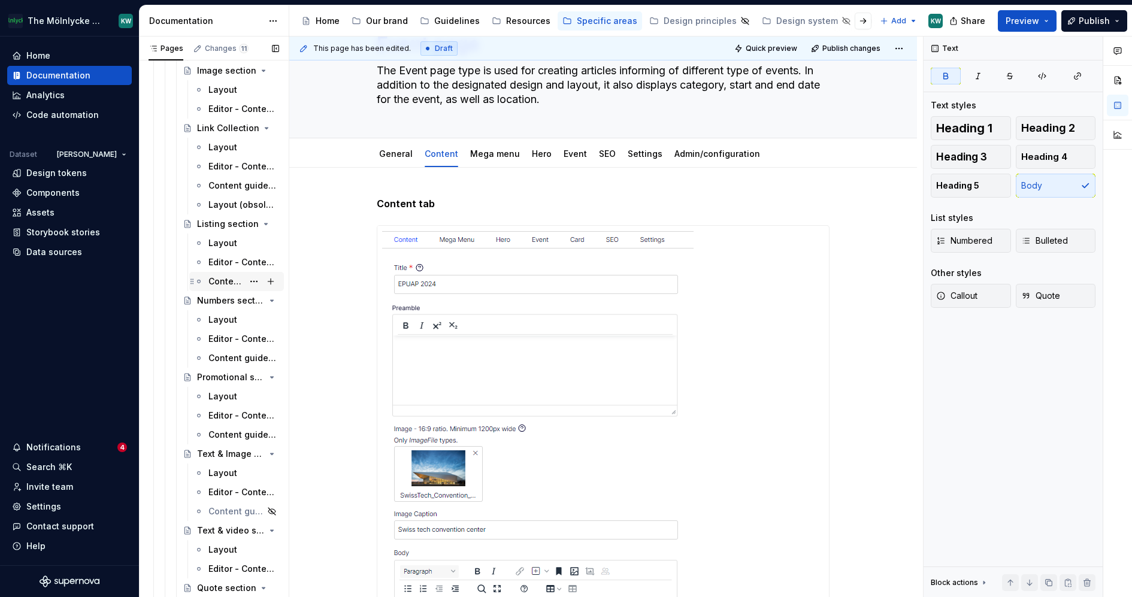
scroll to position [915, 0]
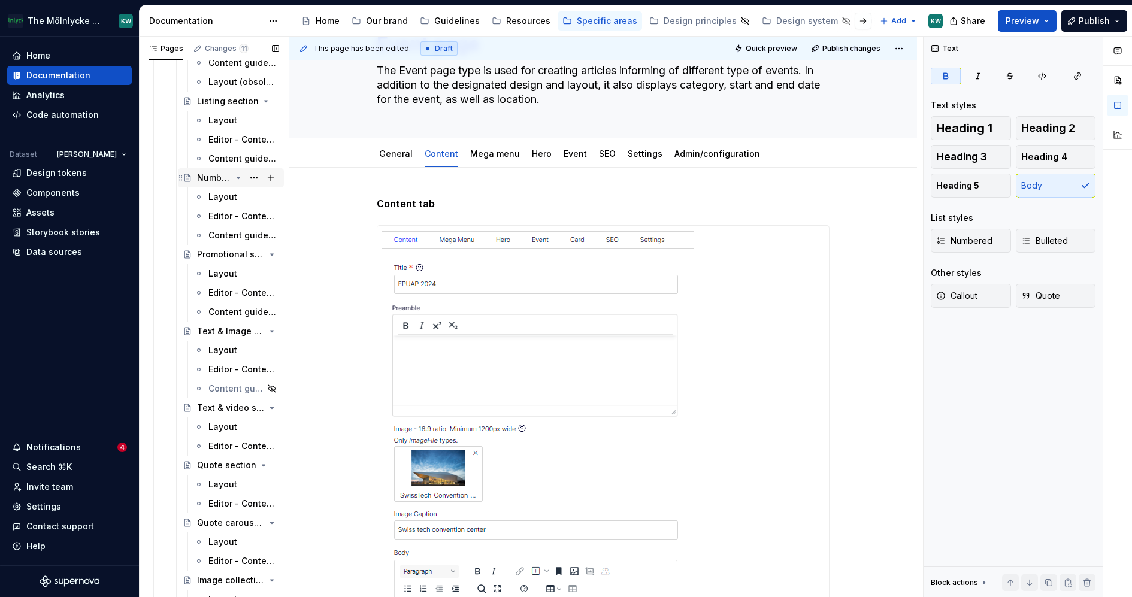
click at [210, 181] on div "Numbers section" at bounding box center [214, 178] width 34 height 12
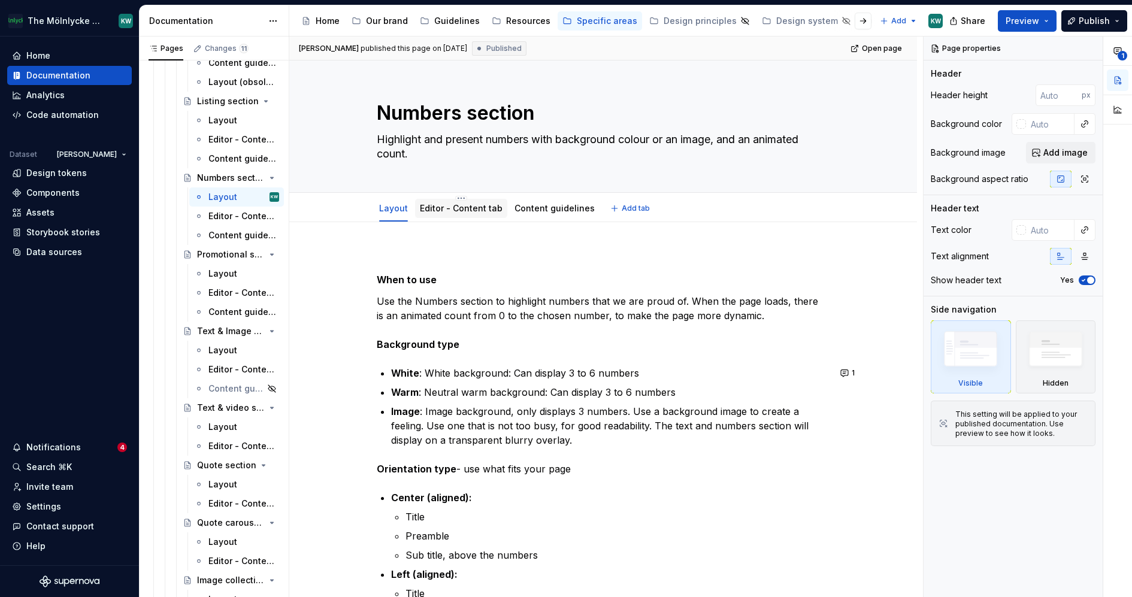
click at [473, 210] on link "Editor - Content tab" at bounding box center [461, 208] width 83 height 10
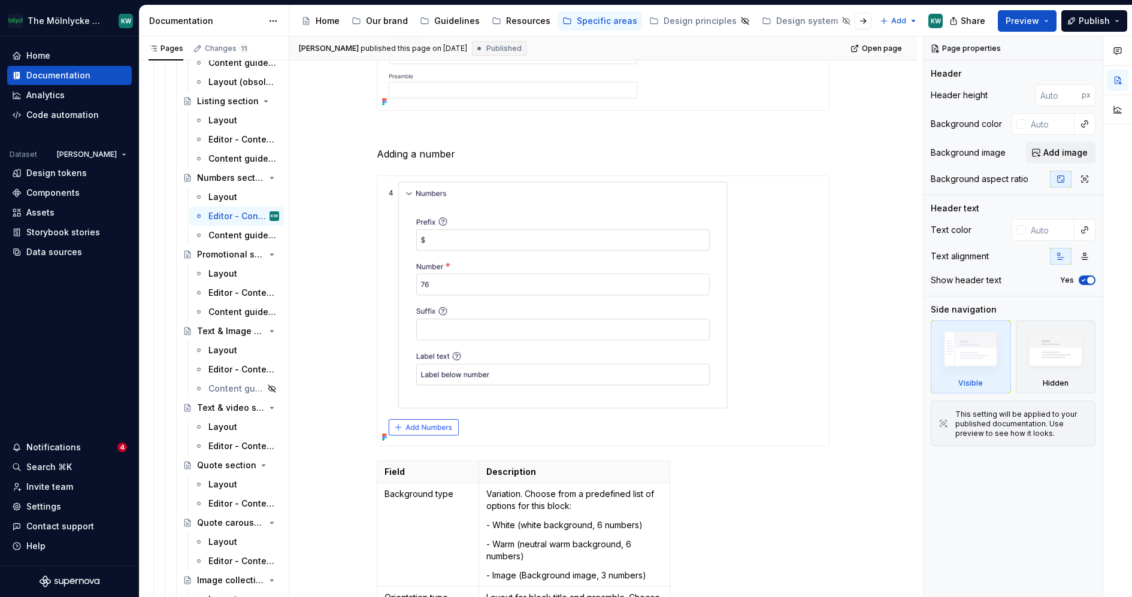
scroll to position [605, 0]
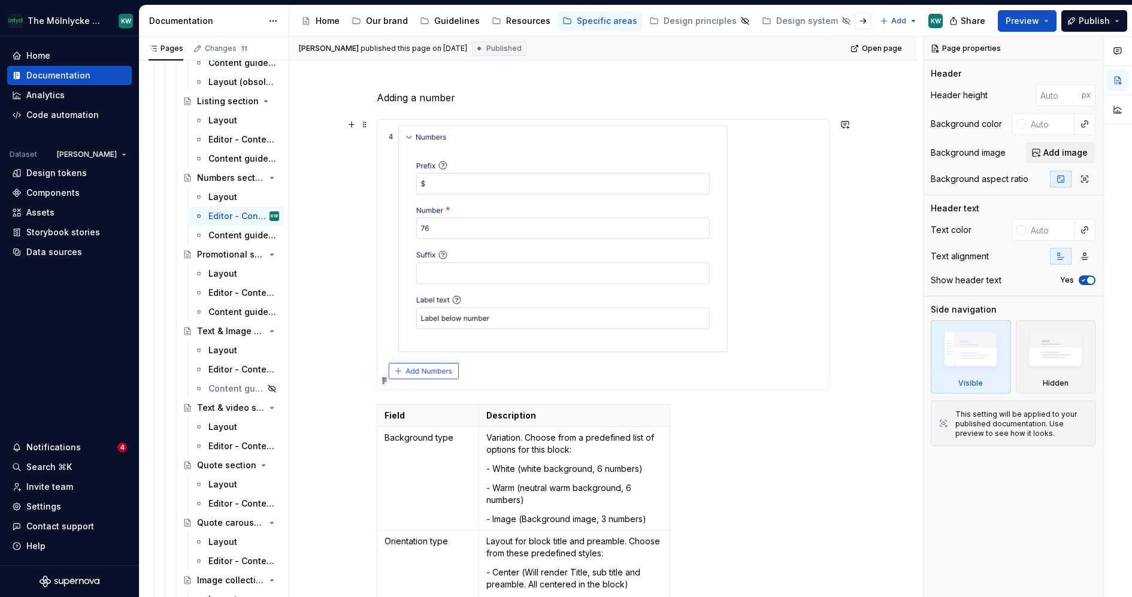
type textarea "*"
click at [607, 234] on img at bounding box center [557, 255] width 361 height 270
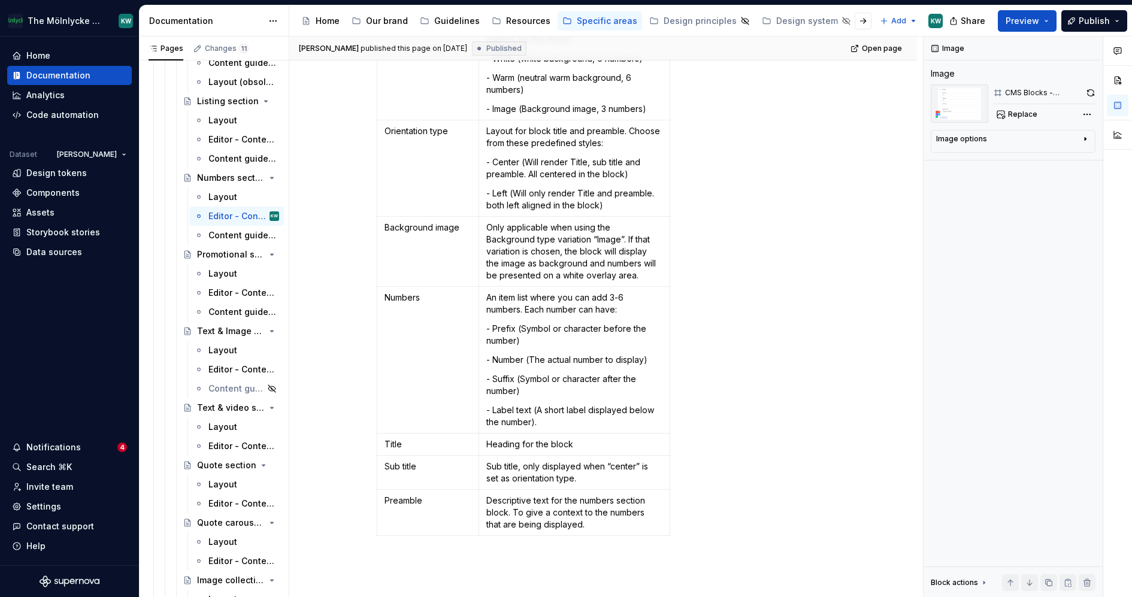
scroll to position [1028, 0]
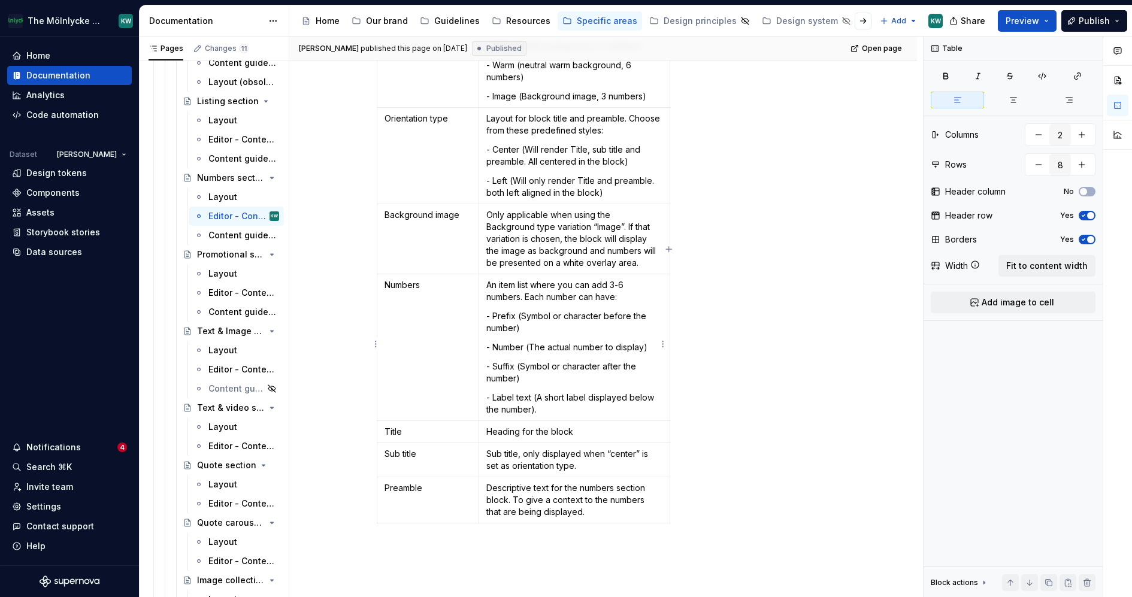
click at [555, 407] on p "- Label text (A short label displayed below the number)." at bounding box center [574, 404] width 176 height 24
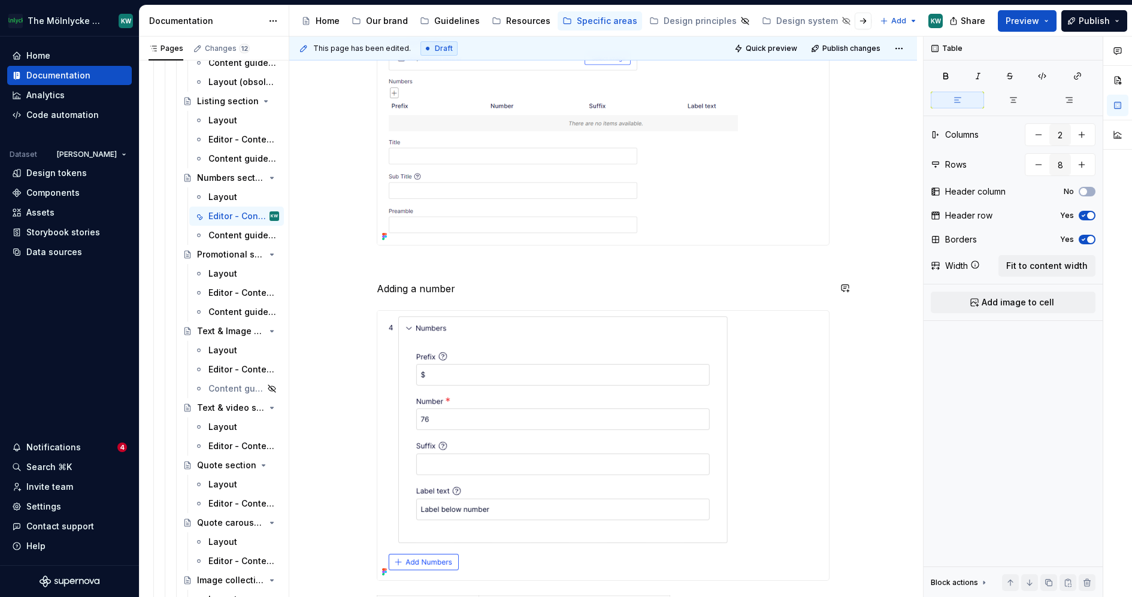
scroll to position [385, 0]
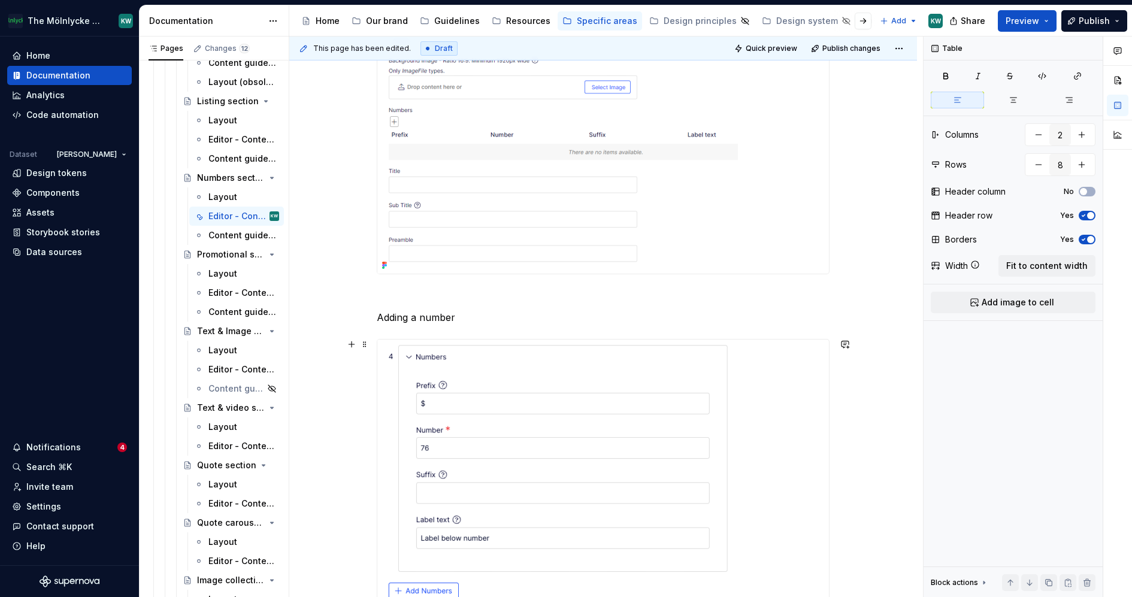
click at [624, 383] on img at bounding box center [557, 475] width 361 height 270
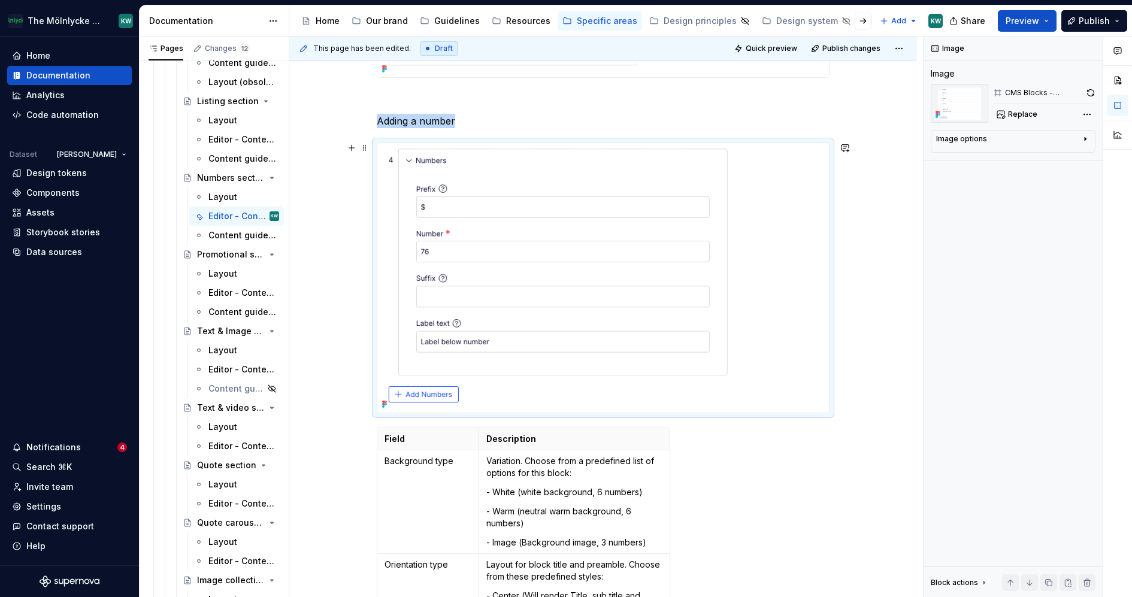
scroll to position [633, 0]
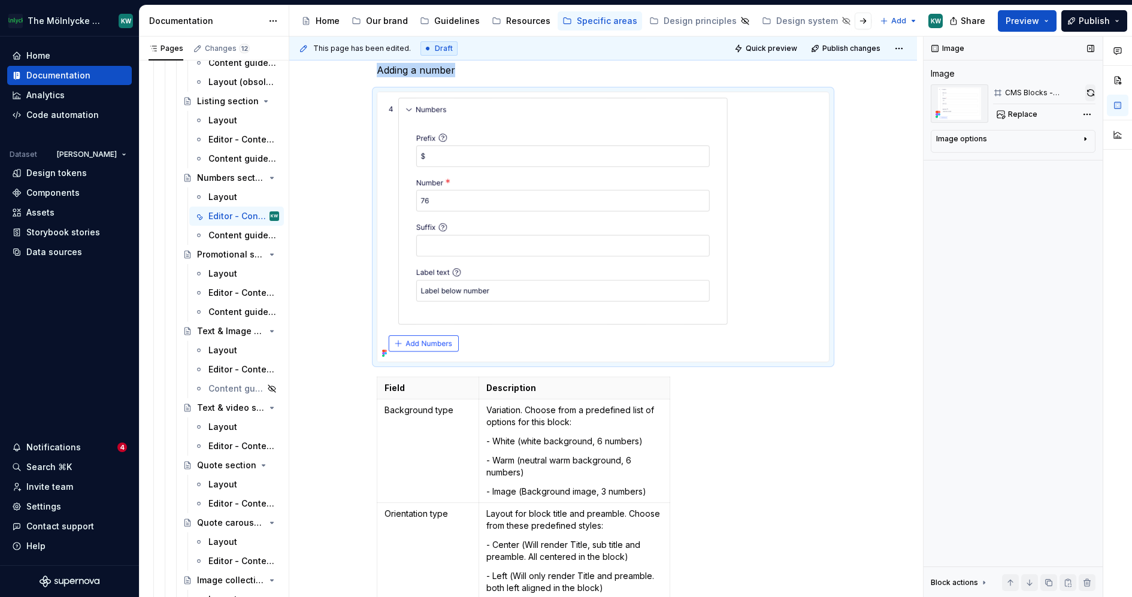
click at [1088, 91] on button "button" at bounding box center [1091, 92] width 10 height 17
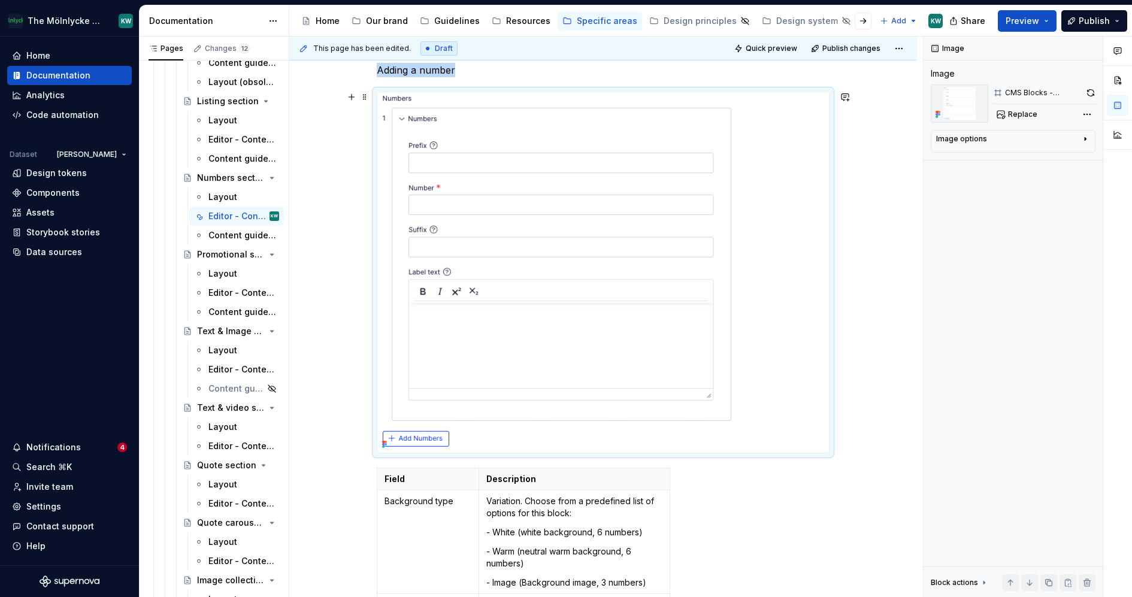
click at [343, 235] on div "Create a new block of the chosen type ( guide to create a new block ) A Numbers…" at bounding box center [603, 425] width 628 height 1671
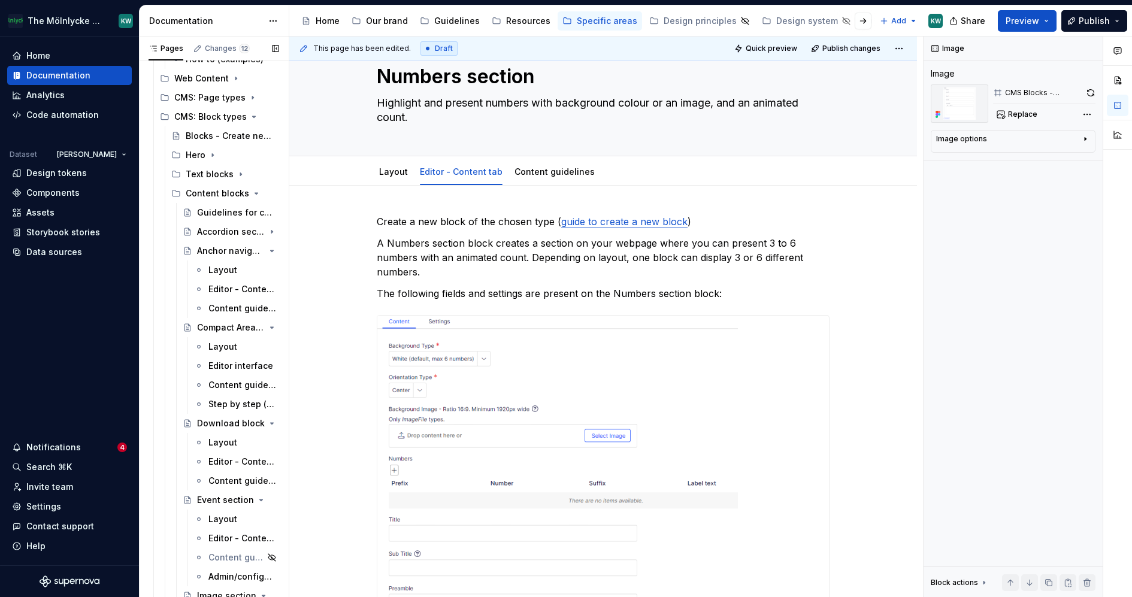
scroll to position [264, 0]
click at [237, 196] on icon "Page tree" at bounding box center [238, 196] width 3 height 1
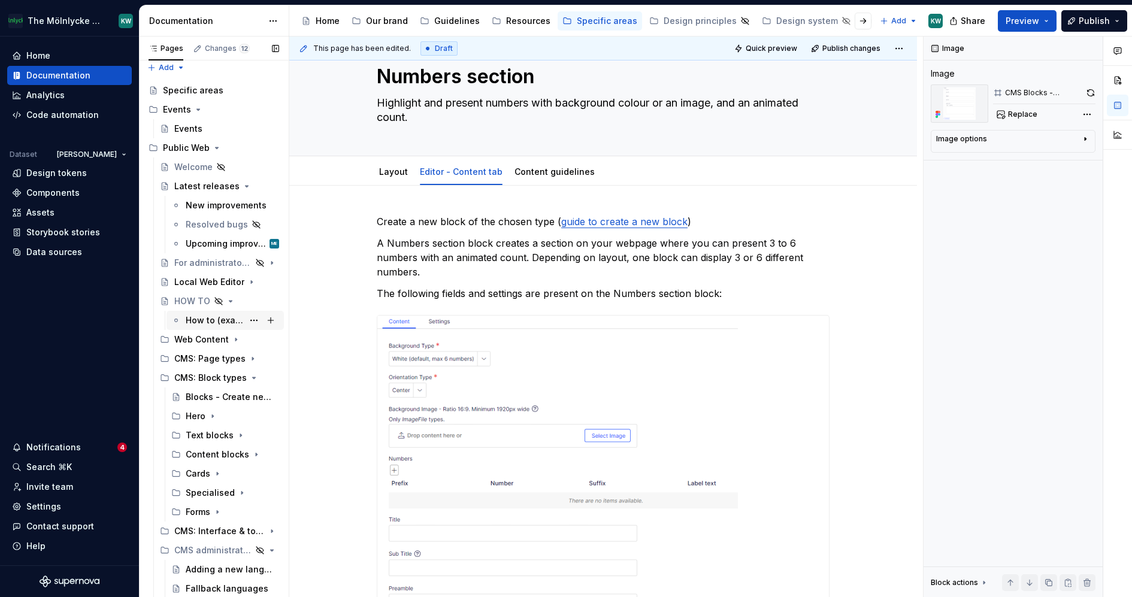
scroll to position [42, 0]
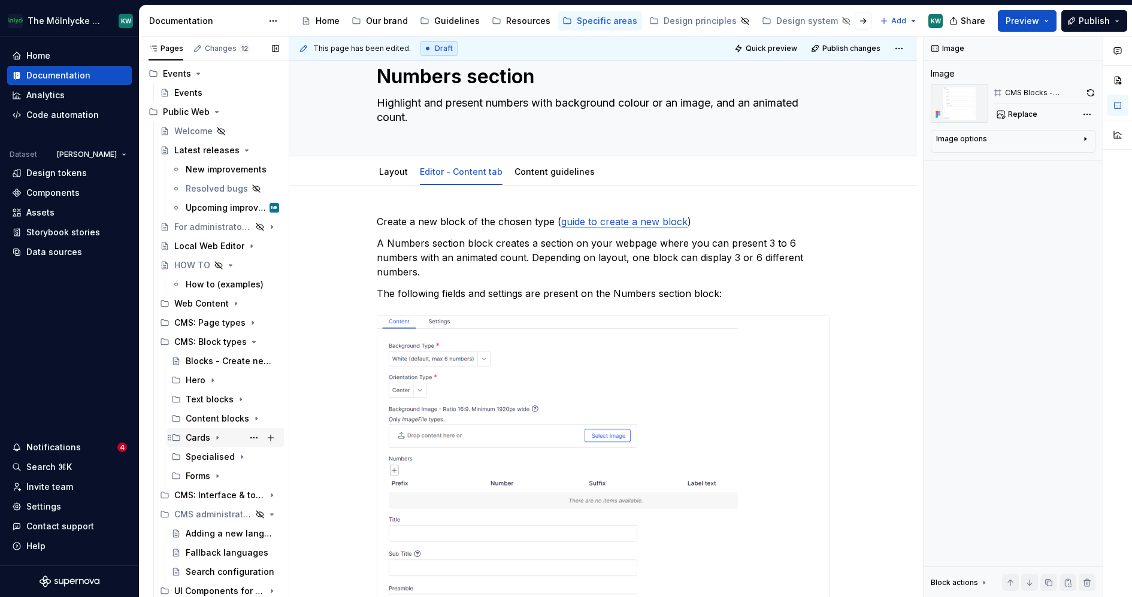
click at [217, 437] on icon "Page tree" at bounding box center [217, 438] width 1 height 3
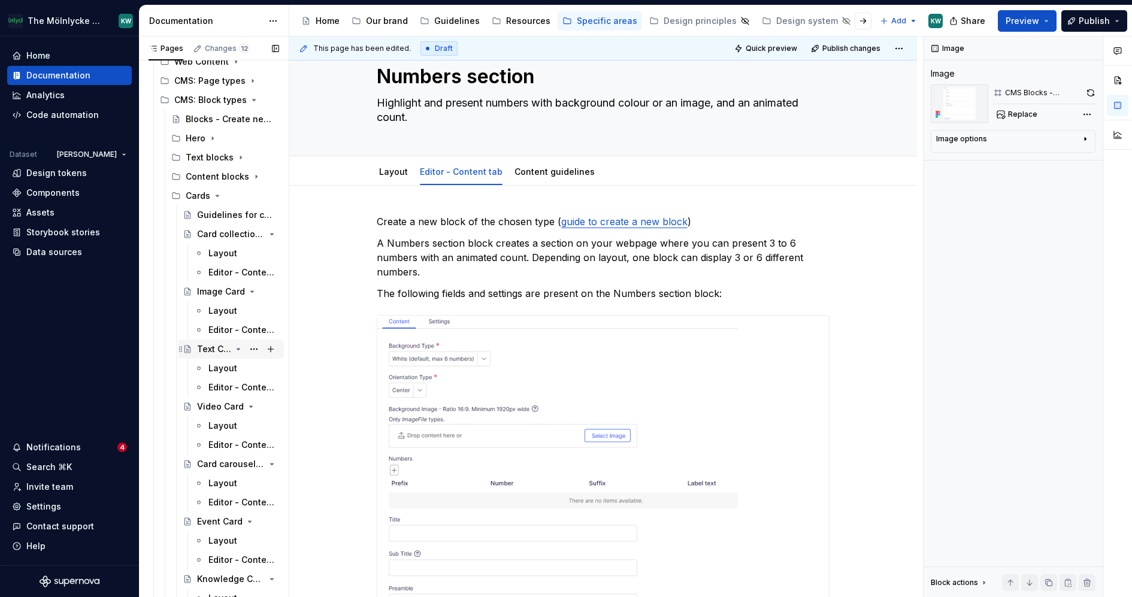
scroll to position [285, 0]
click at [212, 350] on div "Text Card" at bounding box center [214, 349] width 34 height 12
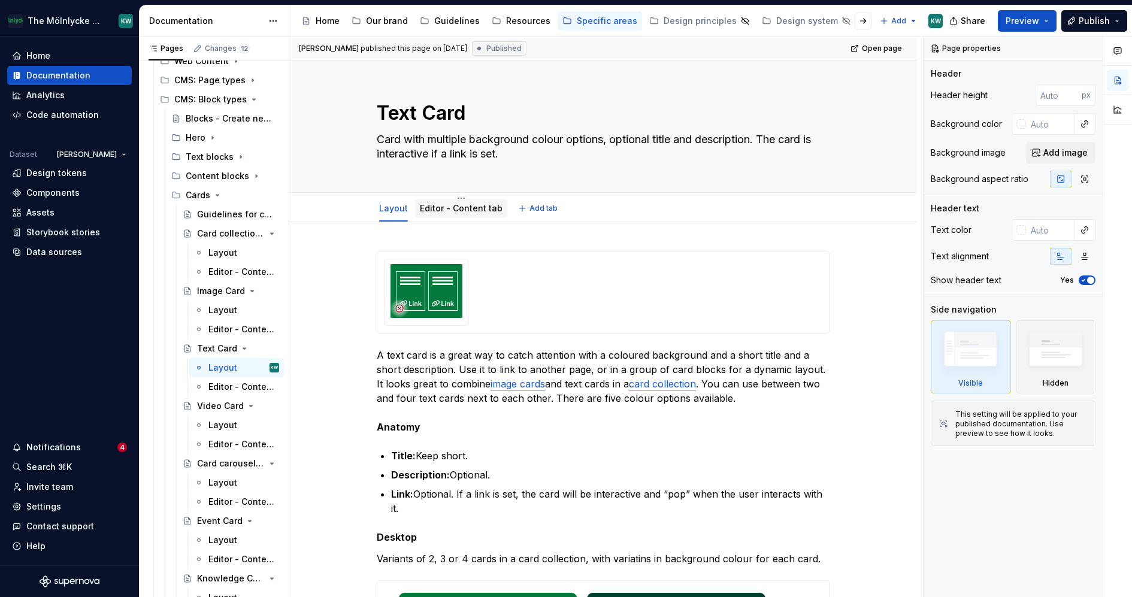
click at [456, 204] on link "Editor - Content tab" at bounding box center [461, 208] width 83 height 10
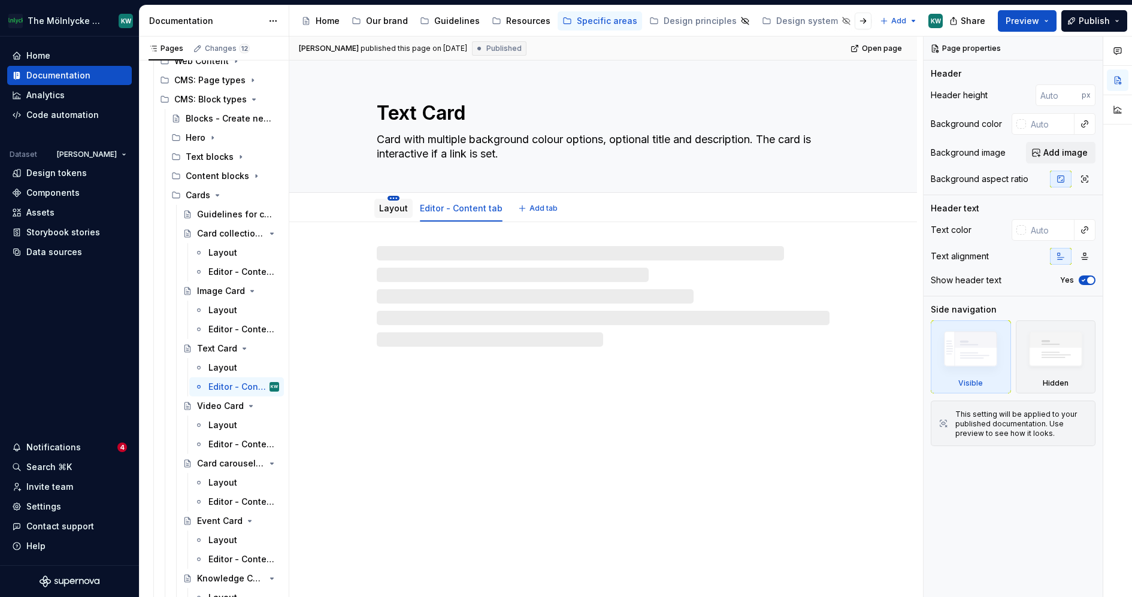
click at [395, 199] on html "The Mölnlycke Experience KW Home Documentation Analytics Code automation Datase…" at bounding box center [566, 298] width 1132 height 597
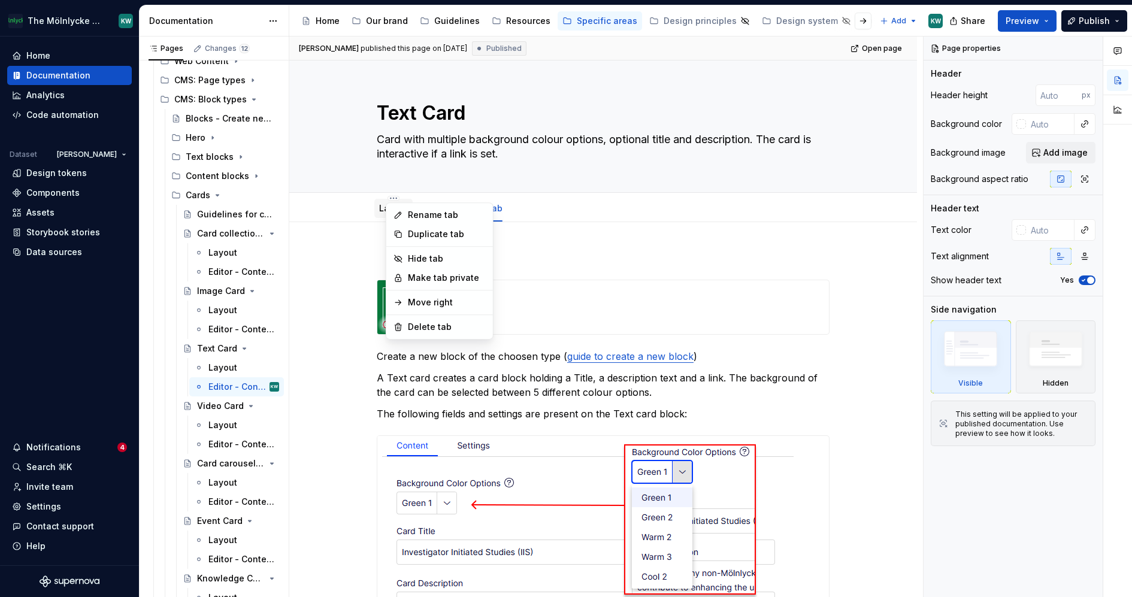
drag, startPoint x: 356, startPoint y: 220, endPoint x: 373, endPoint y: 216, distance: 17.3
click at [357, 220] on html "The Mölnlycke Experience KW Home Documentation Analytics Code automation Datase…" at bounding box center [566, 298] width 1132 height 597
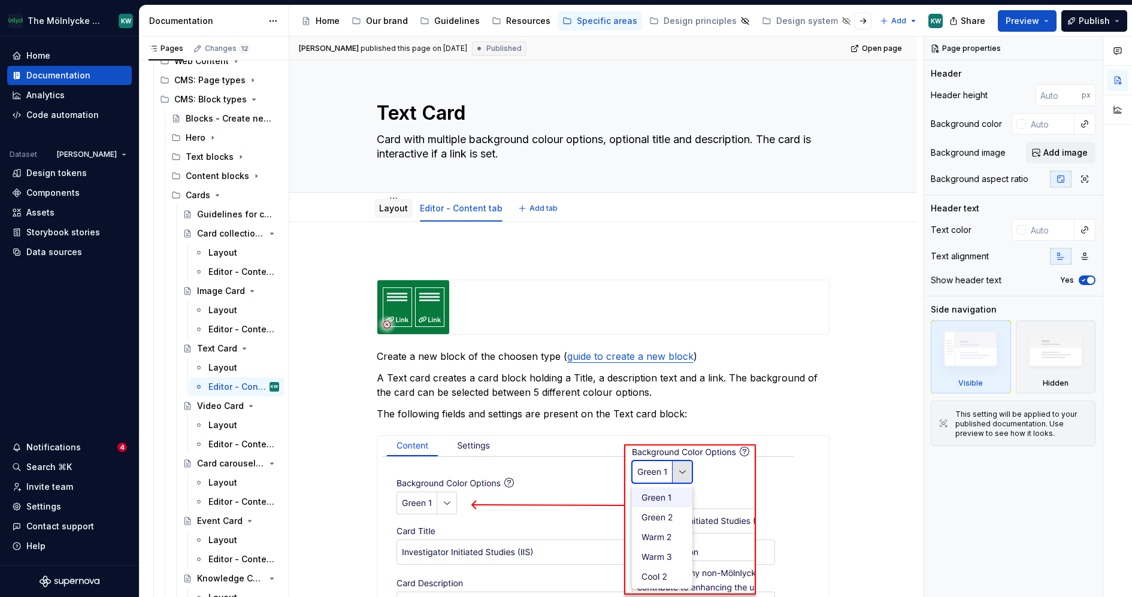
click at [381, 210] on link "Layout" at bounding box center [393, 208] width 29 height 10
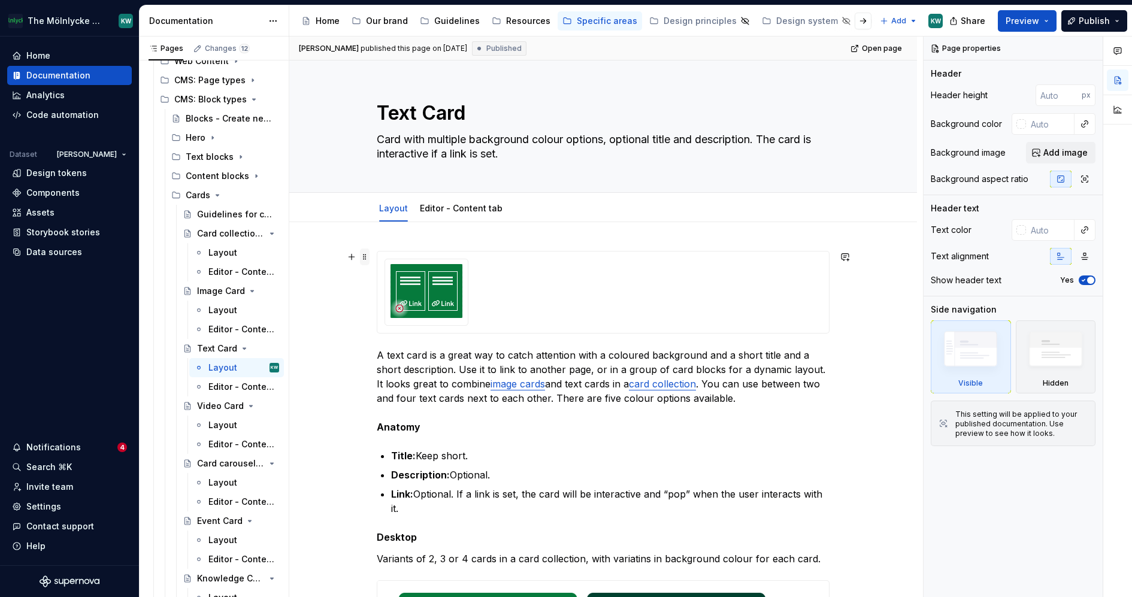
click at [364, 259] on span at bounding box center [365, 257] width 10 height 17
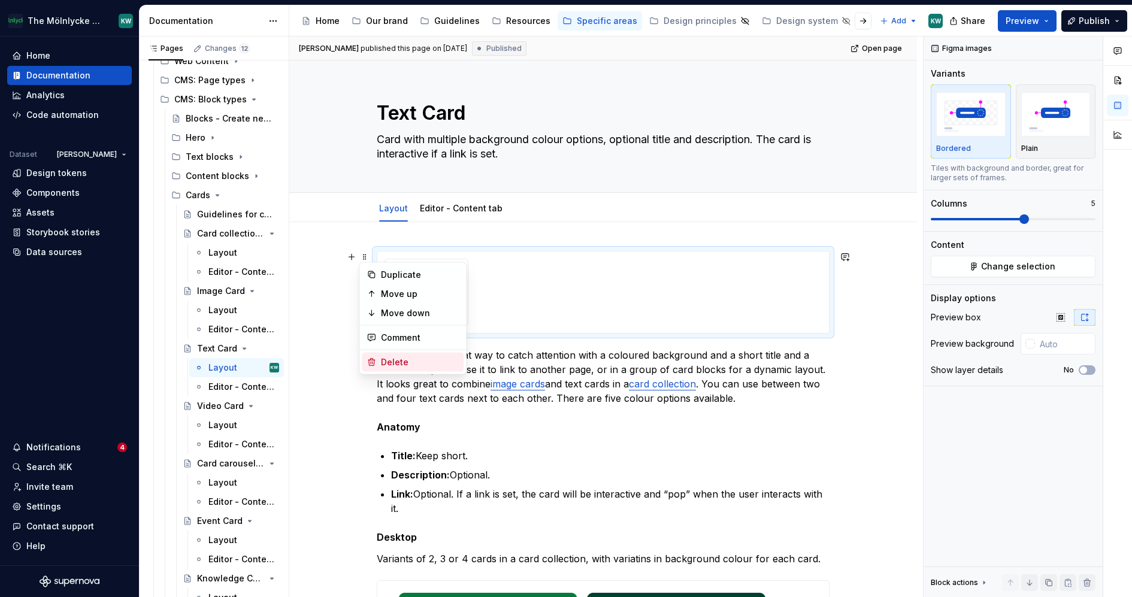
drag, startPoint x: 391, startPoint y: 357, endPoint x: 416, endPoint y: 299, distance: 63.1
click at [391, 357] on div "Delete" at bounding box center [420, 362] width 78 height 12
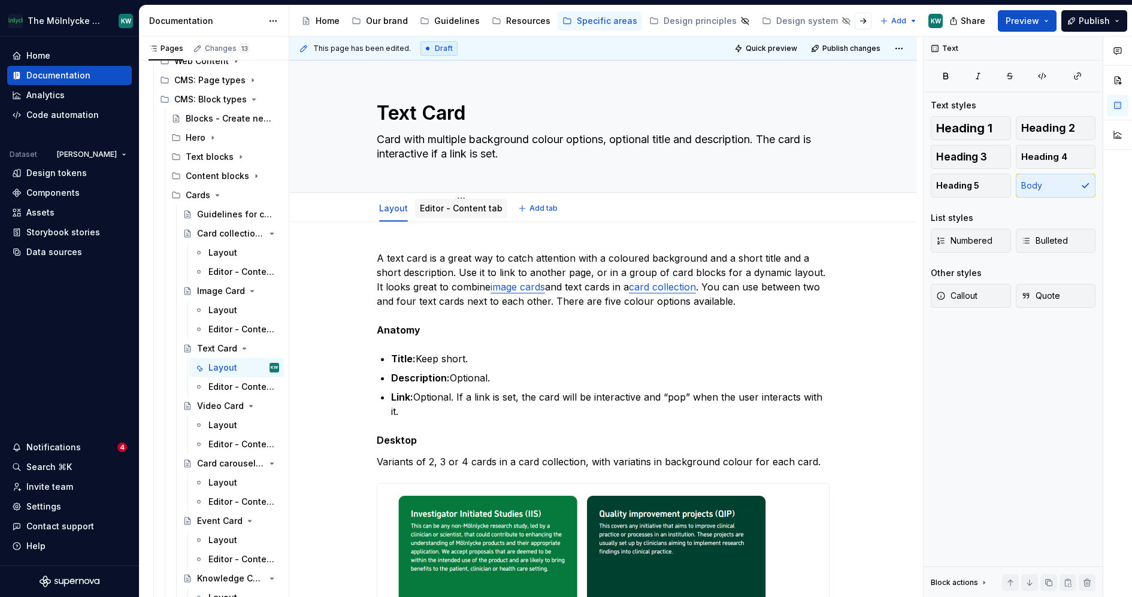
click at [457, 205] on link "Editor - Content tab" at bounding box center [461, 208] width 83 height 10
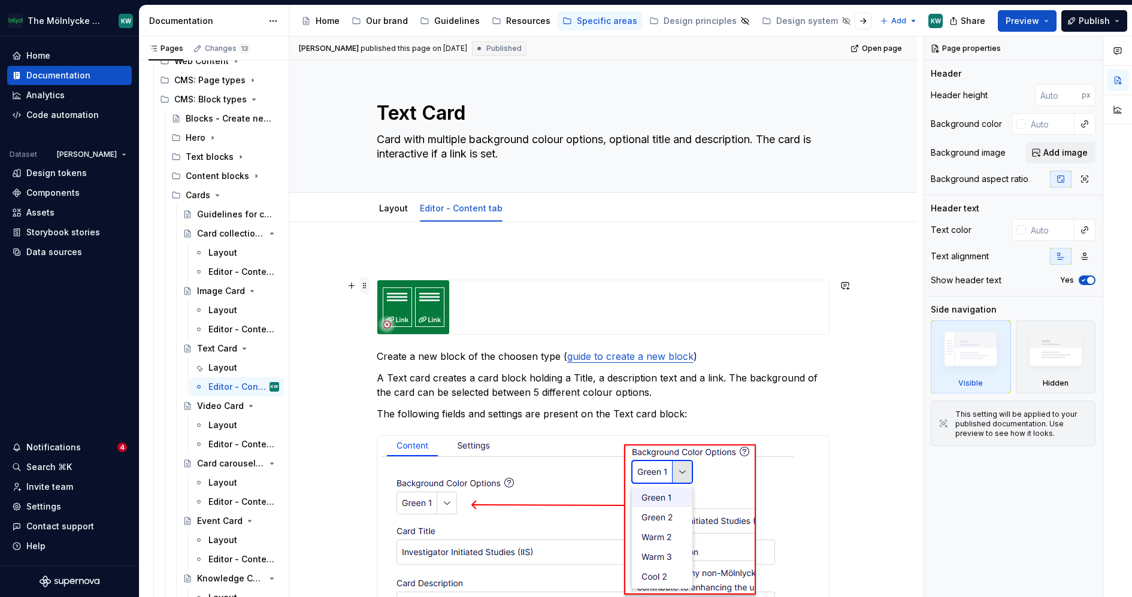
click at [361, 286] on span at bounding box center [365, 285] width 10 height 17
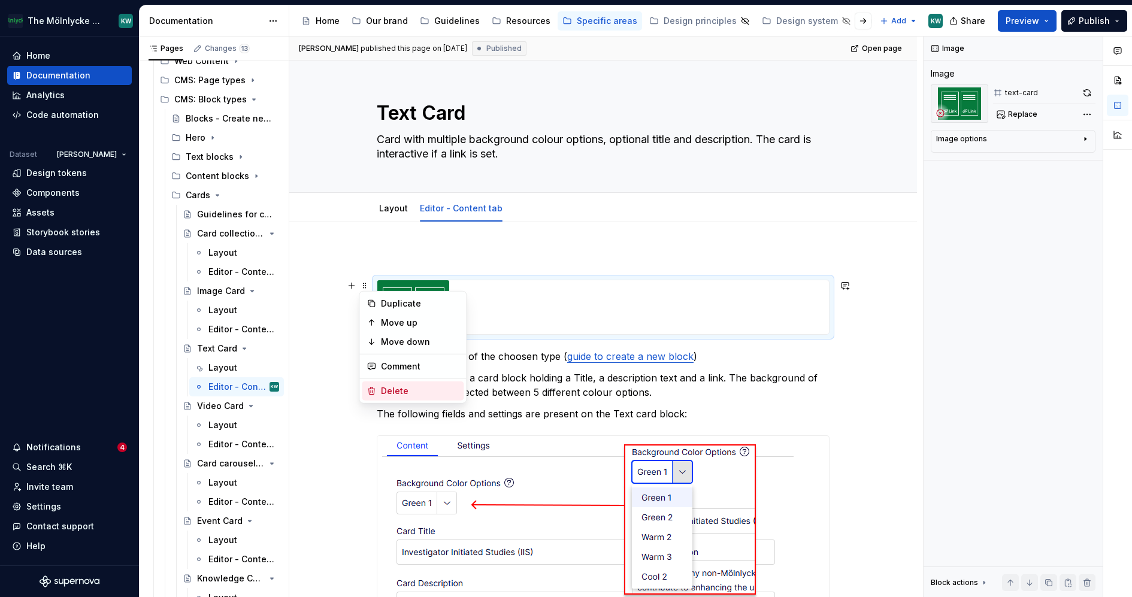
click at [392, 384] on div "Delete" at bounding box center [413, 391] width 102 height 19
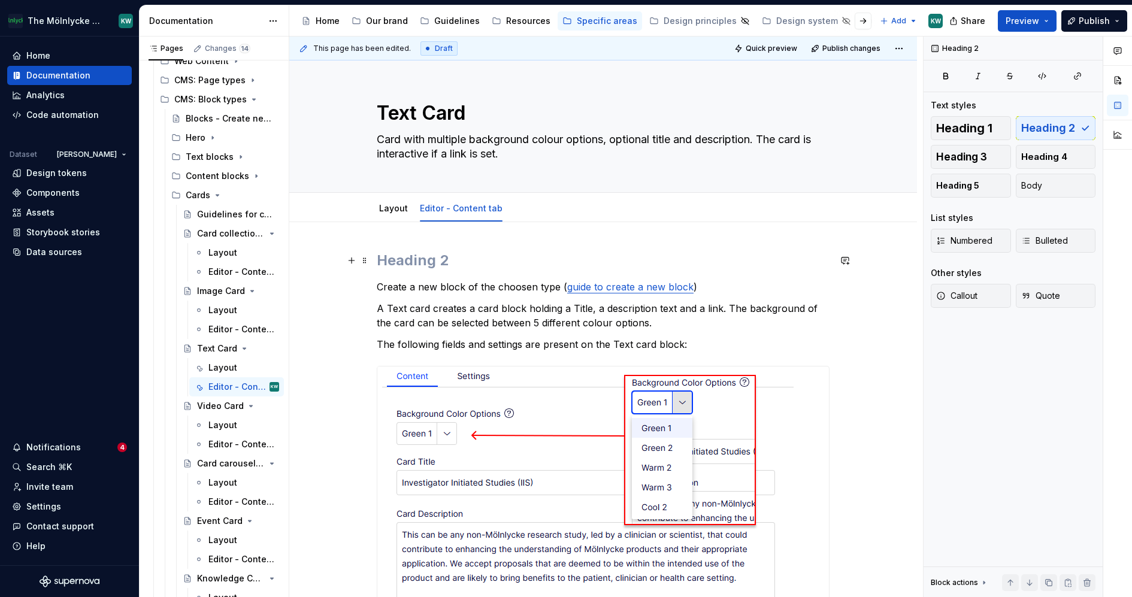
click at [395, 257] on h2 at bounding box center [603, 260] width 453 height 19
click at [377, 280] on p "Create a new block of the choosen type ( guide to create a new block )" at bounding box center [603, 287] width 453 height 14
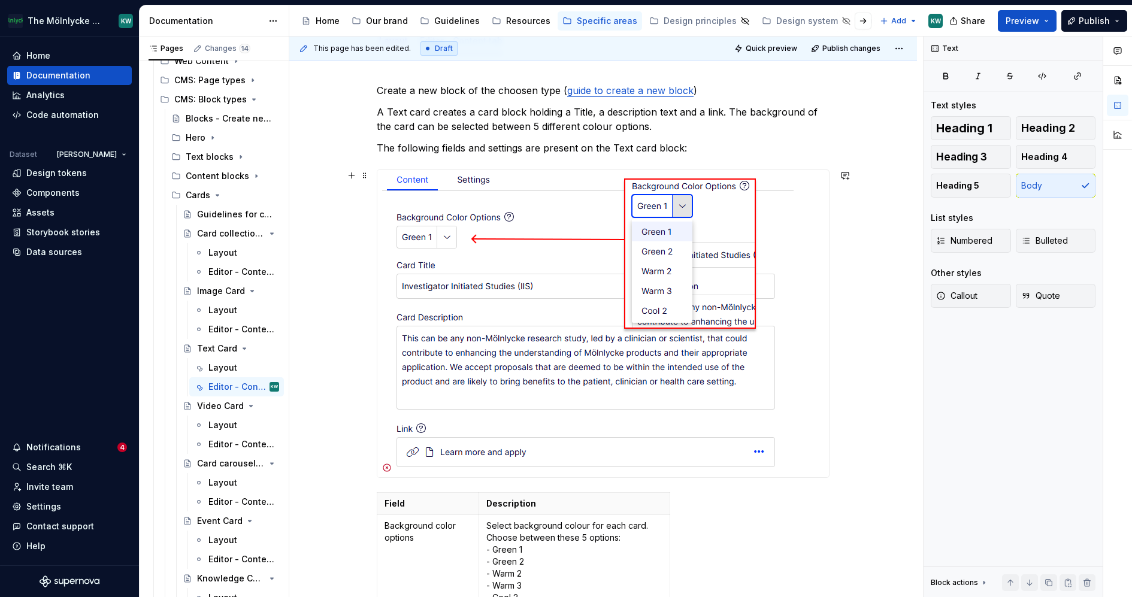
scroll to position [167, 0]
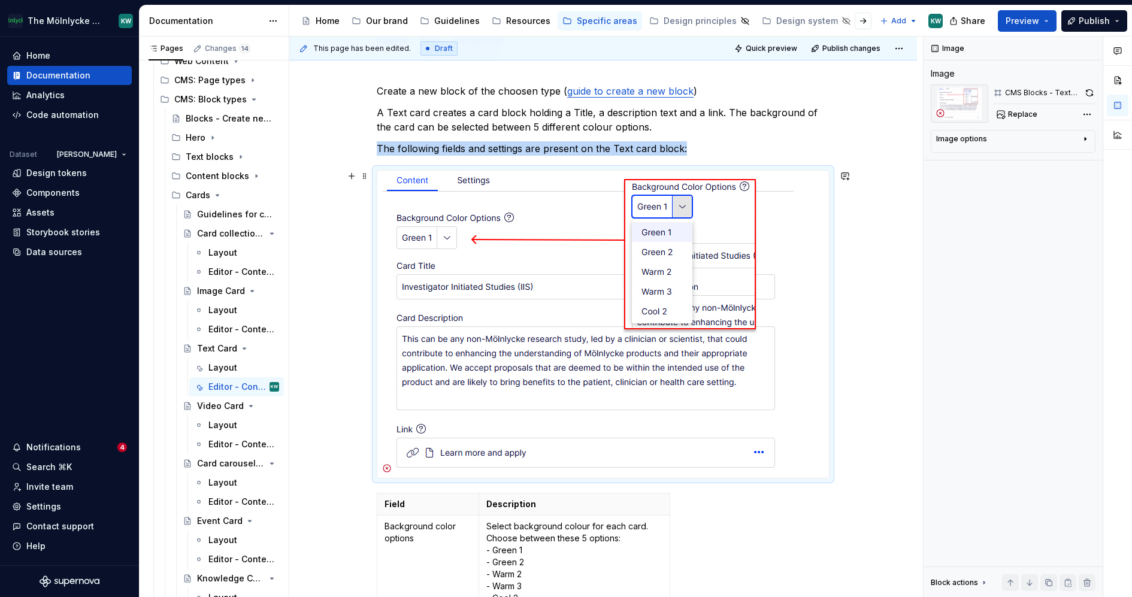
click at [549, 225] on img at bounding box center [585, 324] width 416 height 307
click at [503, 279] on img at bounding box center [585, 324] width 416 height 307
click at [1018, 111] on span "Replace" at bounding box center [1022, 115] width 29 height 10
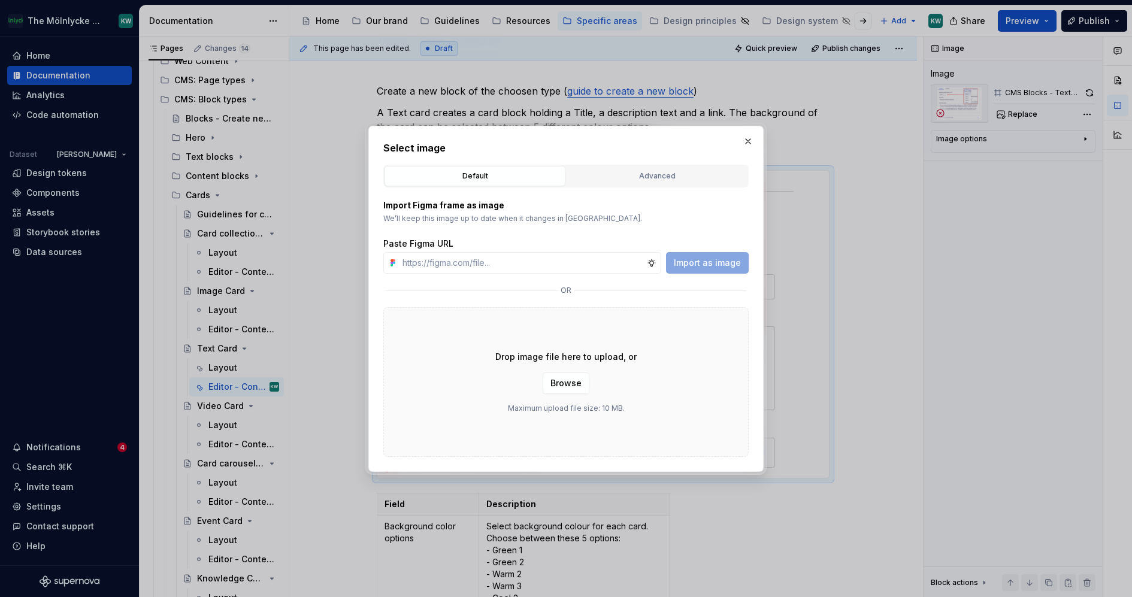
type textarea "*"
click at [612, 174] on div "Advanced" at bounding box center [657, 176] width 173 height 12
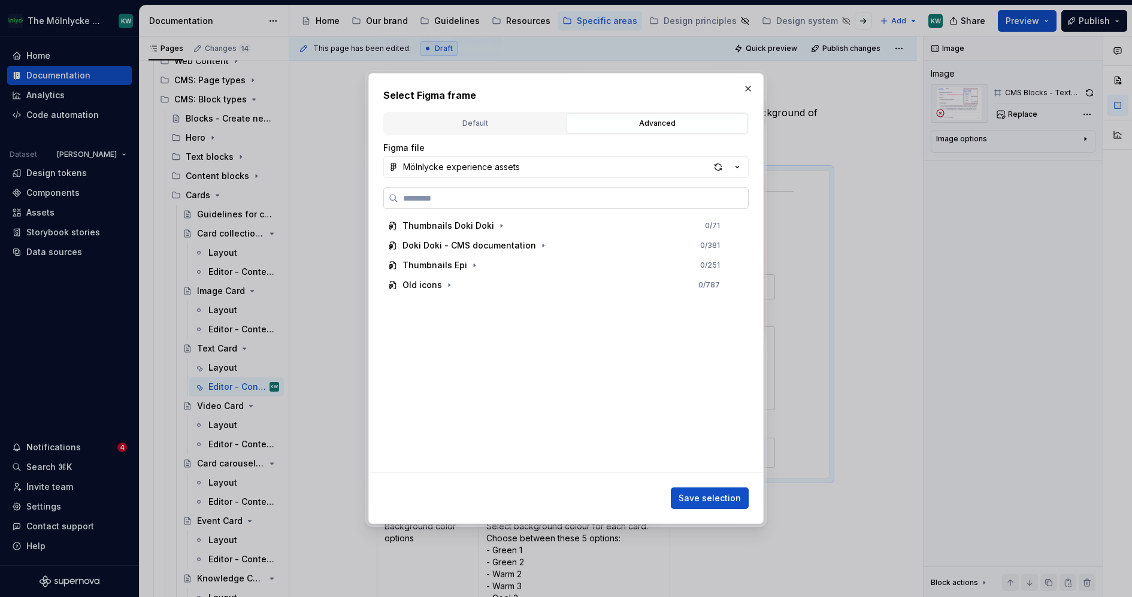
paste input "**********"
type input "**********"
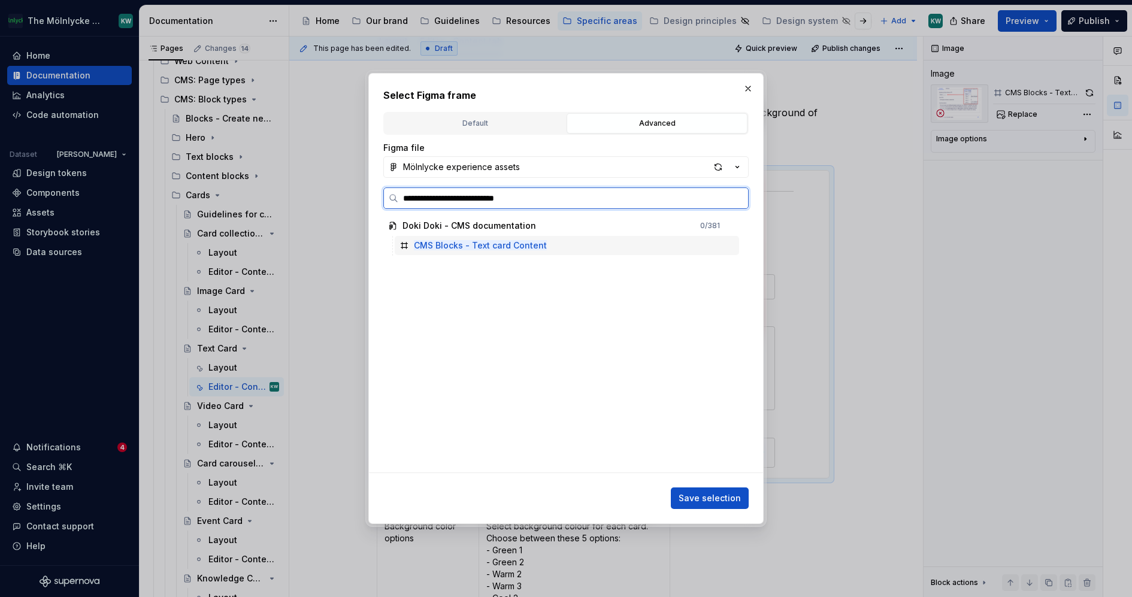
click at [564, 251] on div "CMS Blocks - Text card Content" at bounding box center [567, 245] width 344 height 19
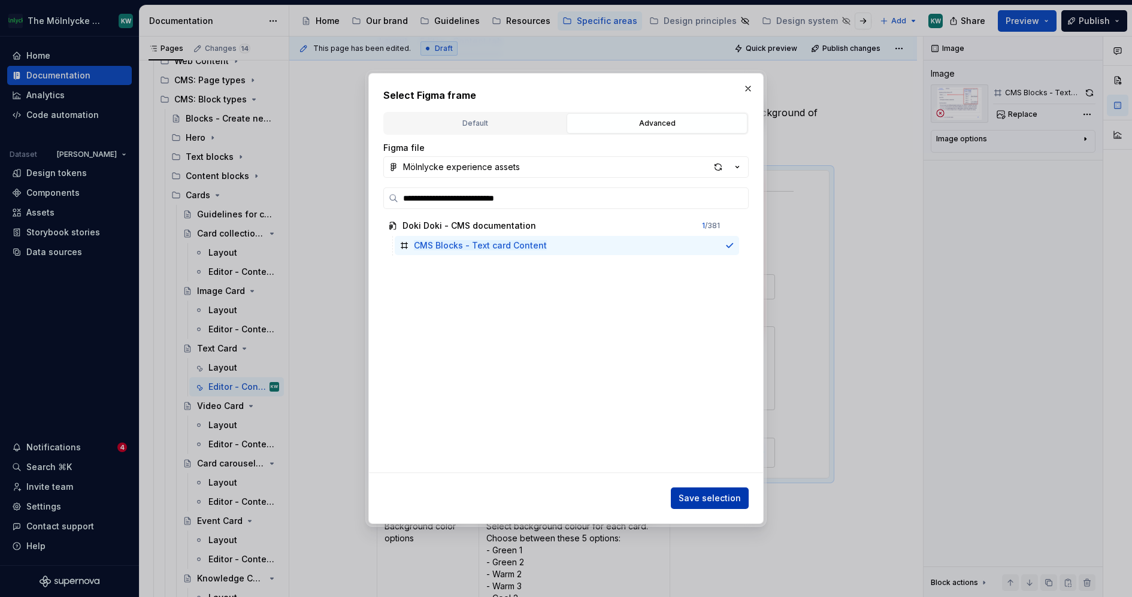
click at [703, 498] on span "Save selection" at bounding box center [710, 498] width 62 height 12
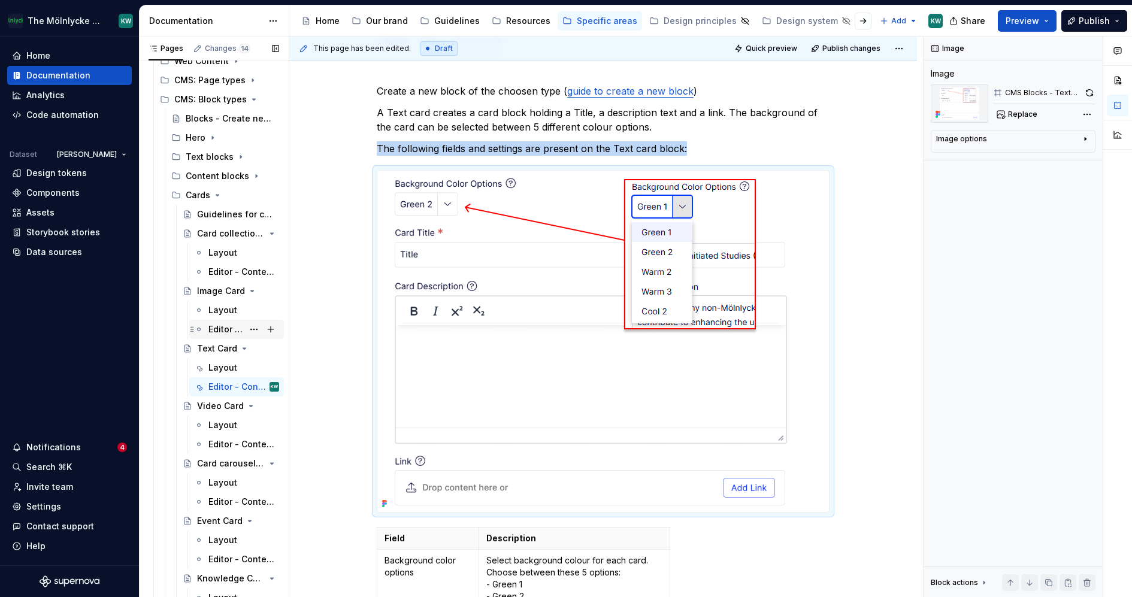
click at [208, 331] on div "Editor - Content tab" at bounding box center [225, 329] width 35 height 12
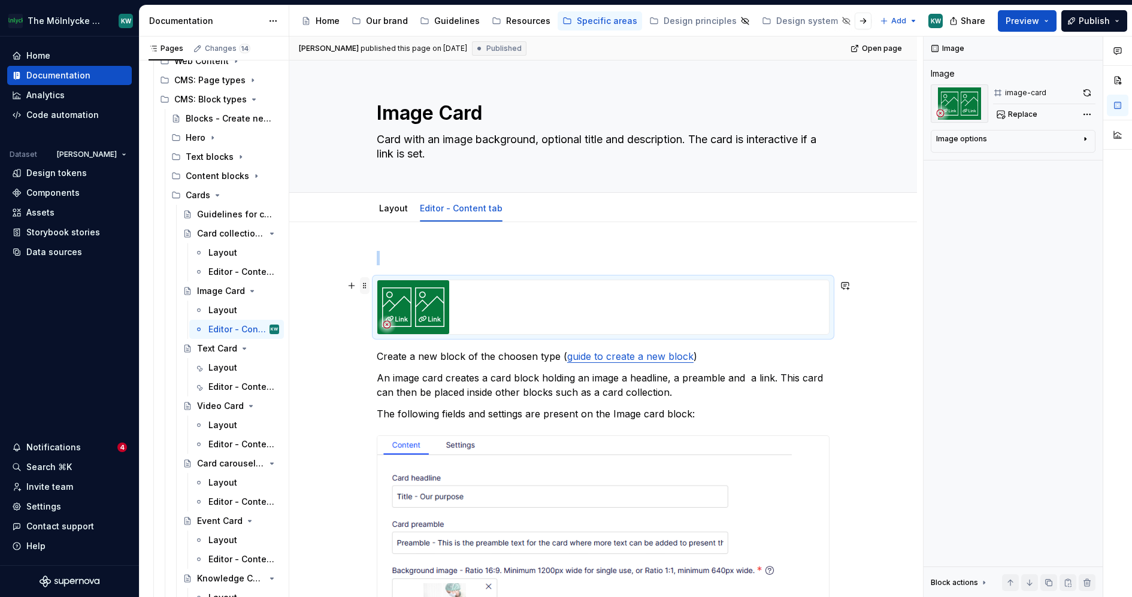
click at [363, 285] on span at bounding box center [365, 285] width 10 height 17
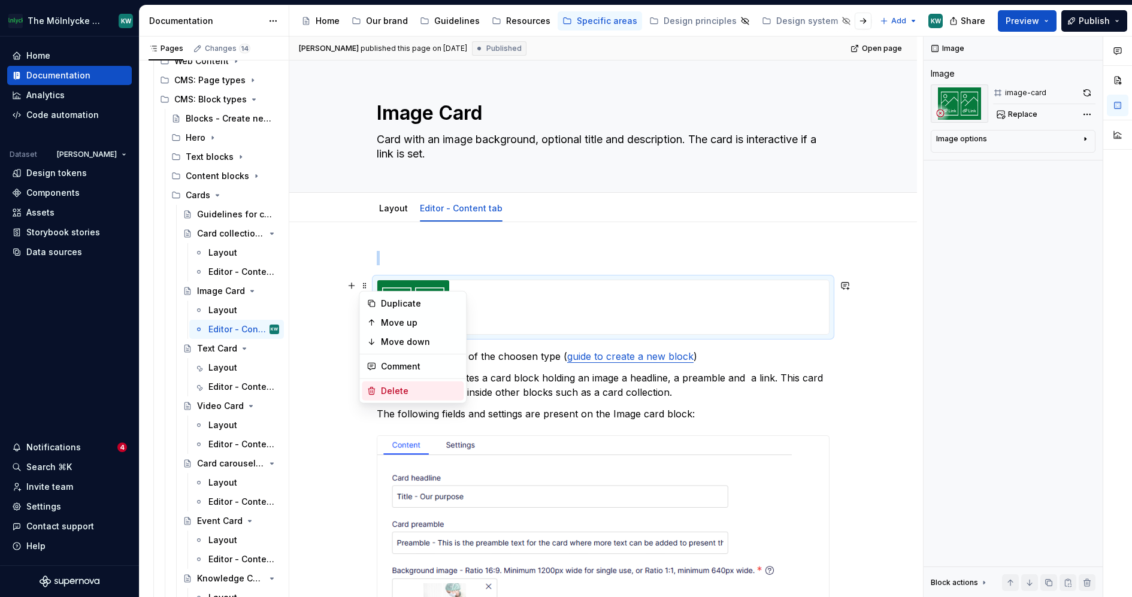
click at [406, 386] on div "Delete" at bounding box center [420, 391] width 78 height 12
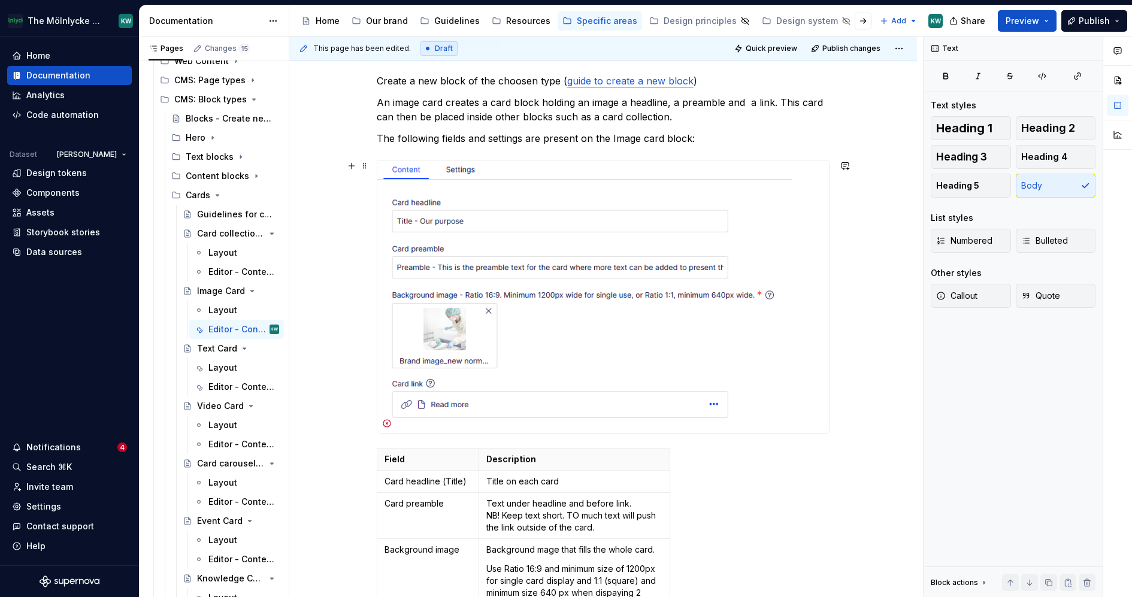
scroll to position [182, 0]
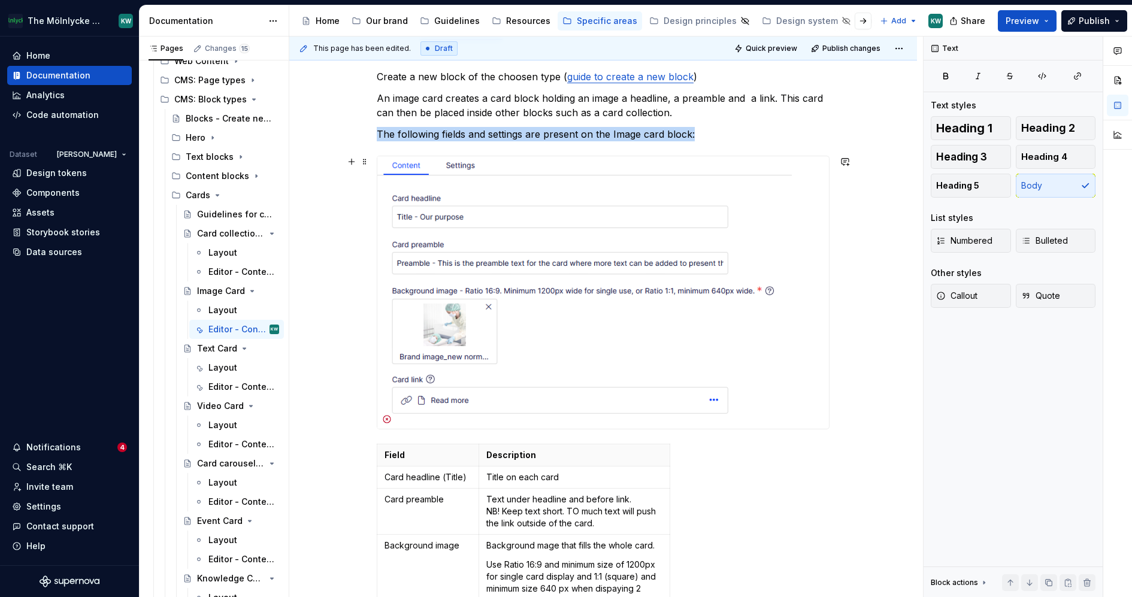
drag, startPoint x: 500, startPoint y: 230, endPoint x: 512, endPoint y: 229, distance: 11.4
click at [500, 229] on img at bounding box center [585, 292] width 416 height 273
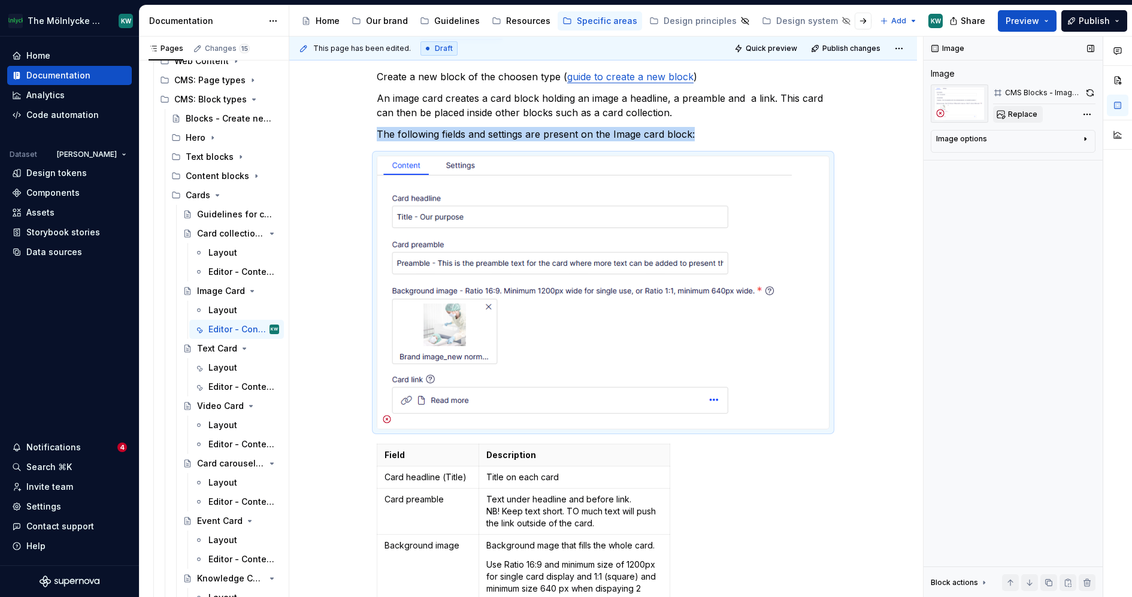
click at [1023, 119] on button "Replace" at bounding box center [1018, 114] width 50 height 17
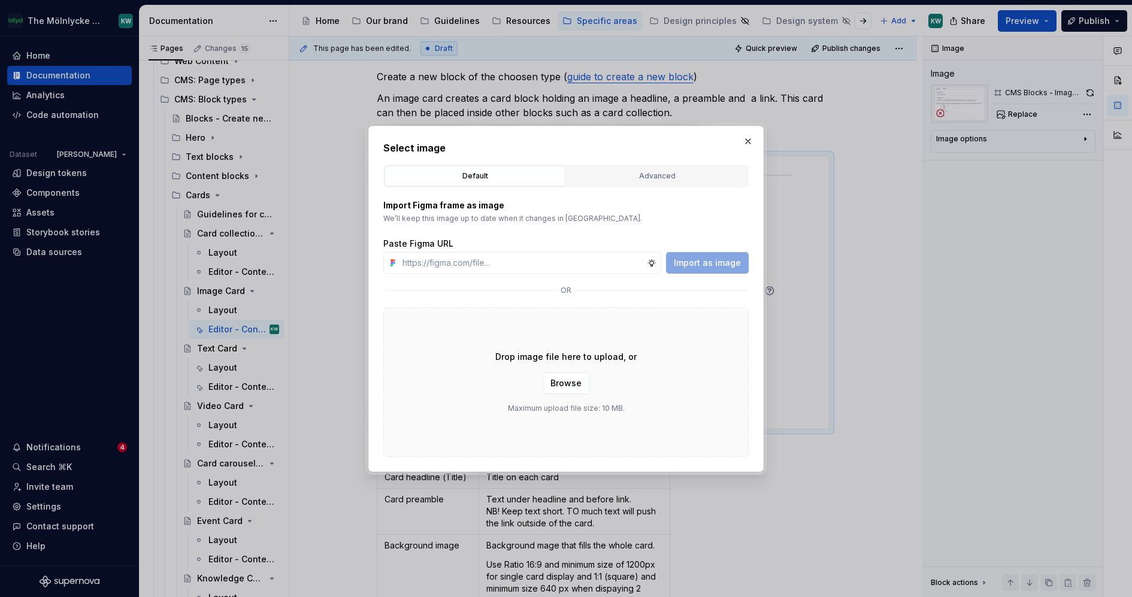
drag, startPoint x: 641, startPoint y: 181, endPoint x: 627, endPoint y: 187, distance: 15.6
click at [642, 181] on div "Advanced" at bounding box center [657, 176] width 173 height 12
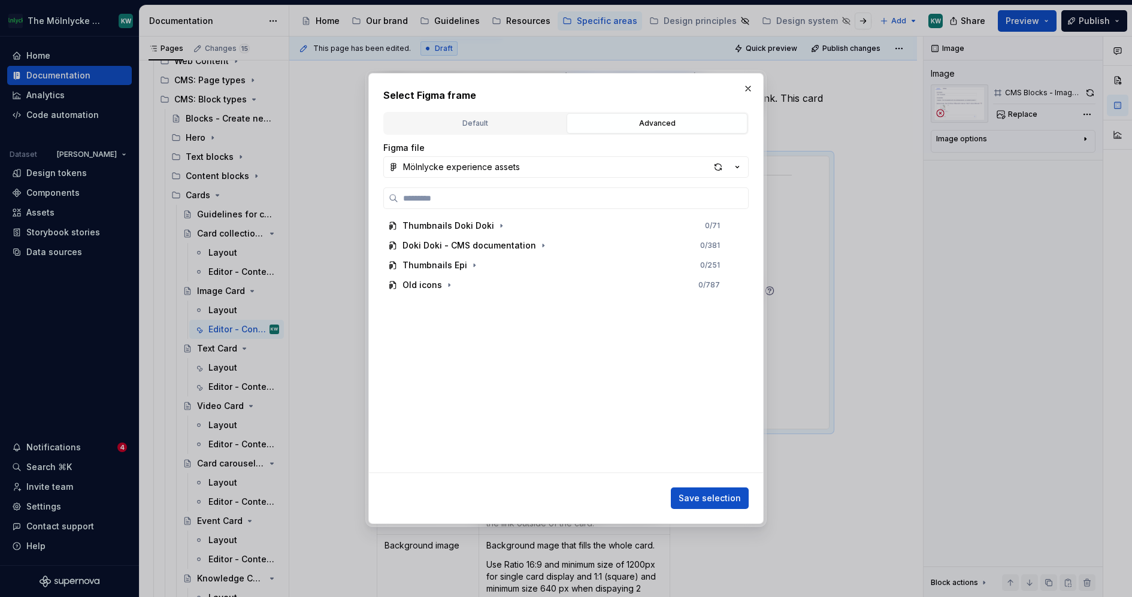
type textarea "*"
click at [555, 193] on input "search" at bounding box center [573, 198] width 350 height 12
paste input "**********"
type input "**********"
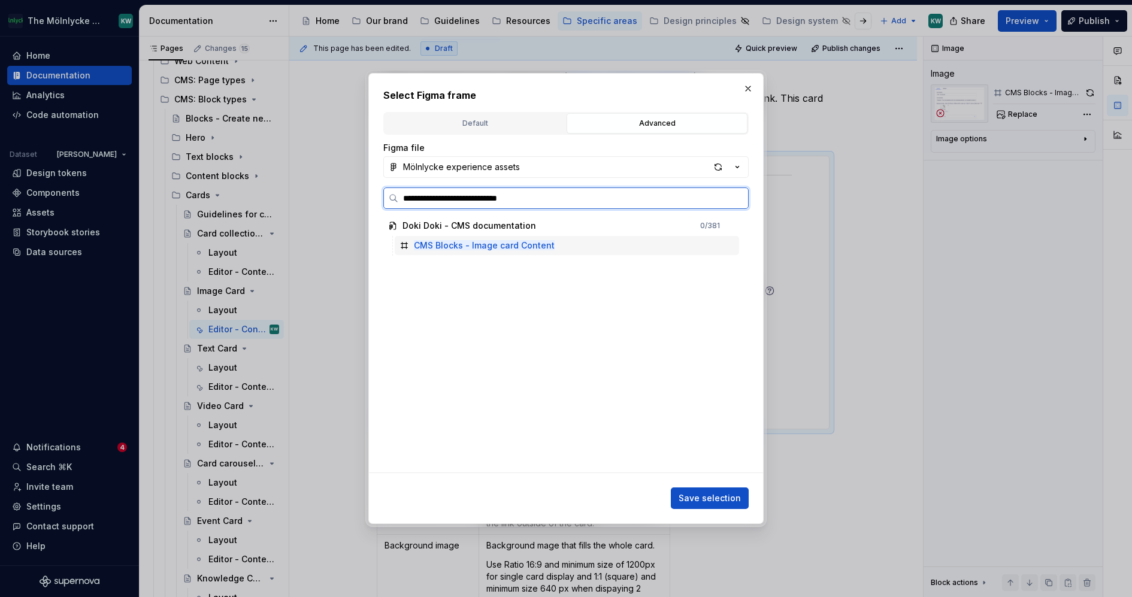
click at [585, 243] on div "CMS Blocks - Image card Content" at bounding box center [567, 245] width 344 height 19
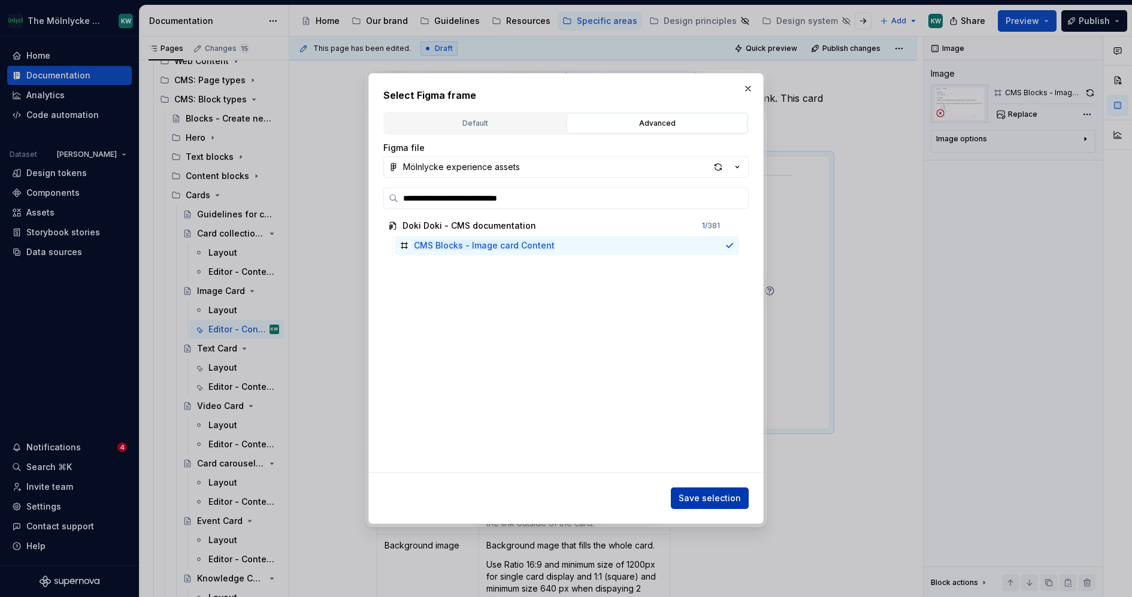
click at [724, 495] on span "Save selection" at bounding box center [710, 498] width 62 height 12
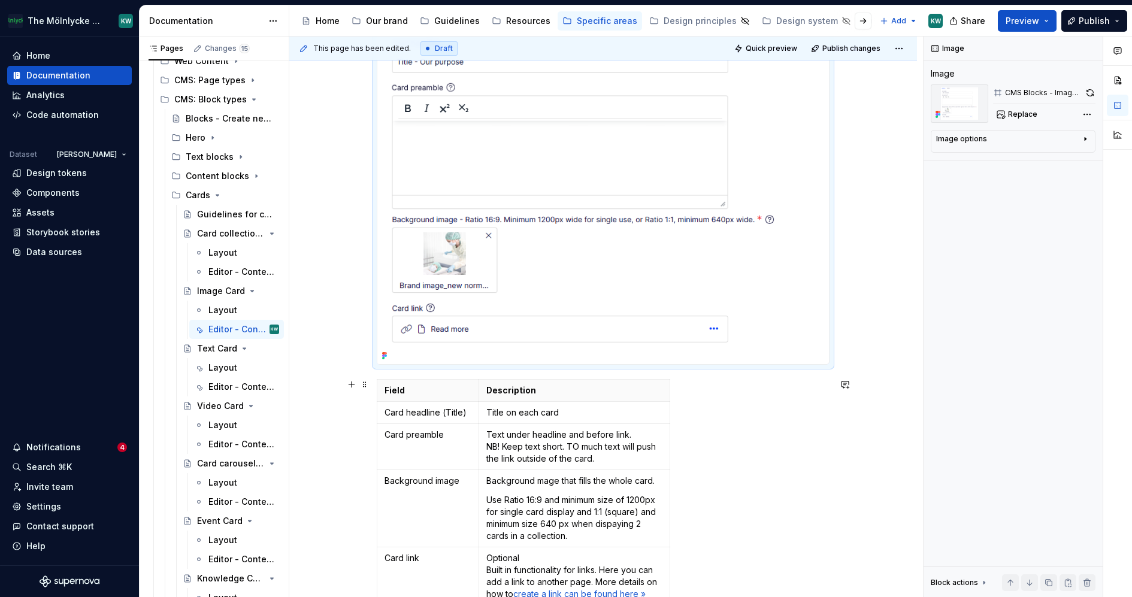
scroll to position [342, 0]
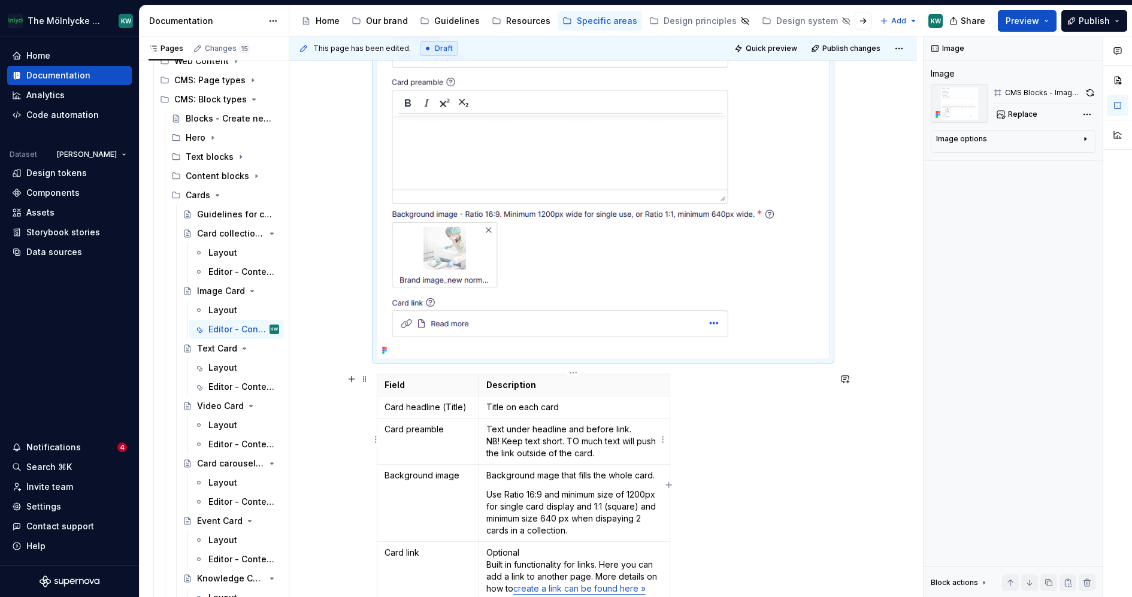
type textarea "*"
click at [572, 435] on p "Text under headline and before link. NB! Keep text short. TO much text will pus…" at bounding box center [574, 442] width 176 height 36
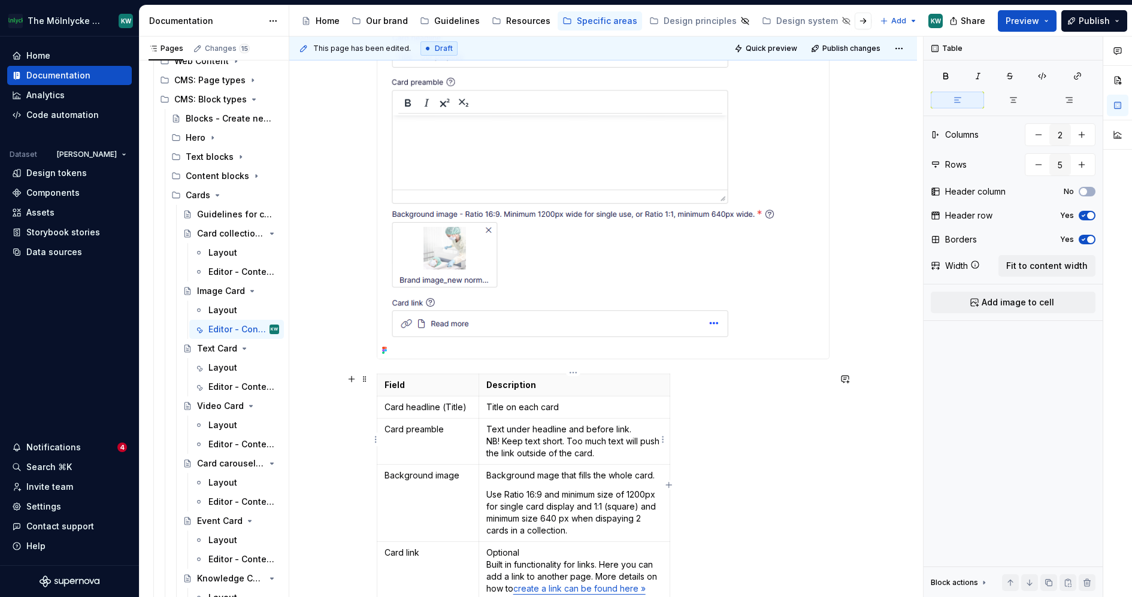
click at [634, 432] on p "Text under headline and before link. NB! Keep text short. Too much text will pu…" at bounding box center [574, 442] width 176 height 36
click at [621, 456] on p "Text under headline and before link. NB! Keep text short. Too much text will pu…" at bounding box center [574, 442] width 176 height 36
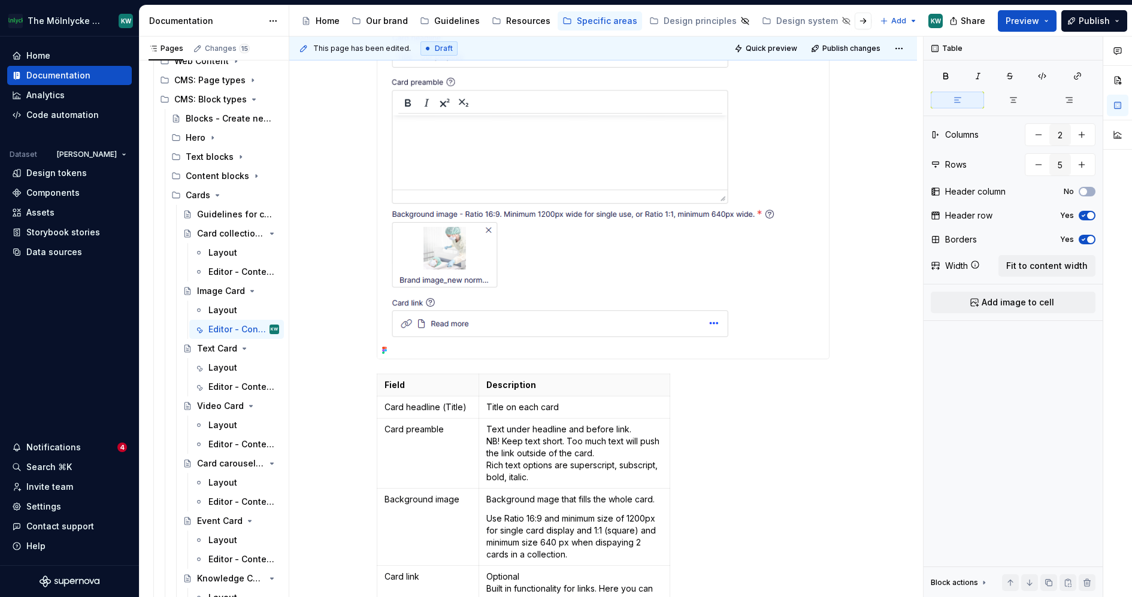
click at [796, 332] on div at bounding box center [603, 177] width 452 height 363
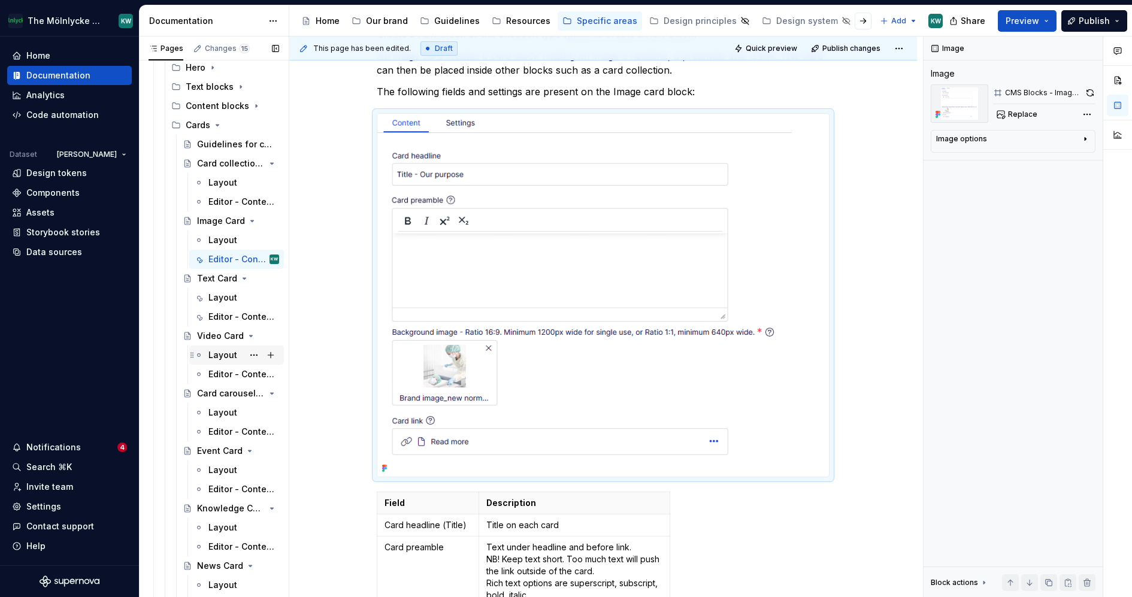
scroll to position [276, 0]
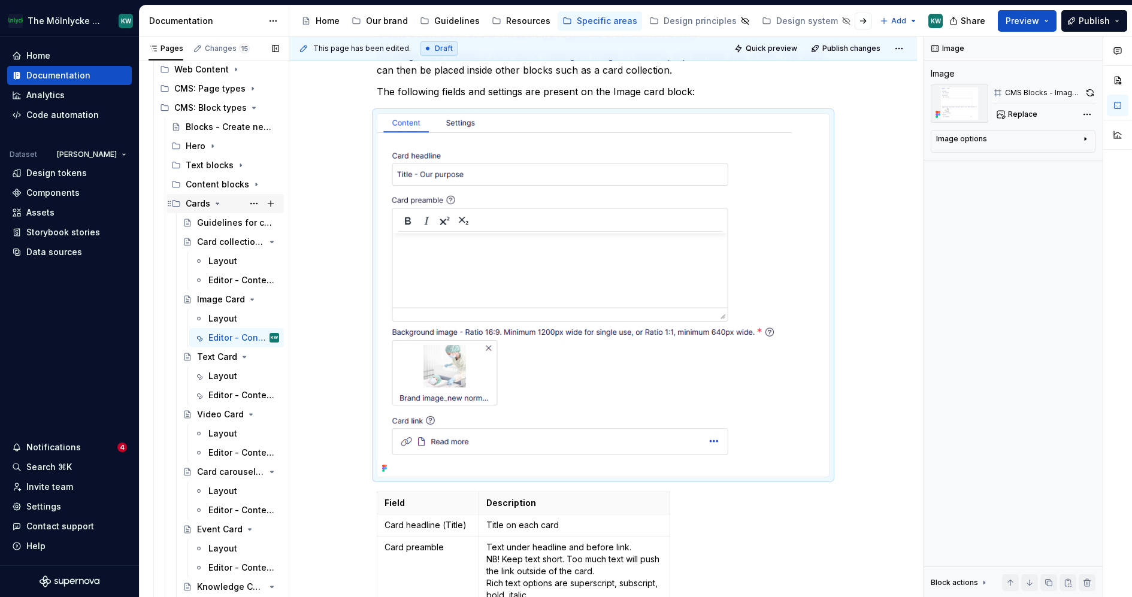
click at [216, 206] on icon "Page tree" at bounding box center [218, 204] width 10 height 10
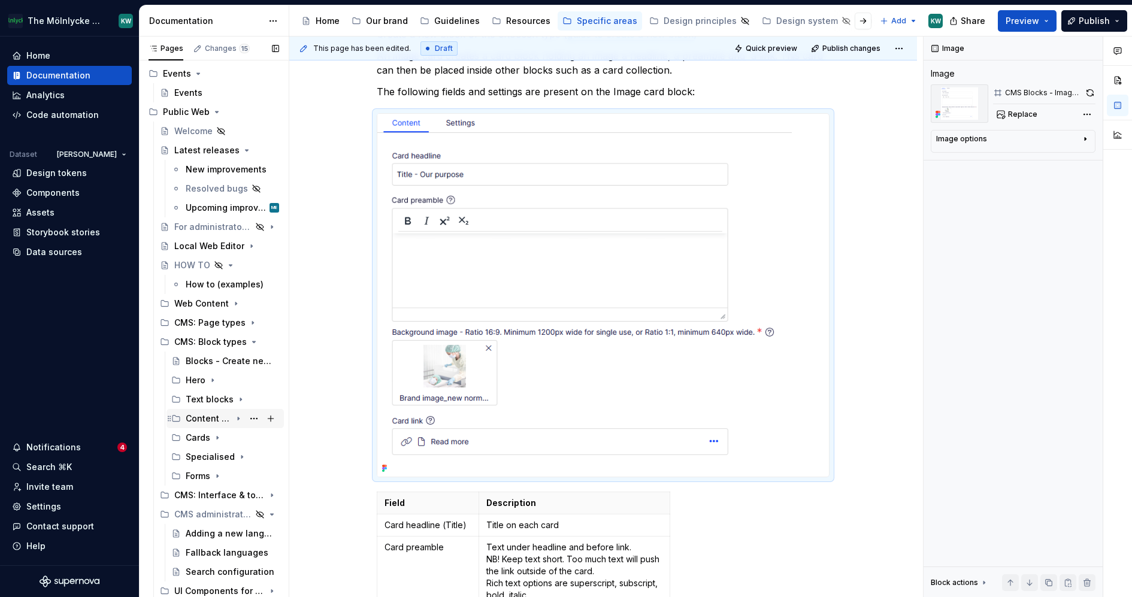
click at [238, 418] on icon "Page tree" at bounding box center [238, 419] width 1 height 3
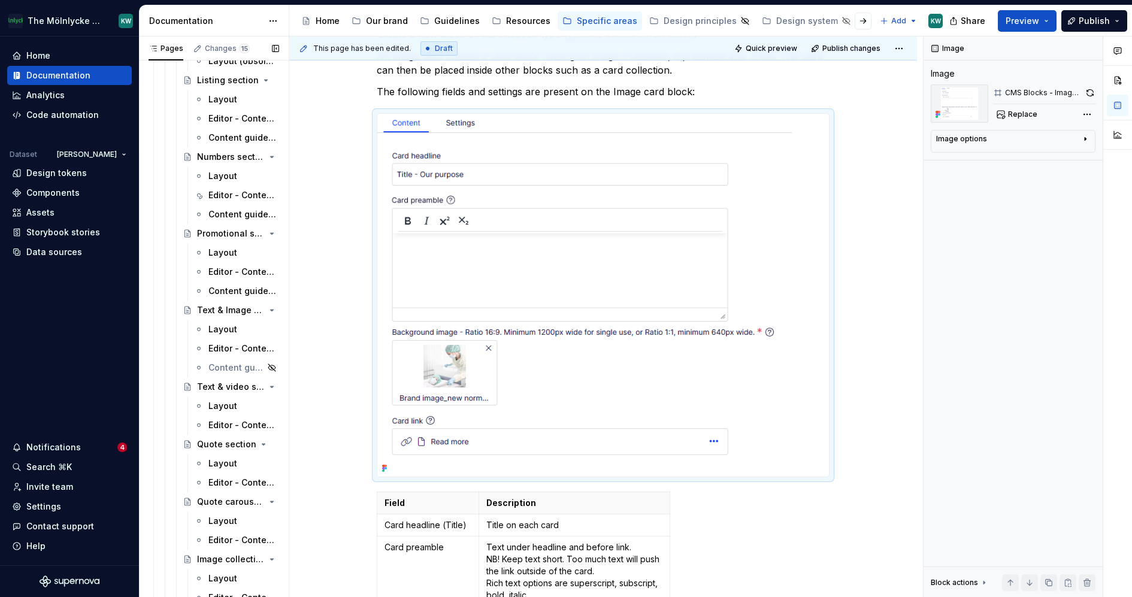
scroll to position [938, 0]
click at [229, 268] on div "Editor - Content tab" at bounding box center [225, 271] width 35 height 12
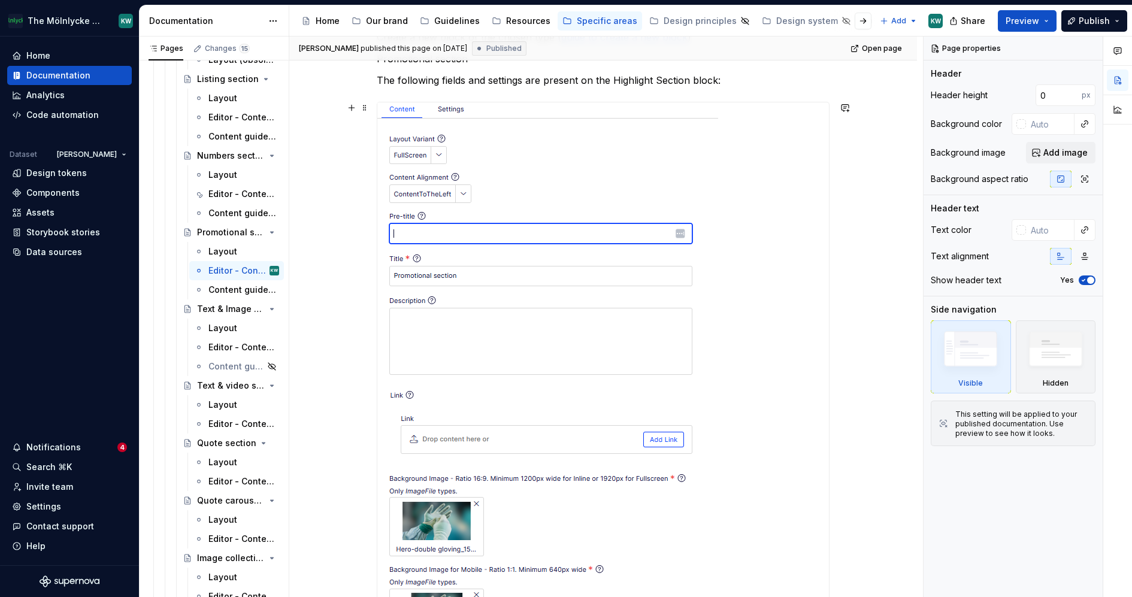
scroll to position [276, 0]
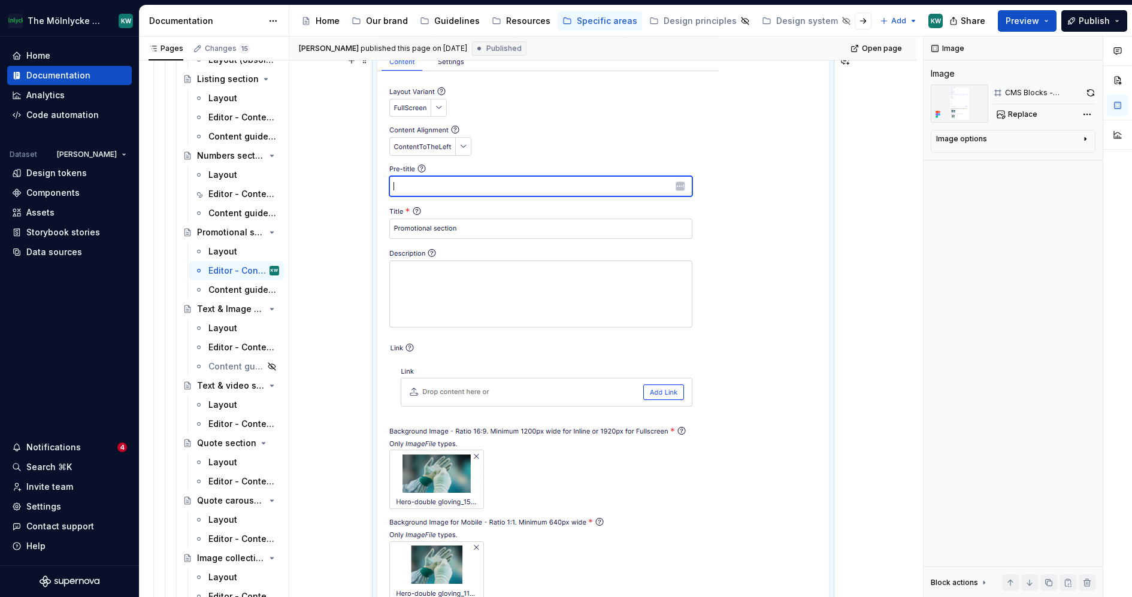
click at [574, 210] on img at bounding box center [547, 341] width 341 height 572
click at [1009, 112] on span "Replace" at bounding box center [1022, 115] width 29 height 10
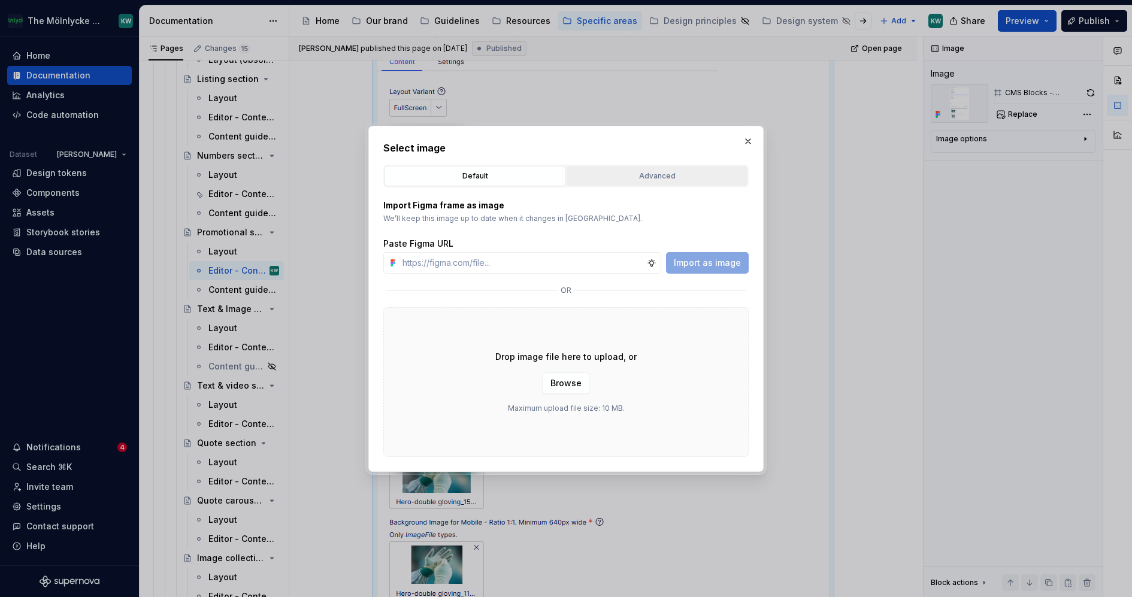
type textarea "*"
click at [619, 176] on div "Advanced" at bounding box center [657, 176] width 173 height 12
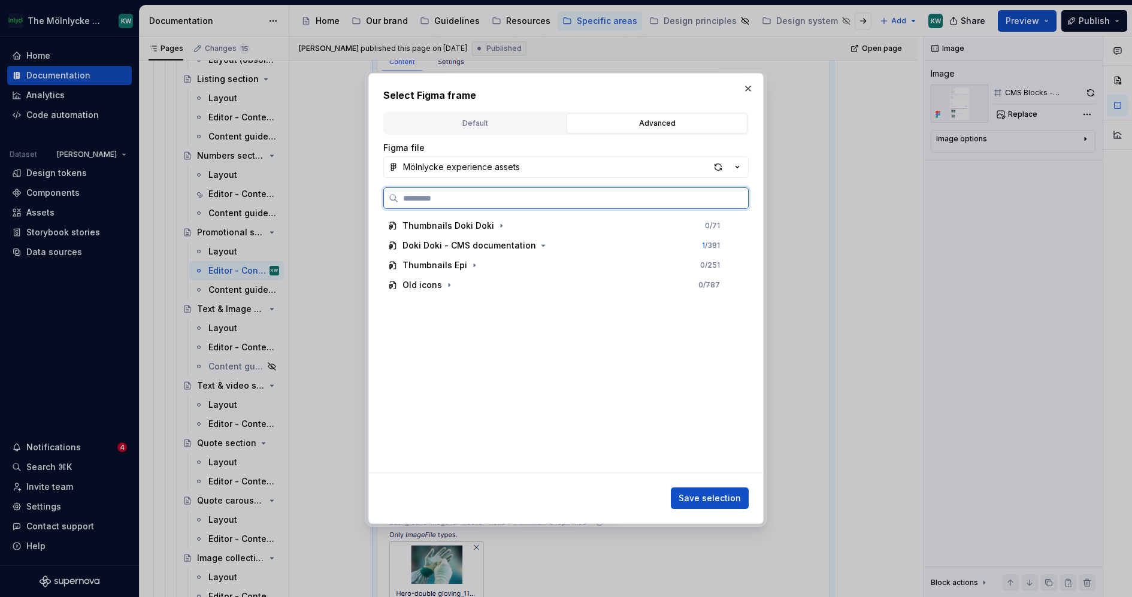
click at [581, 199] on input "search" at bounding box center [573, 198] width 350 height 12
paste input "**********"
type input "**********"
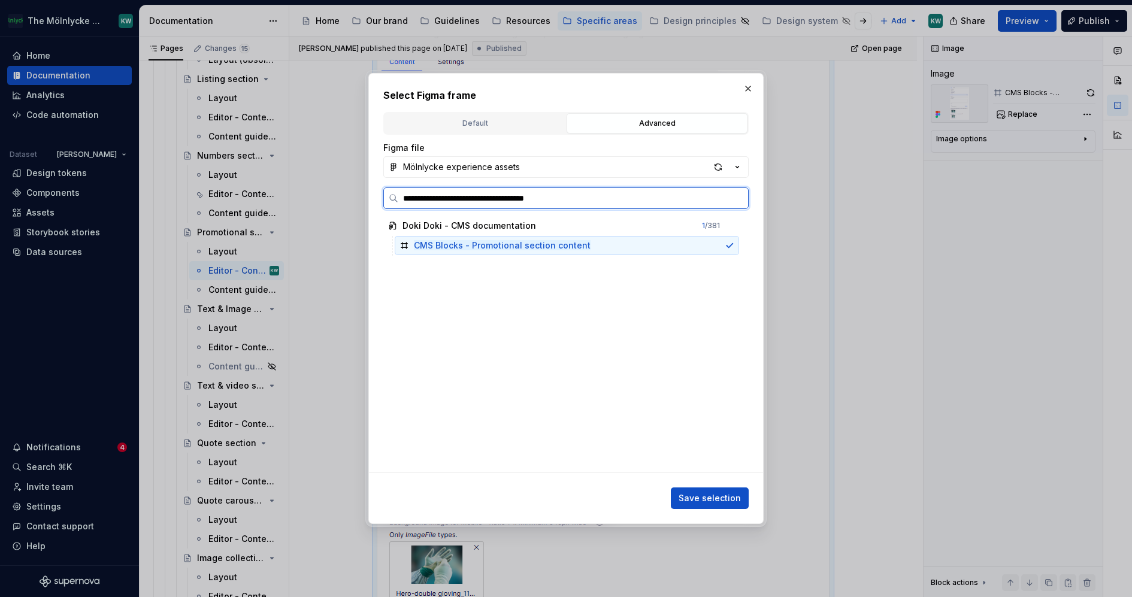
click at [643, 249] on div "CMS Blocks - Promotional section content" at bounding box center [567, 245] width 344 height 19
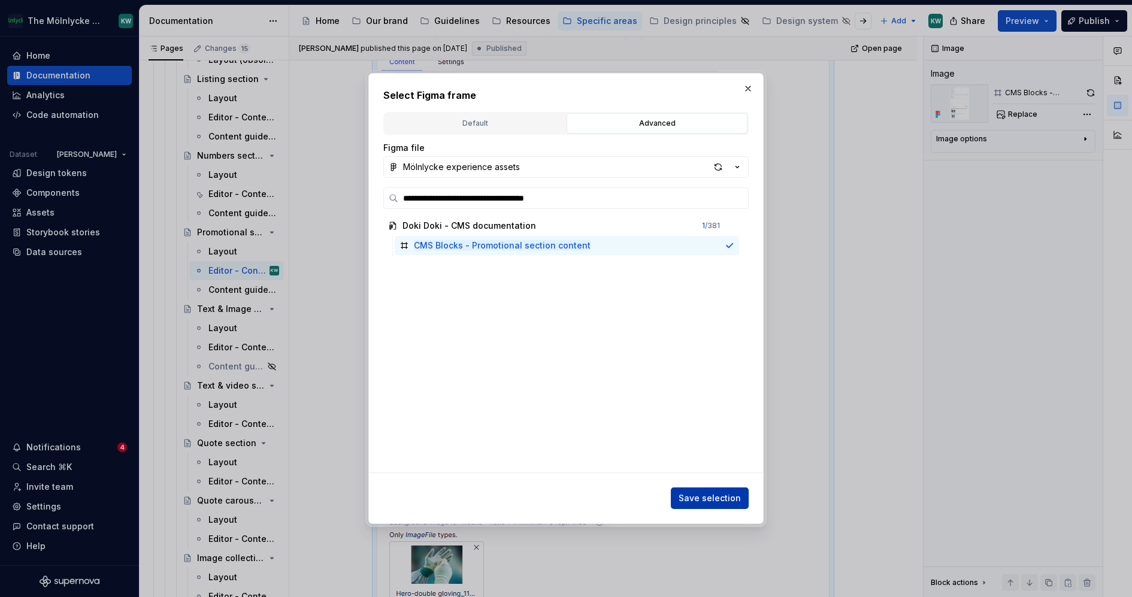
click at [719, 494] on span "Save selection" at bounding box center [710, 498] width 62 height 12
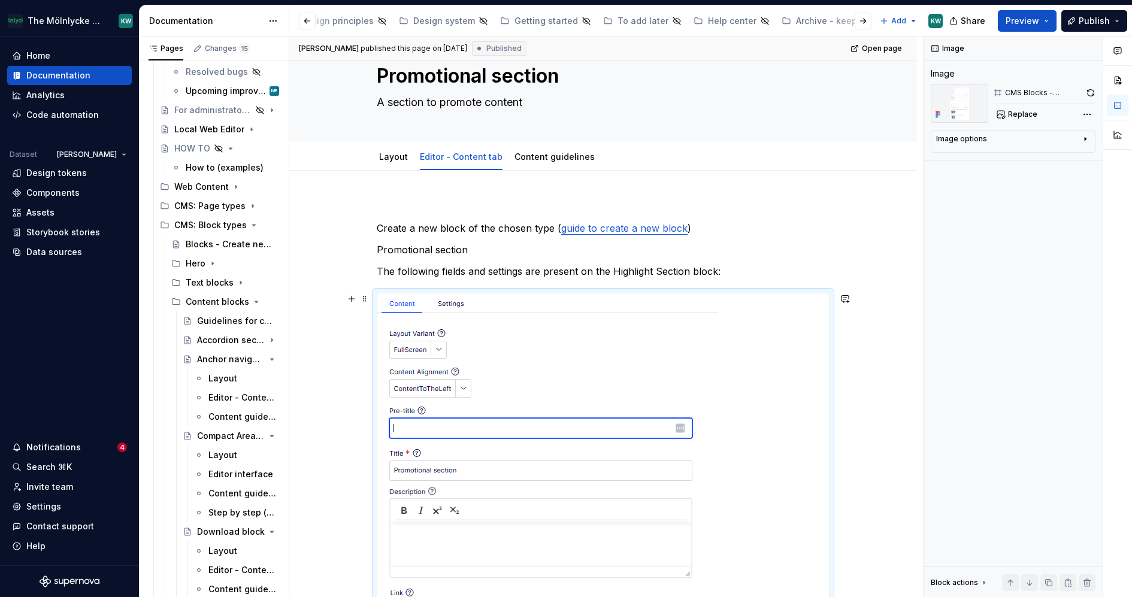
scroll to position [37, 0]
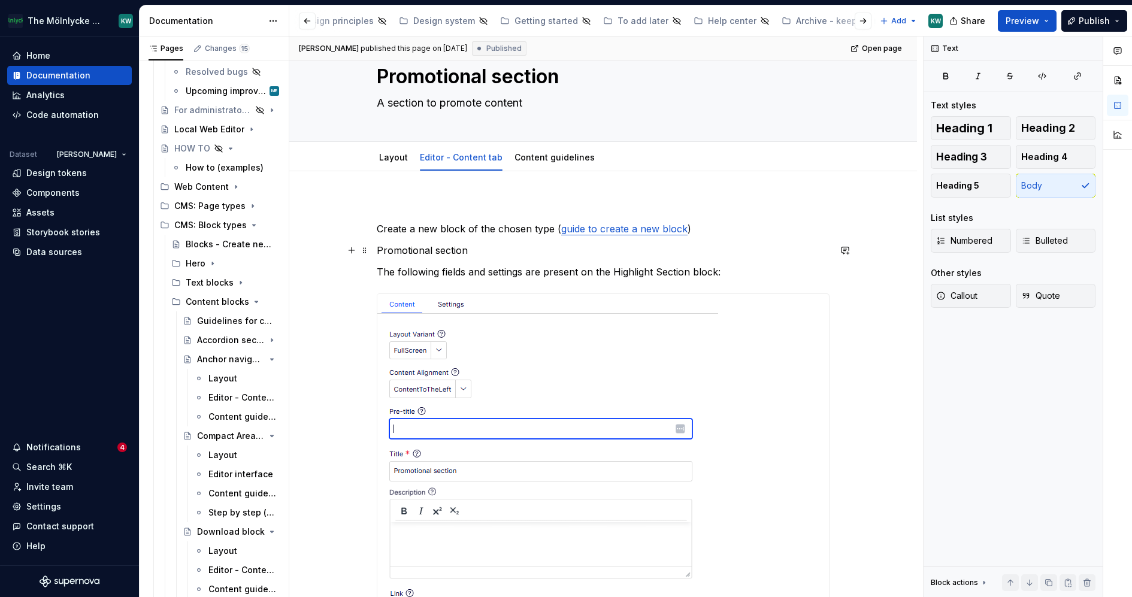
click at [772, 253] on p "Promotional section" at bounding box center [603, 250] width 453 height 14
click at [605, 265] on p "The following fields and settings are present on the Highlight Section block:" at bounding box center [603, 272] width 453 height 14
click at [671, 267] on p "The following fields and settings are present on the Highlight Section block:" at bounding box center [603, 272] width 453 height 14
click at [675, 271] on p "The following fields and settings are present on the Highlight Section block:" at bounding box center [603, 272] width 453 height 14
type textarea "*"
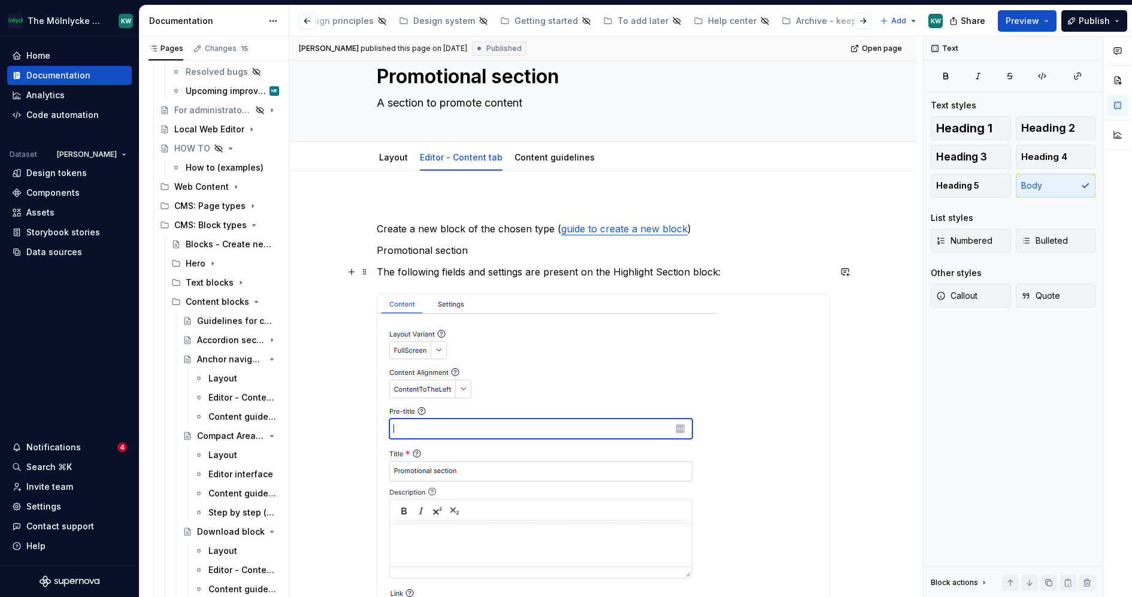
click at [640, 267] on p "The following fields and settings are present on the Highlight Section block:" at bounding box center [603, 272] width 453 height 14
click at [624, 269] on p "The following fields and settings are present on the Highlight Section block:" at bounding box center [603, 272] width 453 height 14
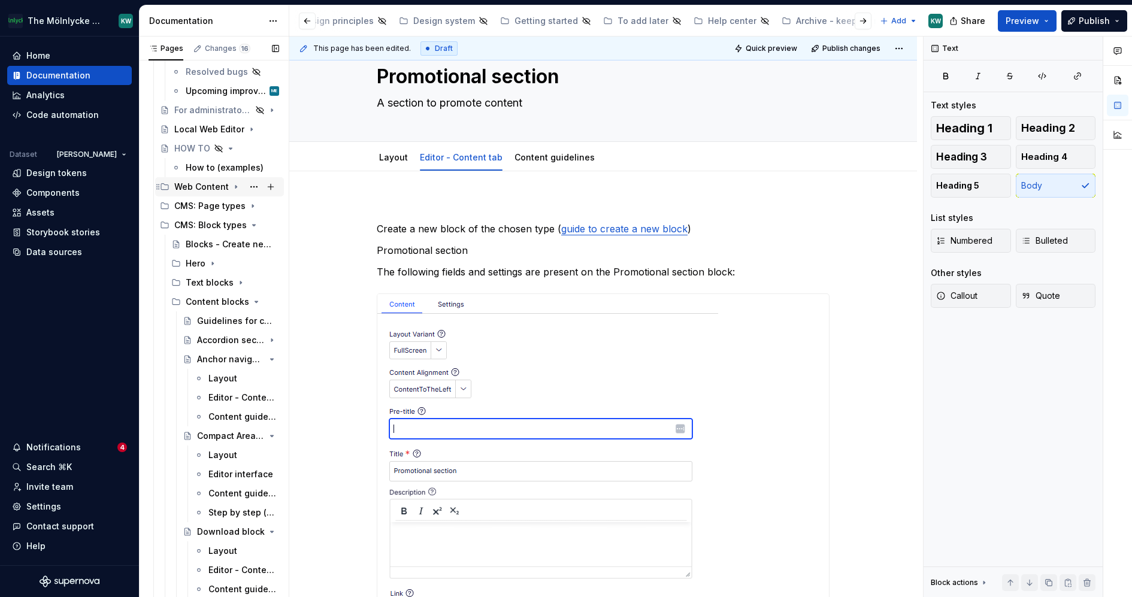
click at [252, 304] on icon "Page tree" at bounding box center [257, 302] width 10 height 10
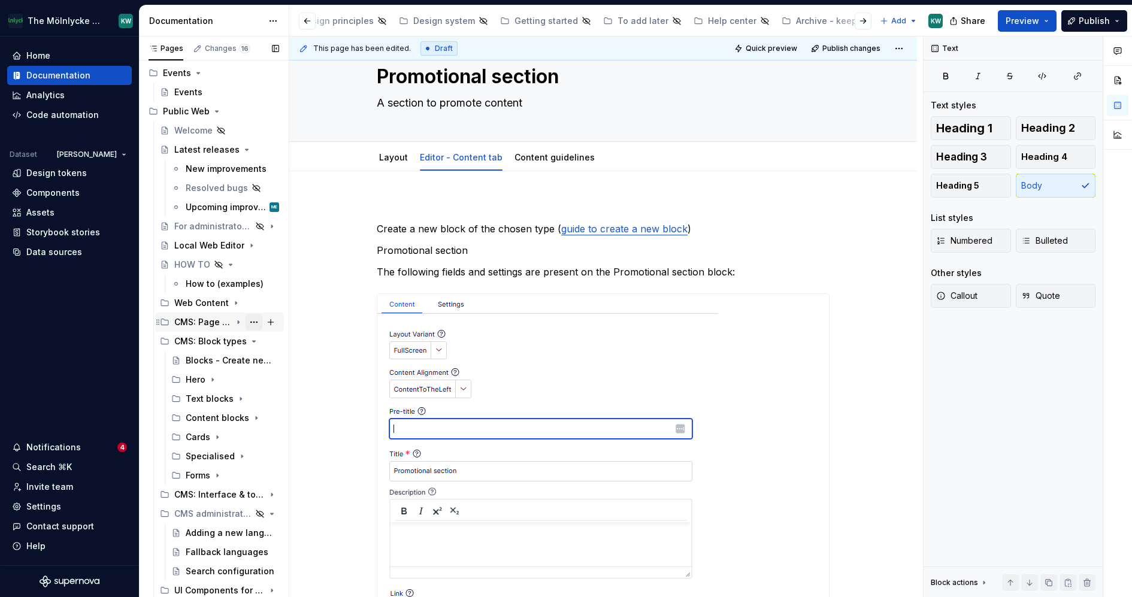
scroll to position [42, 0]
click at [234, 420] on icon "Page tree" at bounding box center [239, 419] width 10 height 10
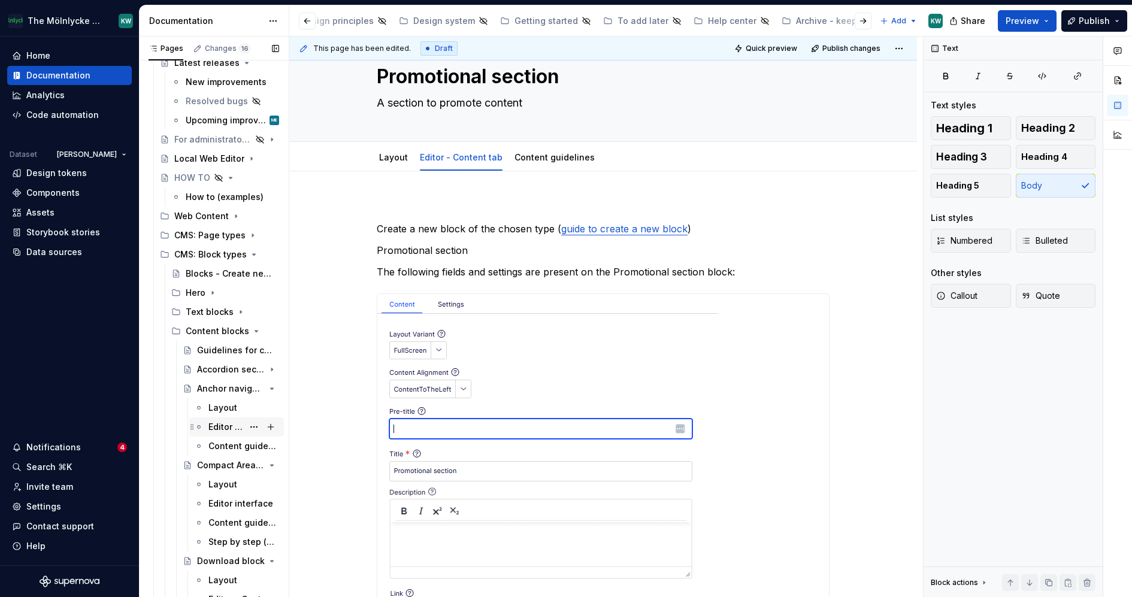
scroll to position [128, 0]
click at [234, 331] on icon "Page tree" at bounding box center [239, 333] width 10 height 10
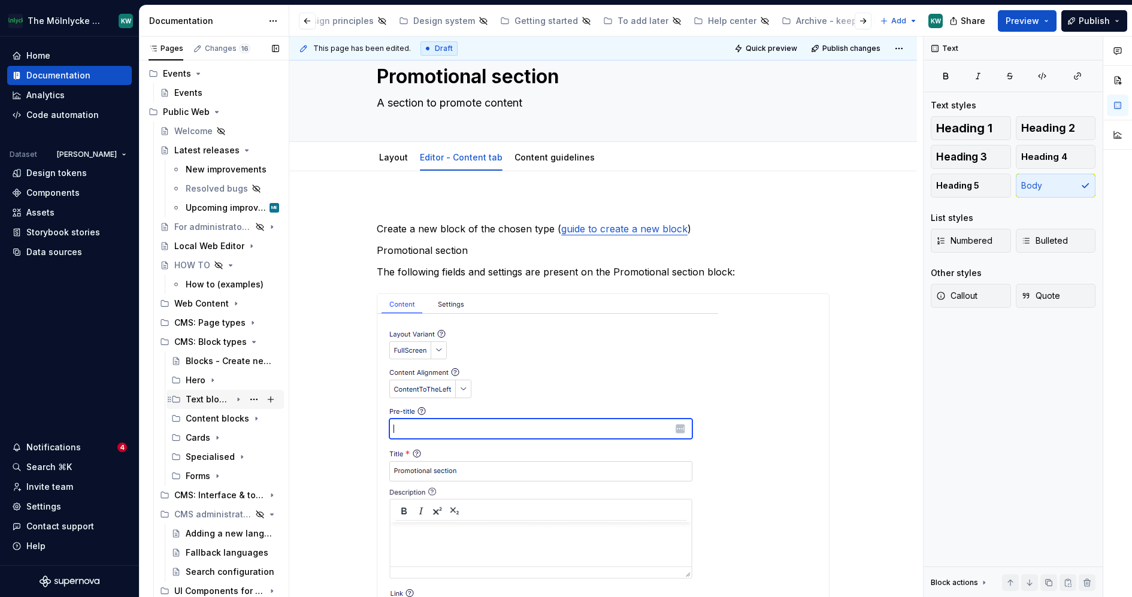
click at [234, 401] on icon "Page tree" at bounding box center [239, 400] width 10 height 10
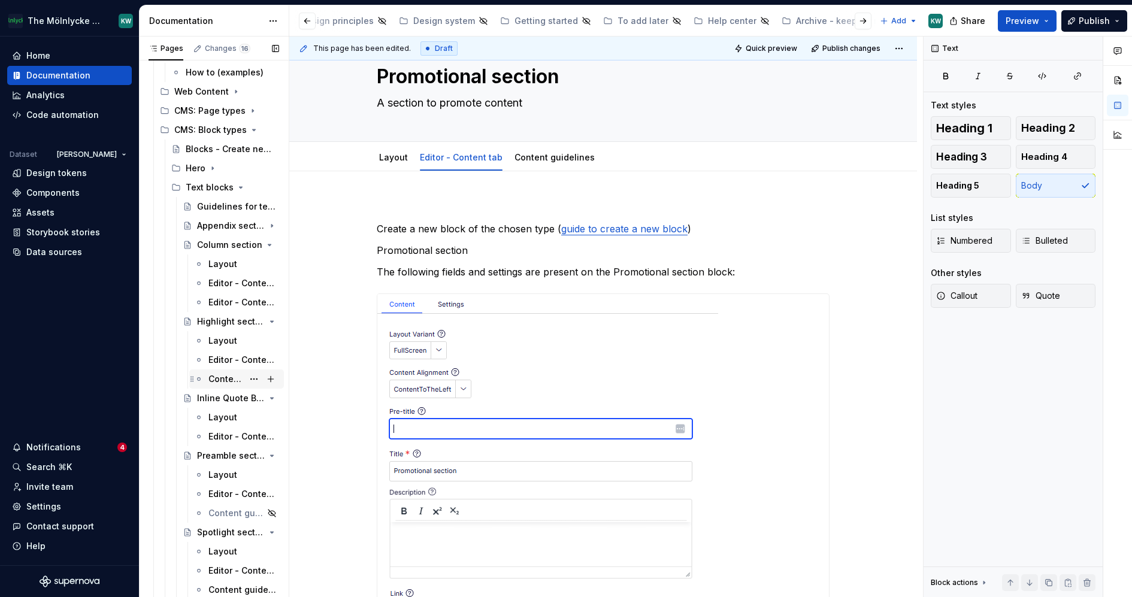
scroll to position [258, 0]
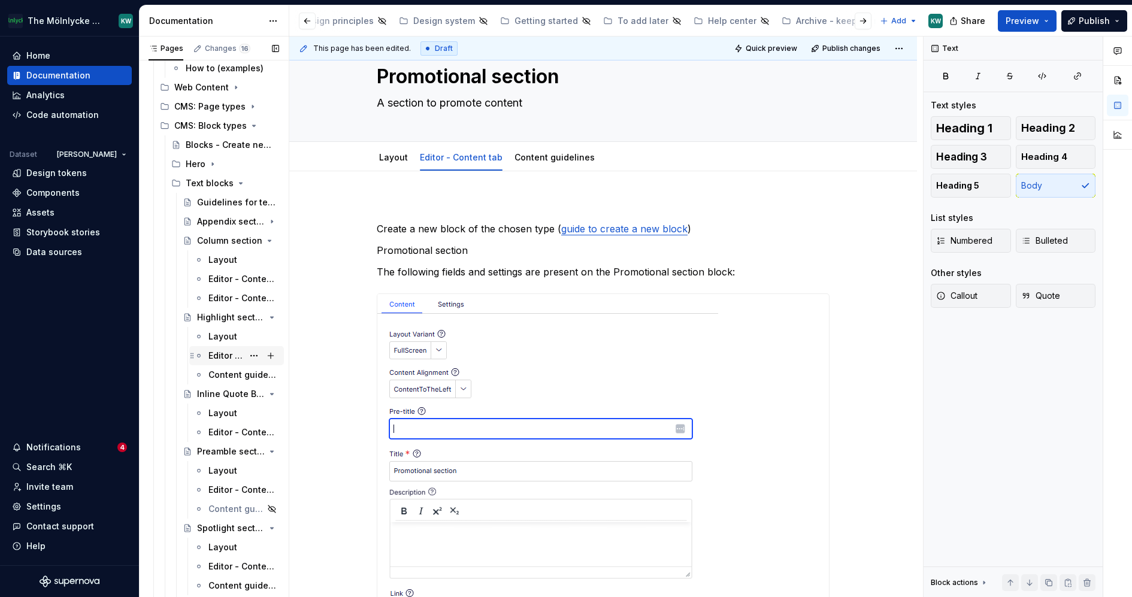
click at [210, 360] on div "Editor - Content tab" at bounding box center [225, 356] width 35 height 12
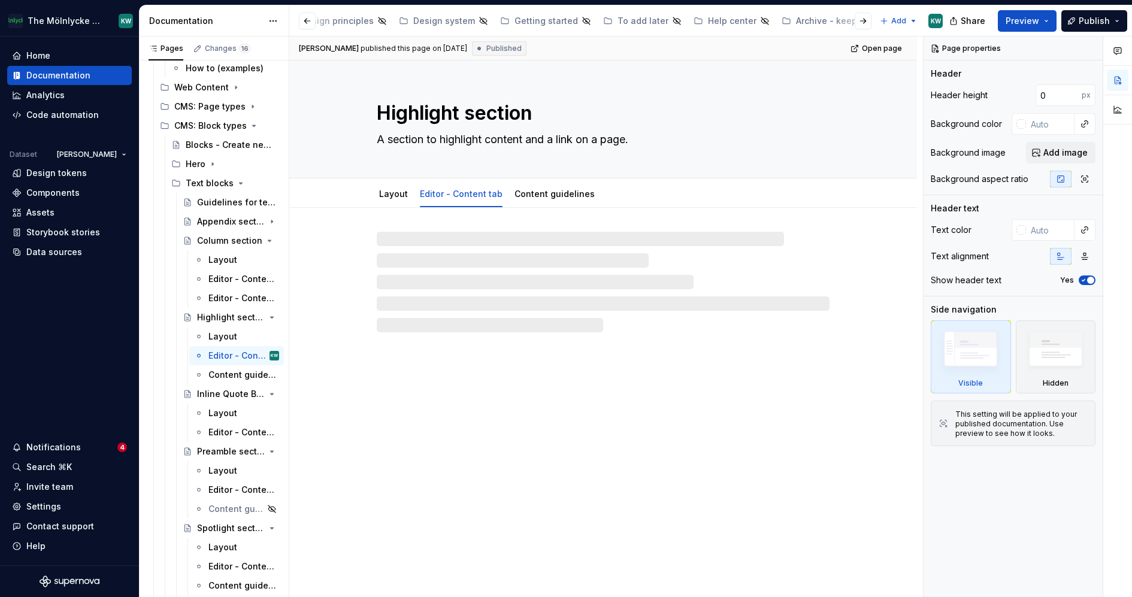
type textarea "*"
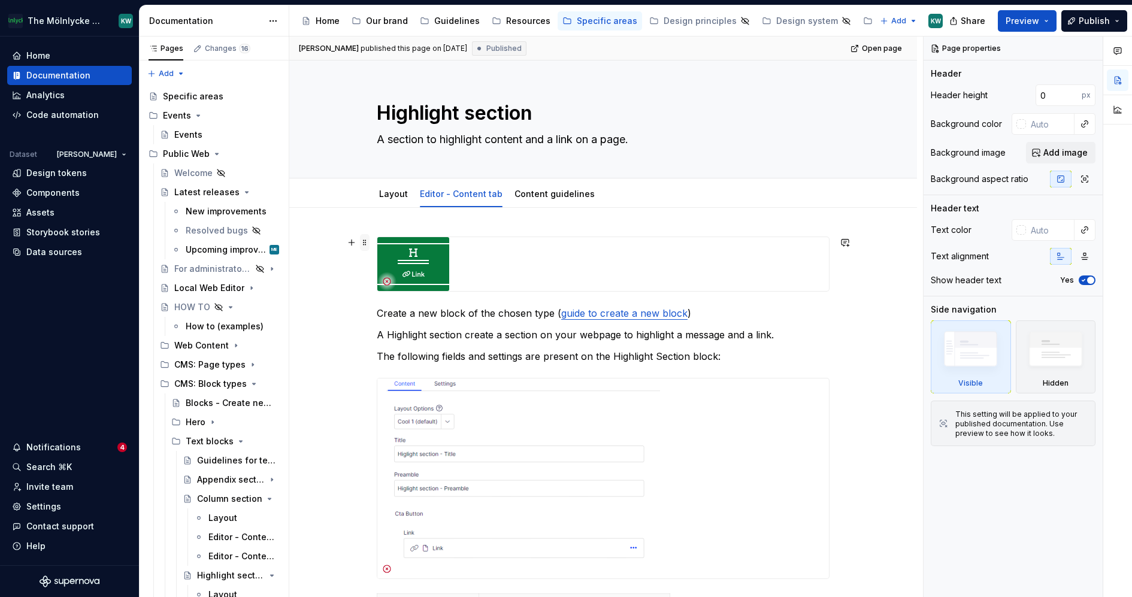
click at [362, 241] on span at bounding box center [365, 242] width 10 height 17
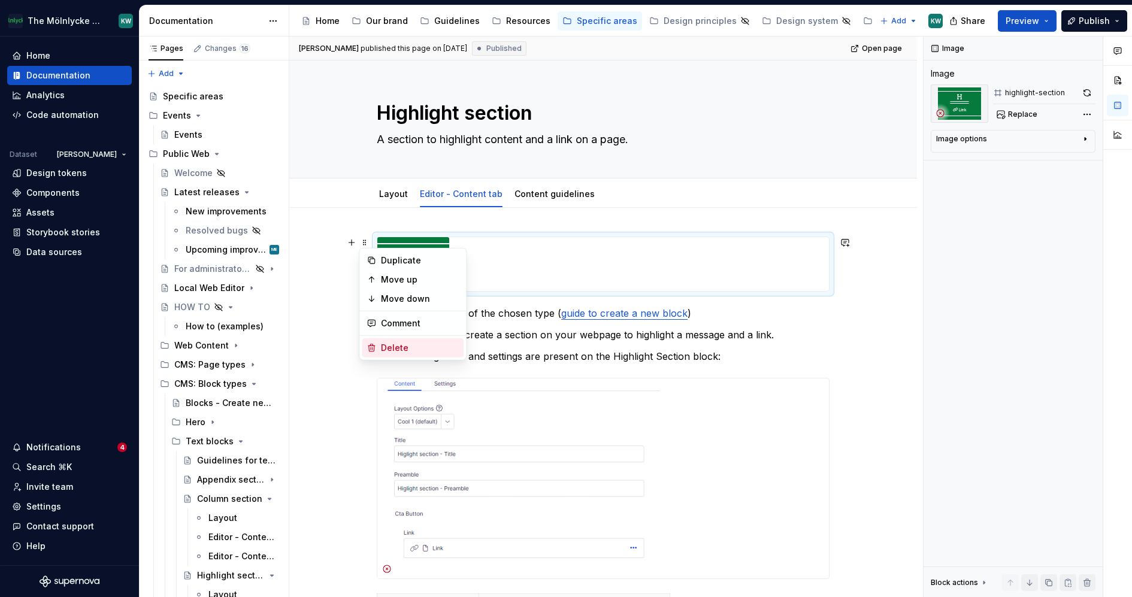
click at [399, 353] on div "Delete" at bounding box center [413, 347] width 102 height 19
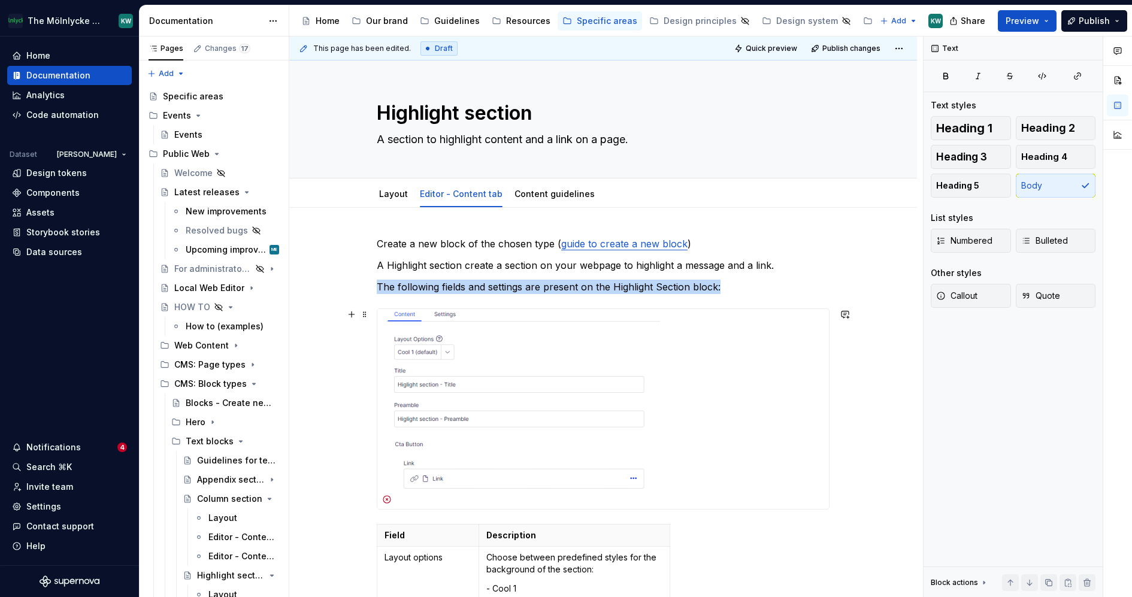
click at [527, 419] on img at bounding box center [518, 409] width 283 height 200
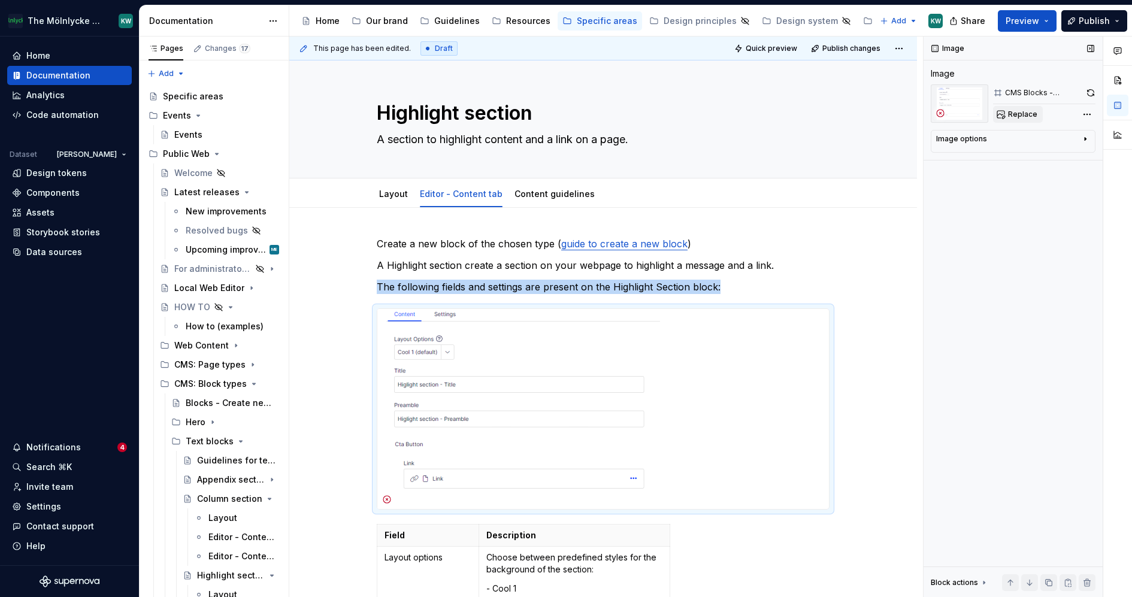
click at [1035, 116] on span "Replace" at bounding box center [1022, 115] width 29 height 10
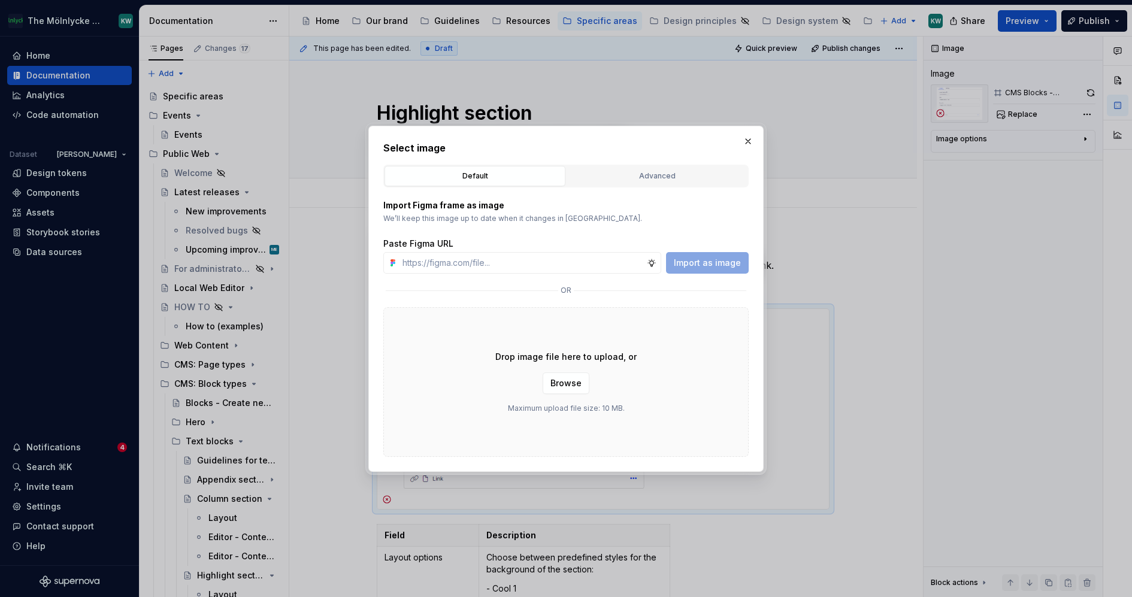
type textarea "*"
drag, startPoint x: 712, startPoint y: 160, endPoint x: 710, endPoint y: 171, distance: 11.6
click at [712, 161] on div "Select image Default Advanced Import Figma frame as image We’ll keep this image…" at bounding box center [565, 299] width 365 height 316
click at [708, 174] on div "Advanced" at bounding box center [657, 176] width 173 height 12
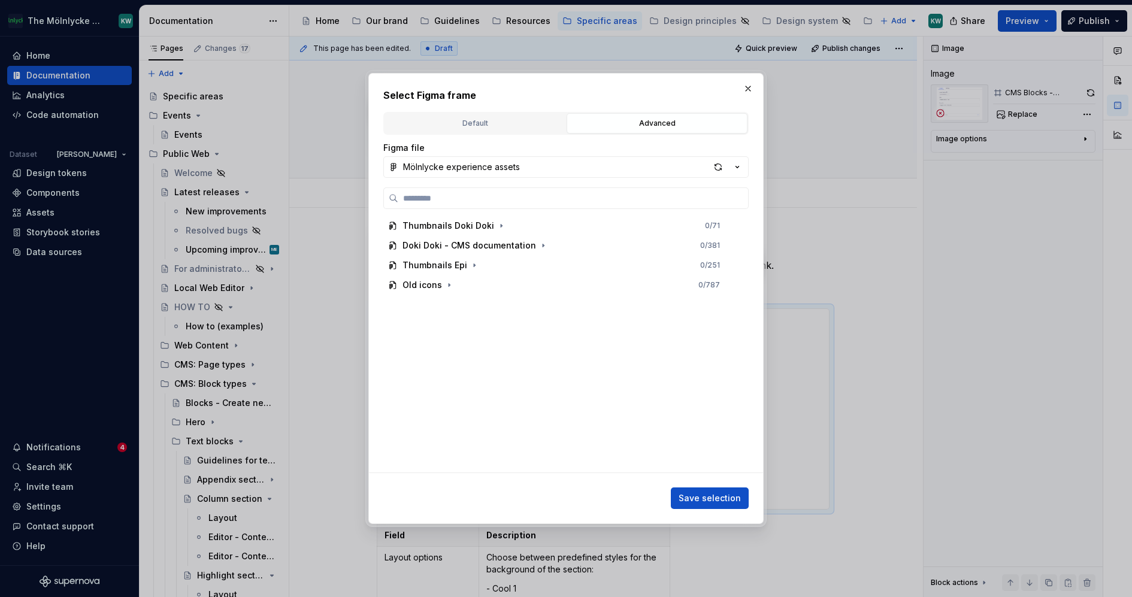
paste input "**********"
type input "**********"
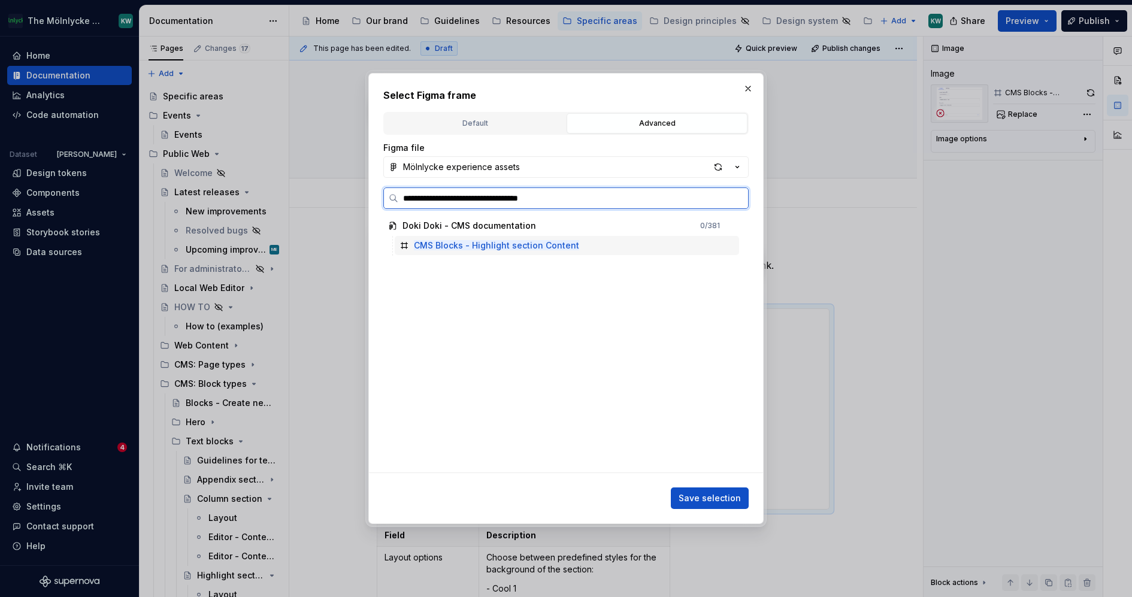
click at [592, 241] on div "CMS Blocks - Highlight section Content" at bounding box center [567, 245] width 344 height 19
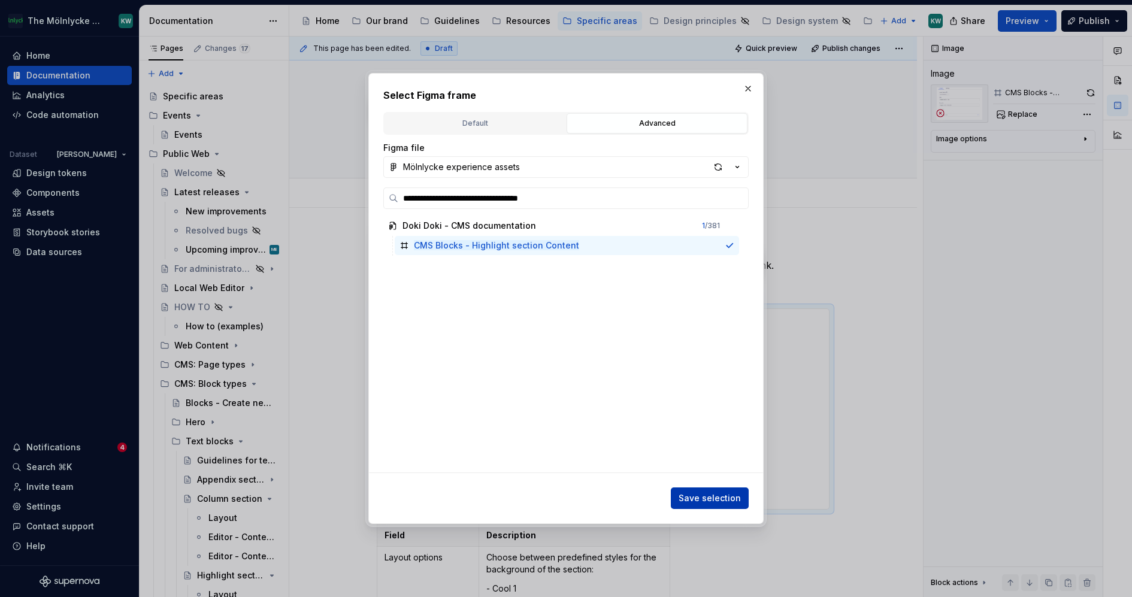
click at [709, 500] on span "Save selection" at bounding box center [710, 498] width 62 height 12
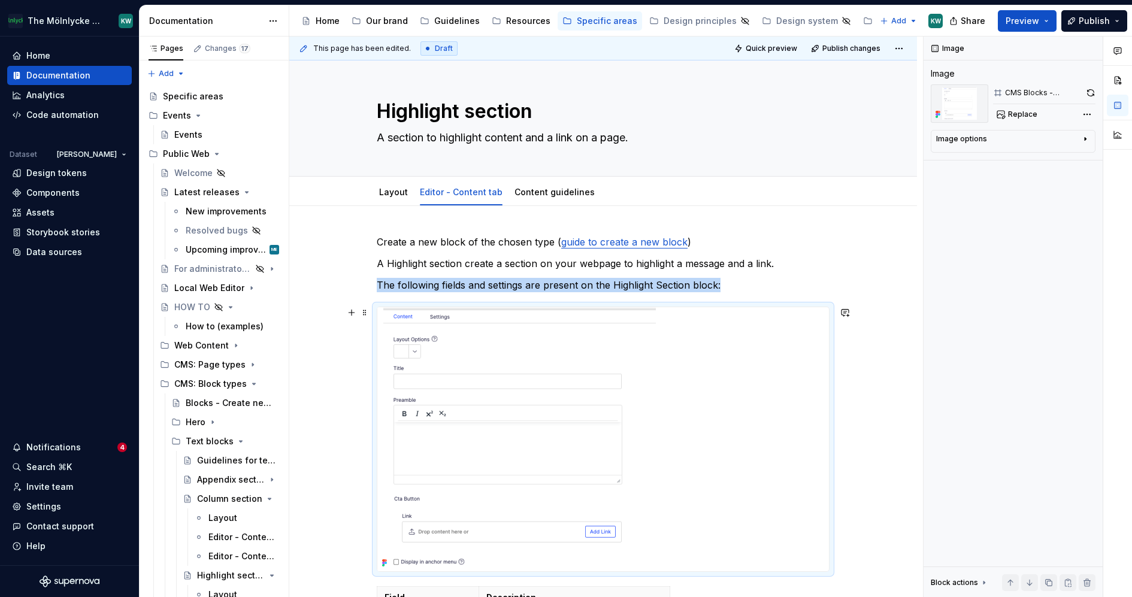
scroll to position [3, 0]
click at [1073, 18] on button "Publish" at bounding box center [1095, 21] width 66 height 22
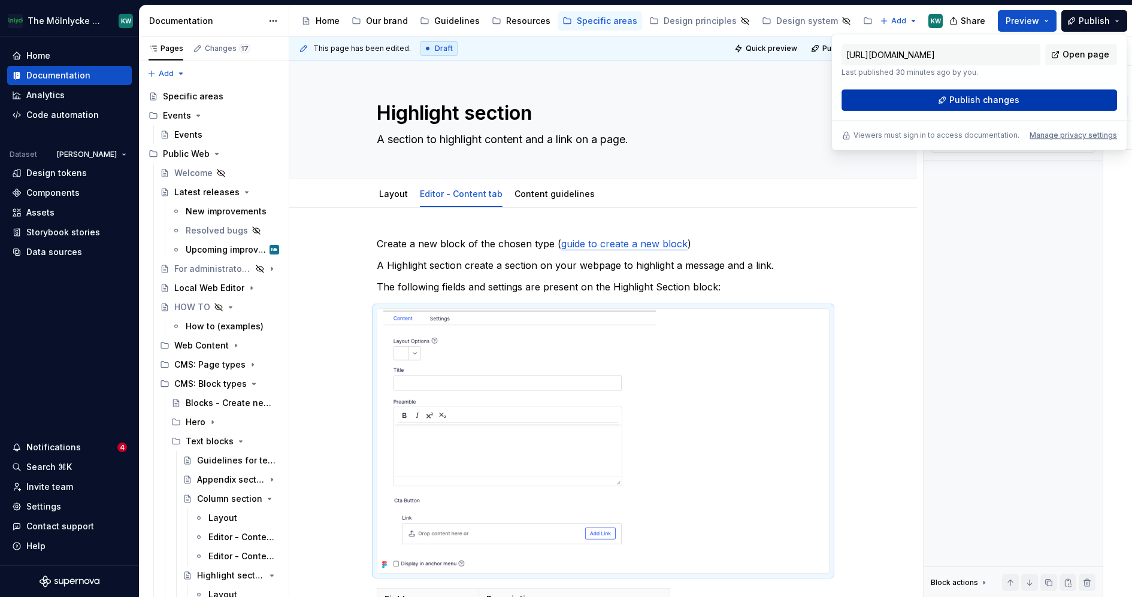
click at [1015, 95] on span "Publish changes" at bounding box center [985, 100] width 70 height 12
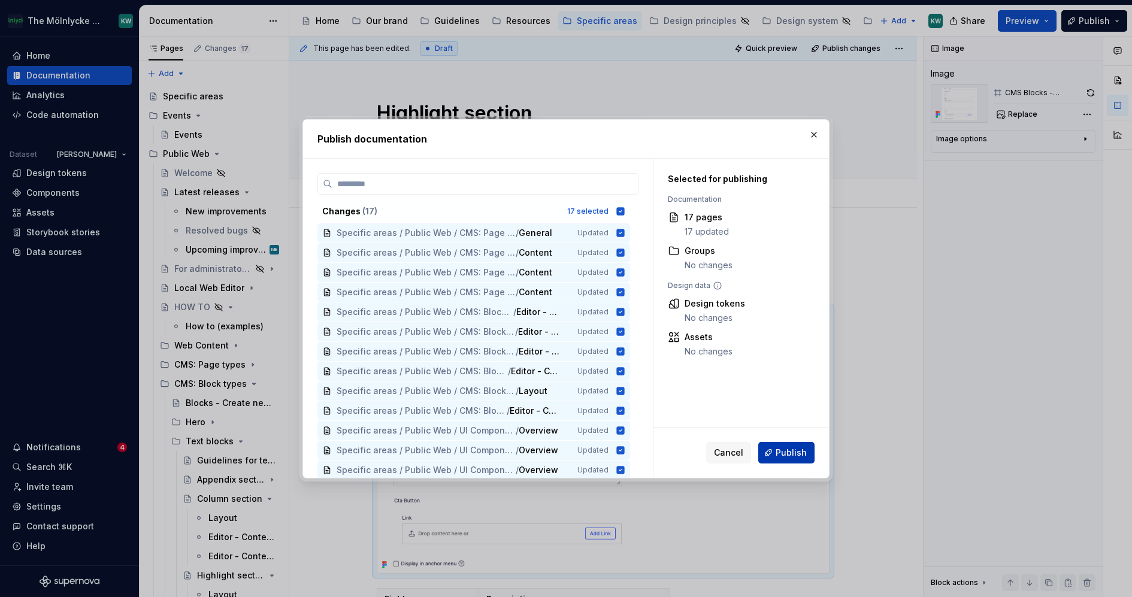
click at [771, 447] on button "Publish" at bounding box center [786, 453] width 56 height 22
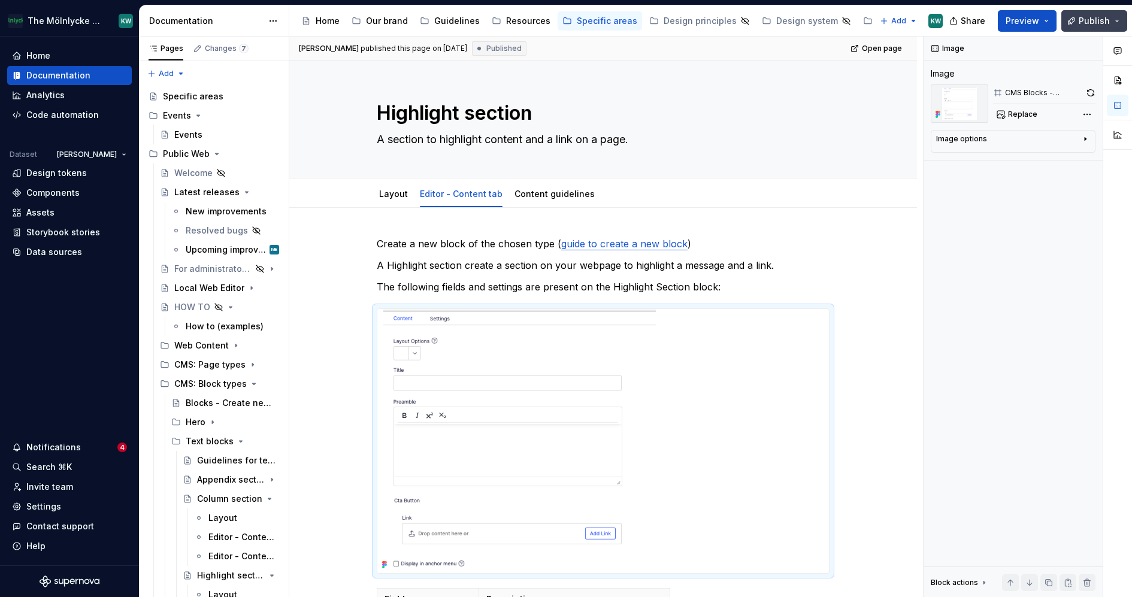
click at [1093, 16] on span "Publish" at bounding box center [1094, 21] width 31 height 12
click at [1097, 26] on button "Publish" at bounding box center [1095, 21] width 66 height 22
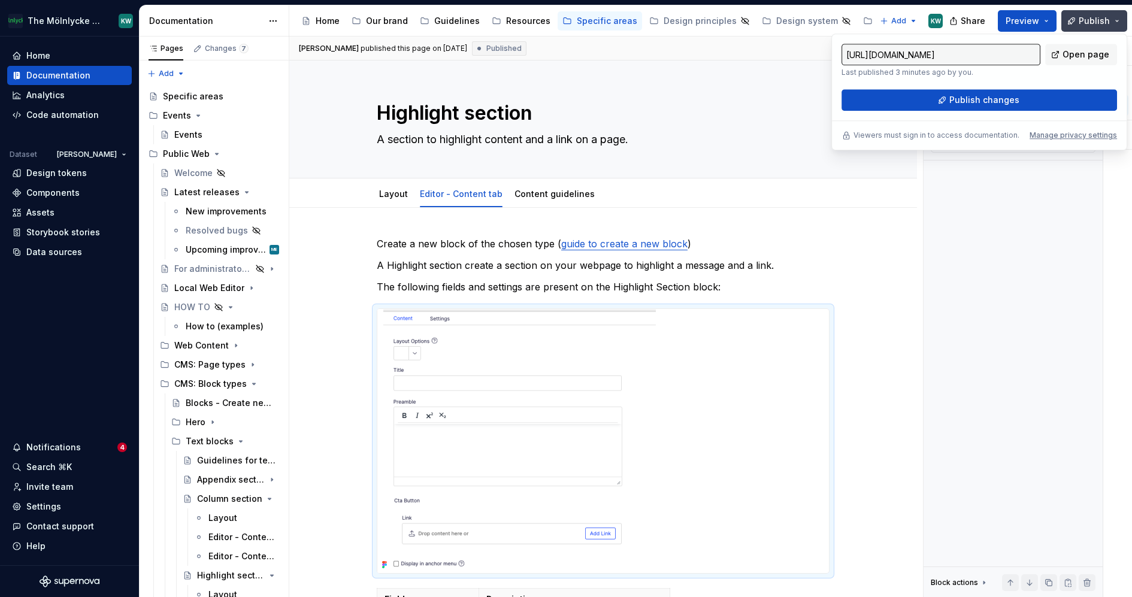
type textarea "*"
